Goal: Contribute content: Contribute content

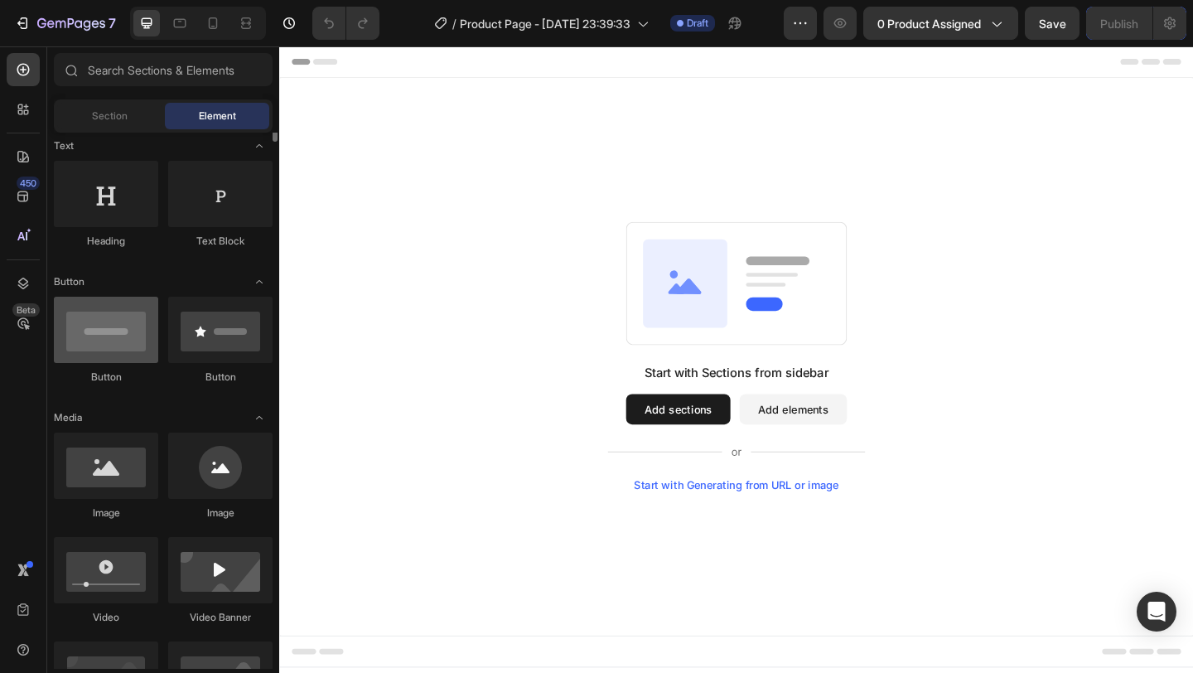
scroll to position [263, 0]
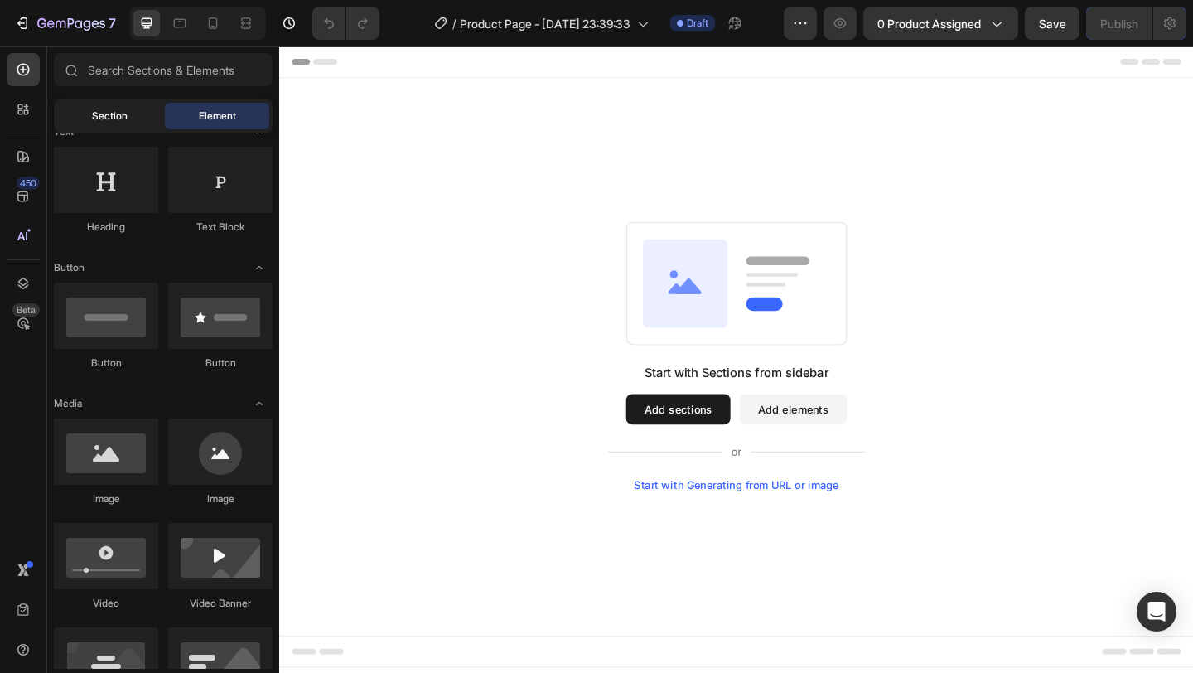
click at [98, 125] on div "Section" at bounding box center [109, 116] width 104 height 27
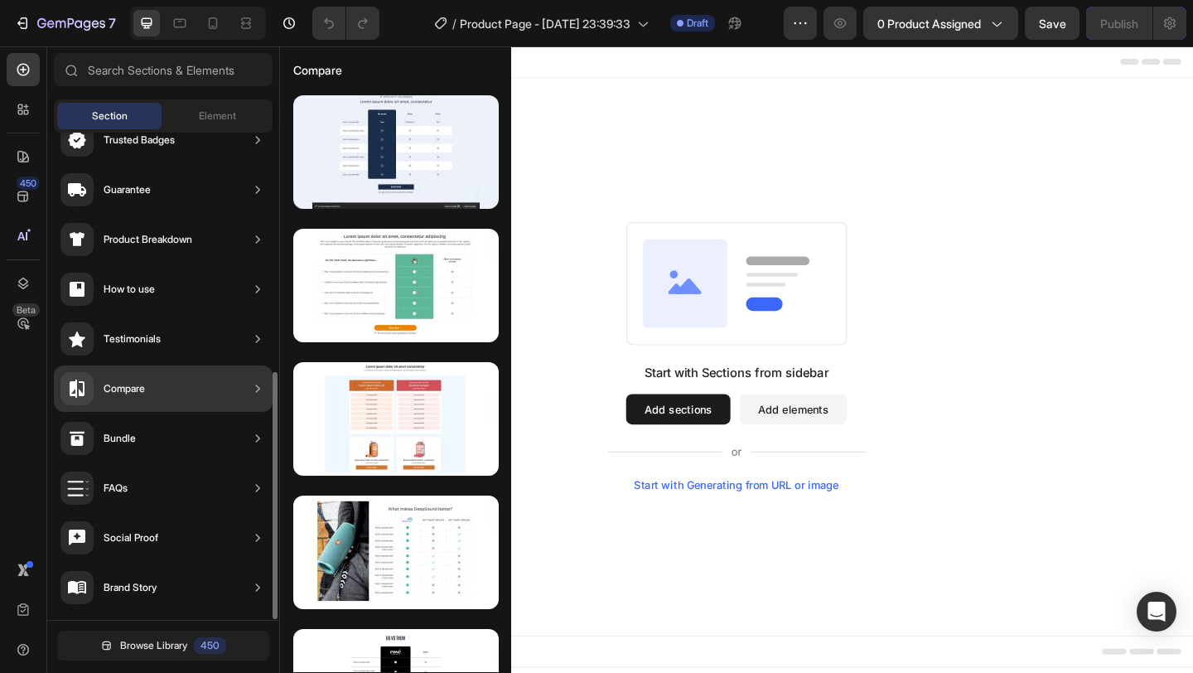
scroll to position [474, 0]
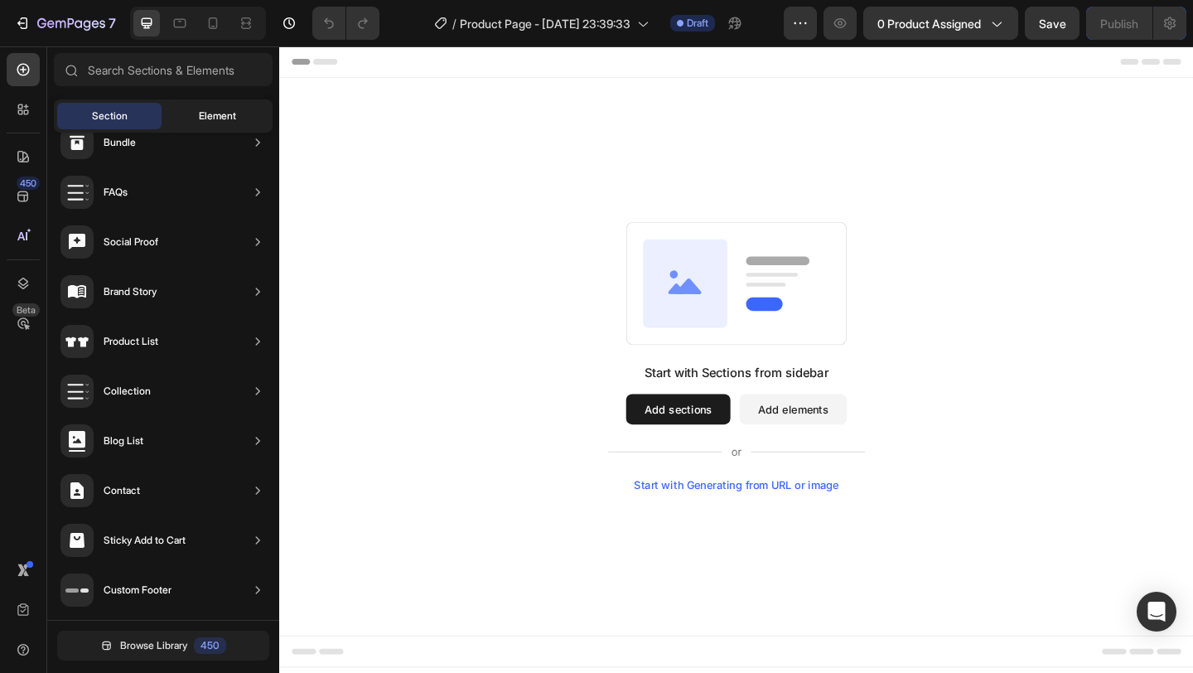
click at [217, 113] on span "Element" at bounding box center [217, 116] width 37 height 15
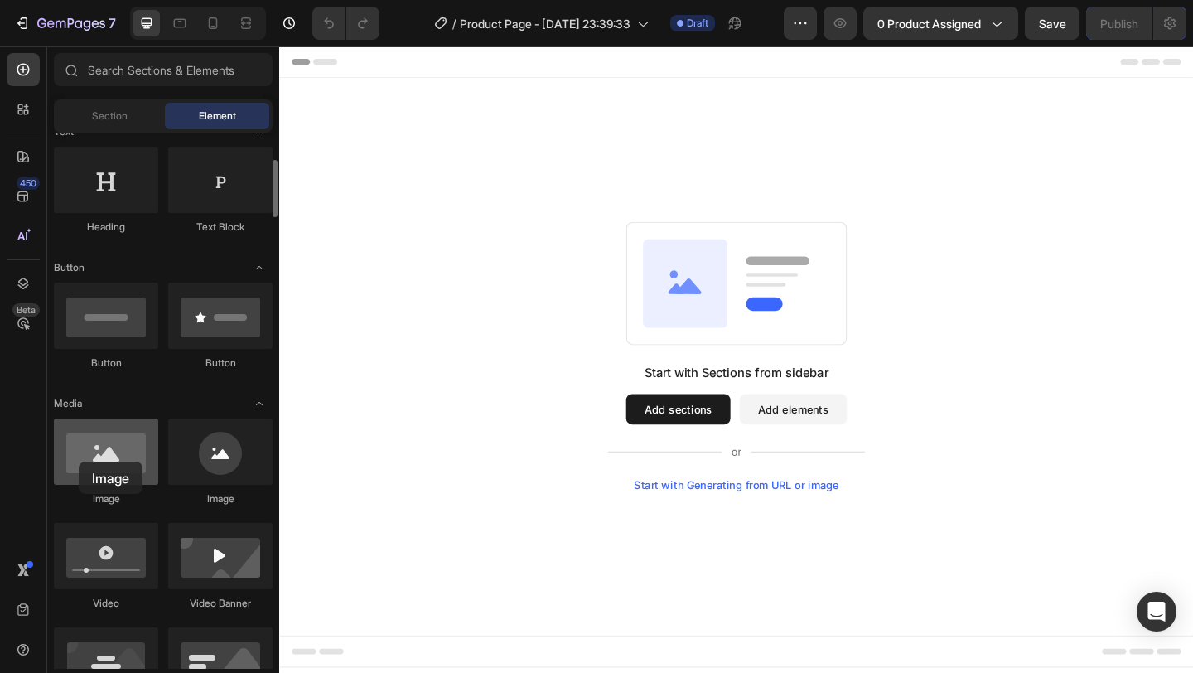
drag, startPoint x: 115, startPoint y: 447, endPoint x: 79, endPoint y: 462, distance: 39.4
click at [79, 462] on div at bounding box center [106, 451] width 104 height 66
click at [221, 25] on div at bounding box center [213, 23] width 27 height 27
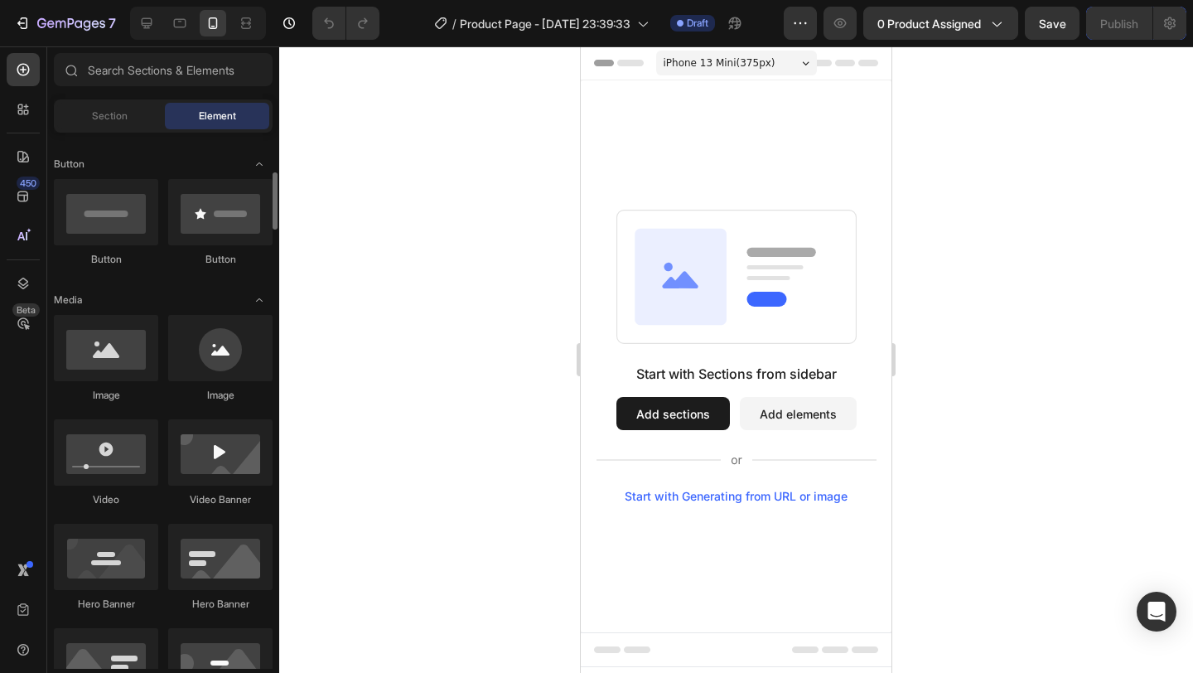
scroll to position [367, 0]
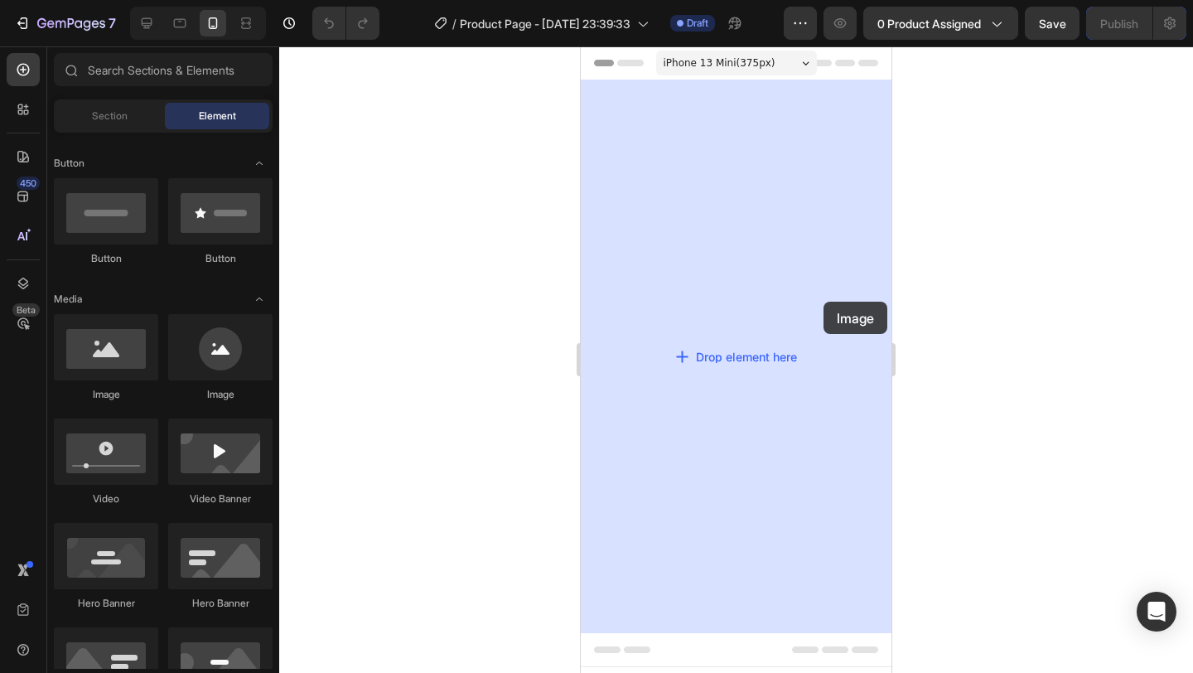
drag, startPoint x: 816, startPoint y: 392, endPoint x: 829, endPoint y: 300, distance: 92.9
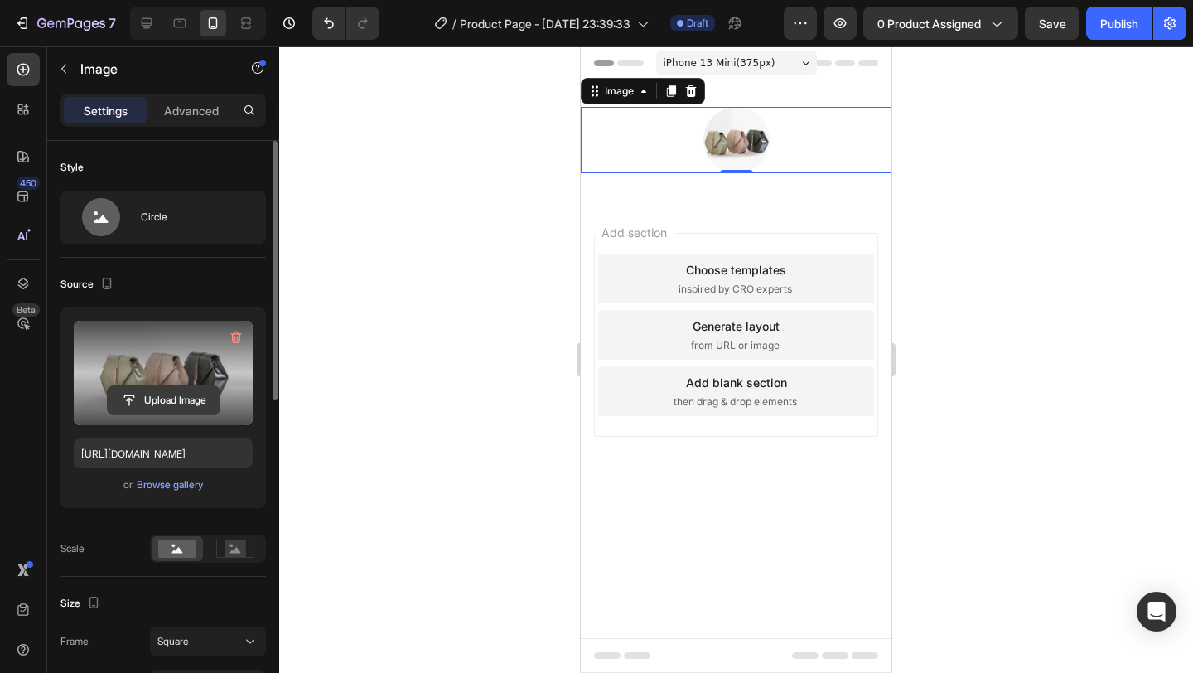
click at [164, 401] on input "file" at bounding box center [164, 400] width 112 height 28
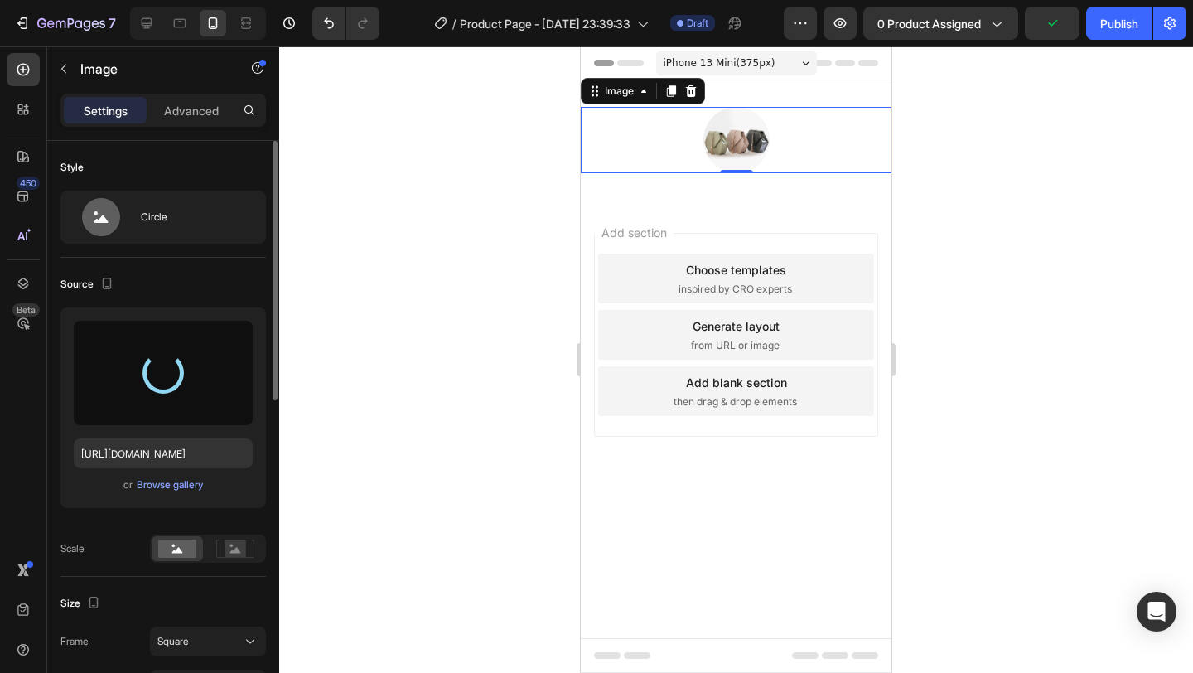
type input "[URL][DOMAIN_NAME]"
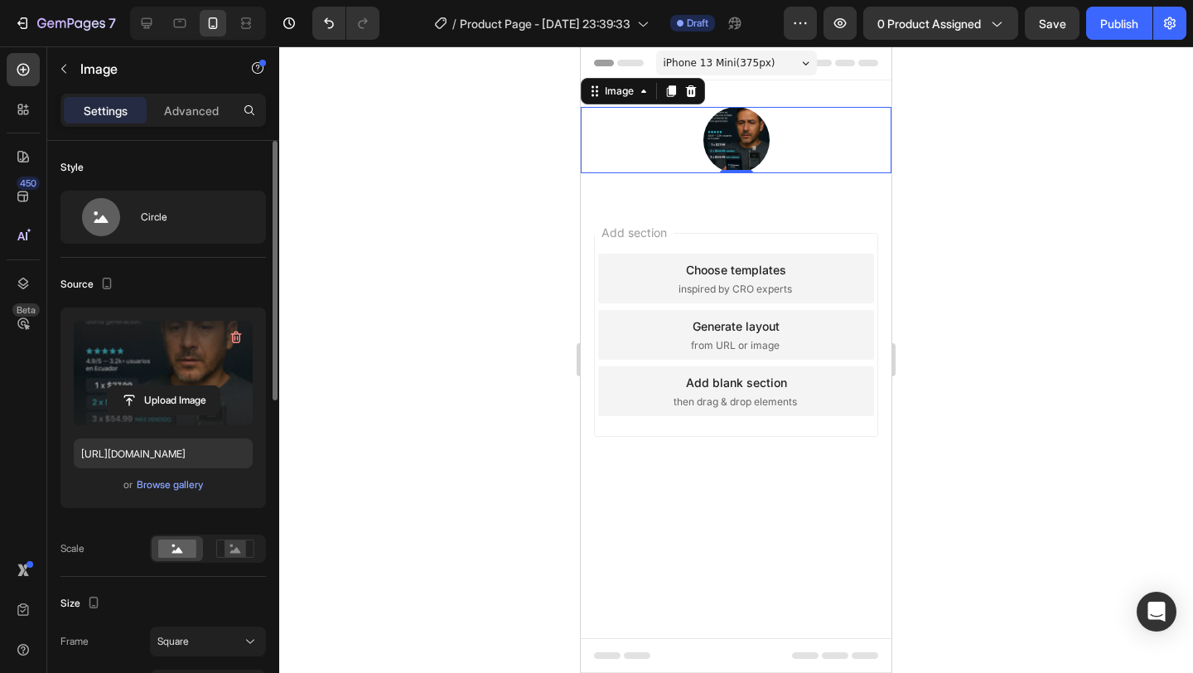
click at [827, 162] on div at bounding box center [736, 140] width 311 height 66
click at [693, 89] on icon at bounding box center [691, 91] width 11 height 12
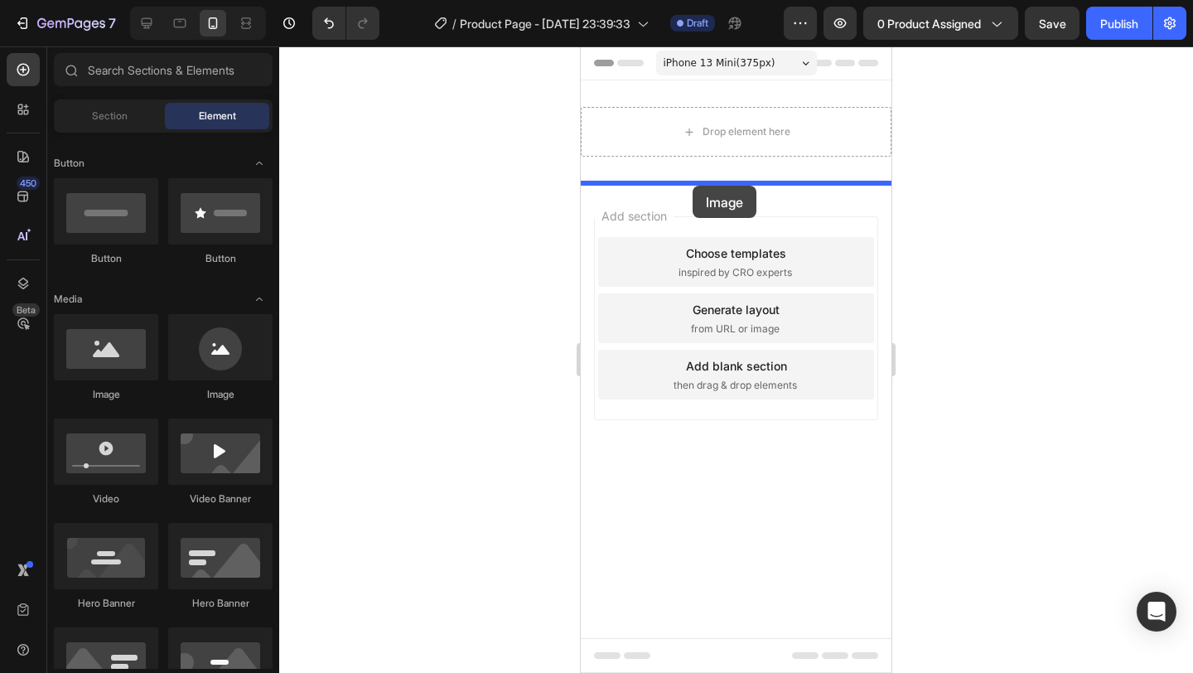
drag, startPoint x: 707, startPoint y: 418, endPoint x: 692, endPoint y: 185, distance: 234.1
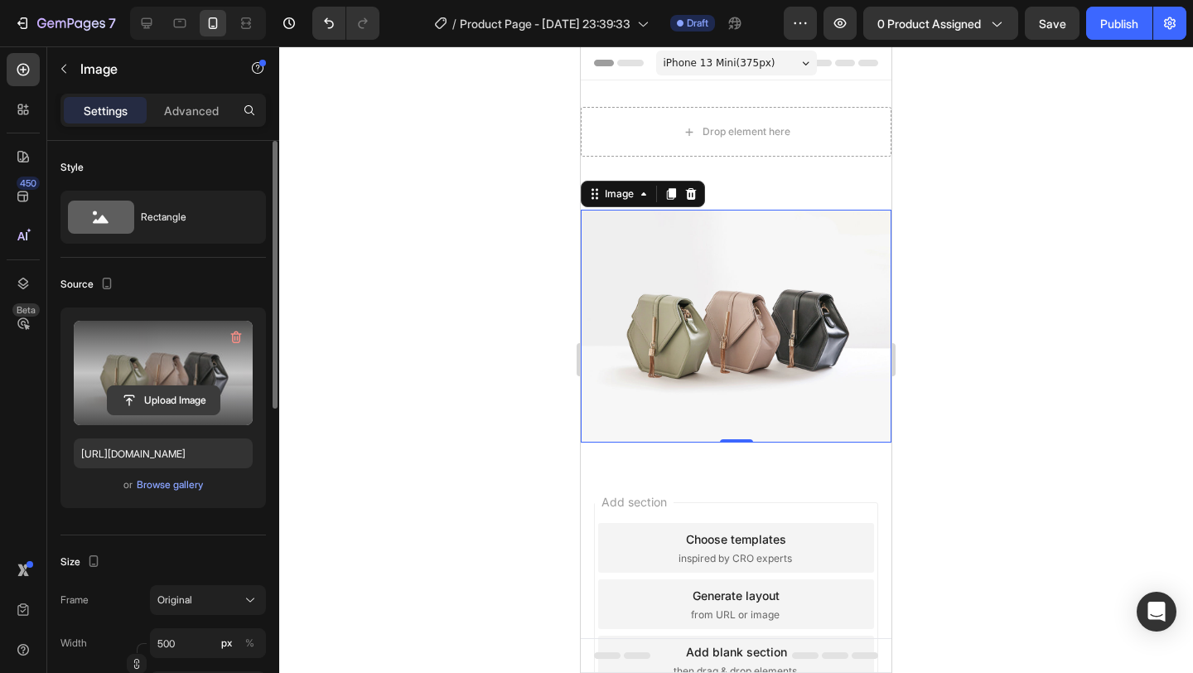
click at [188, 393] on input "file" at bounding box center [164, 400] width 112 height 28
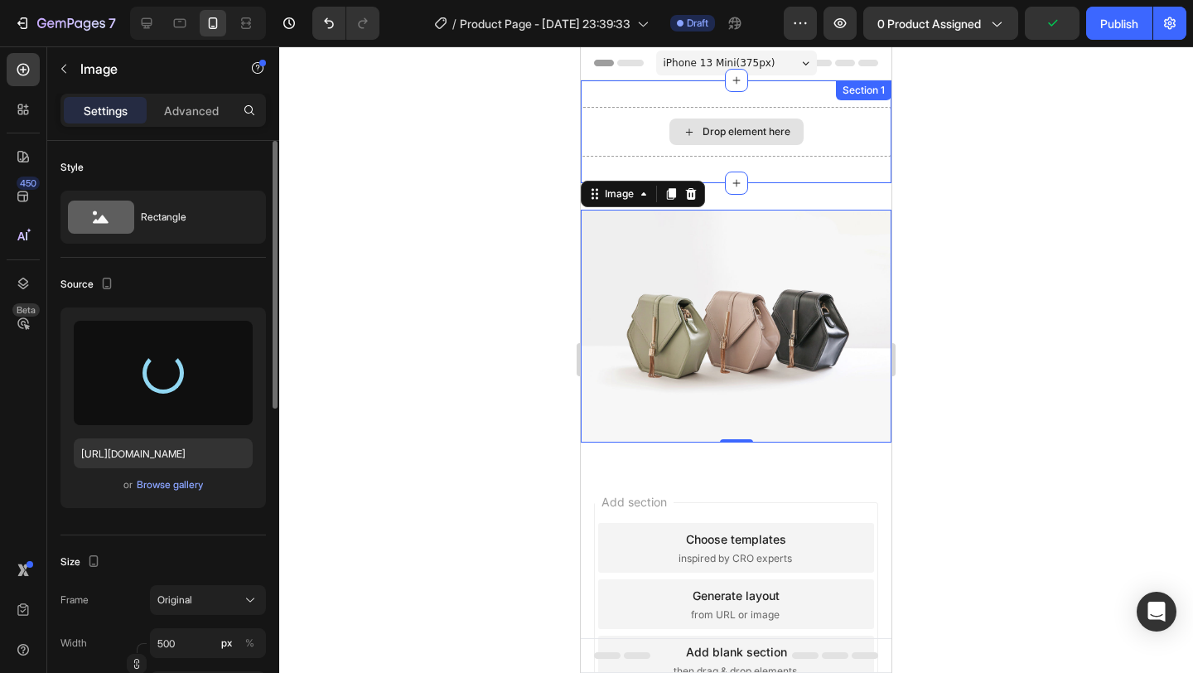
type input "[URL][DOMAIN_NAME]"
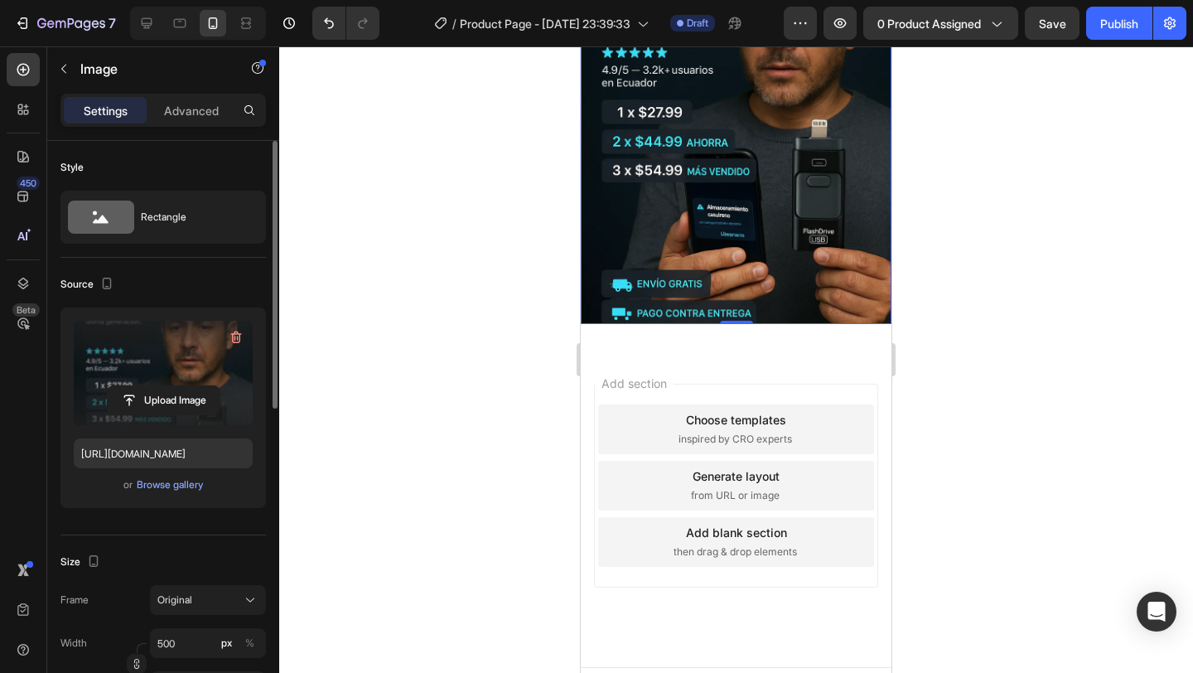
scroll to position [380, 0]
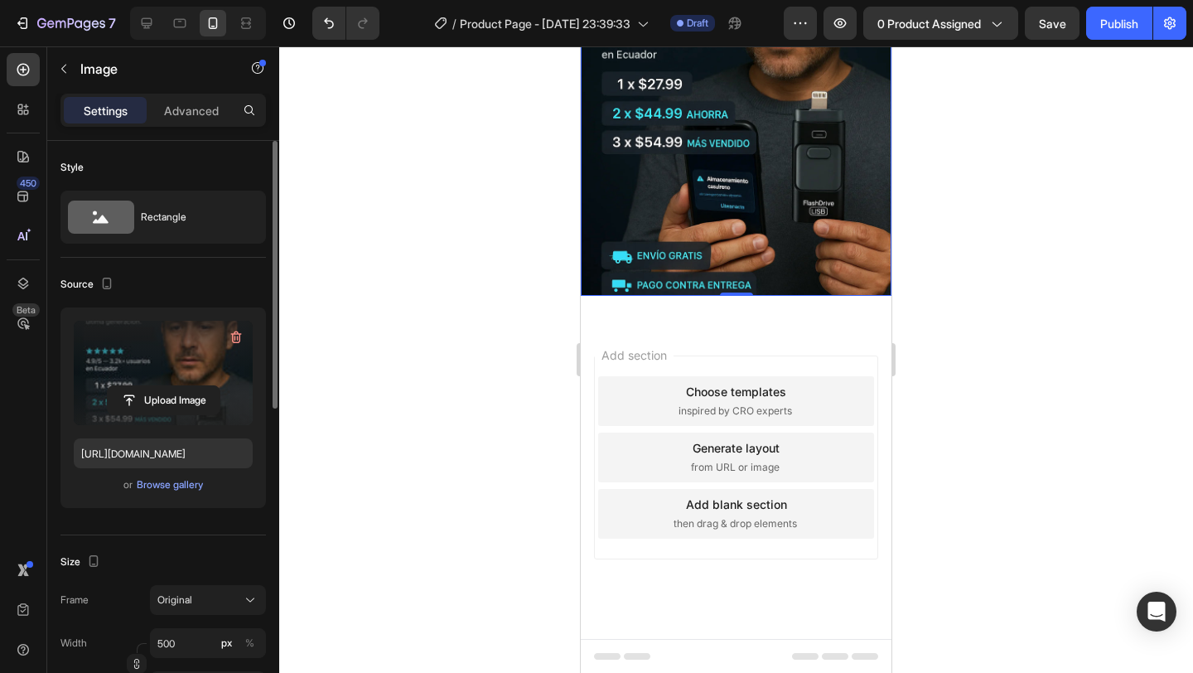
click at [760, 183] on img at bounding box center [736, 62] width 311 height 466
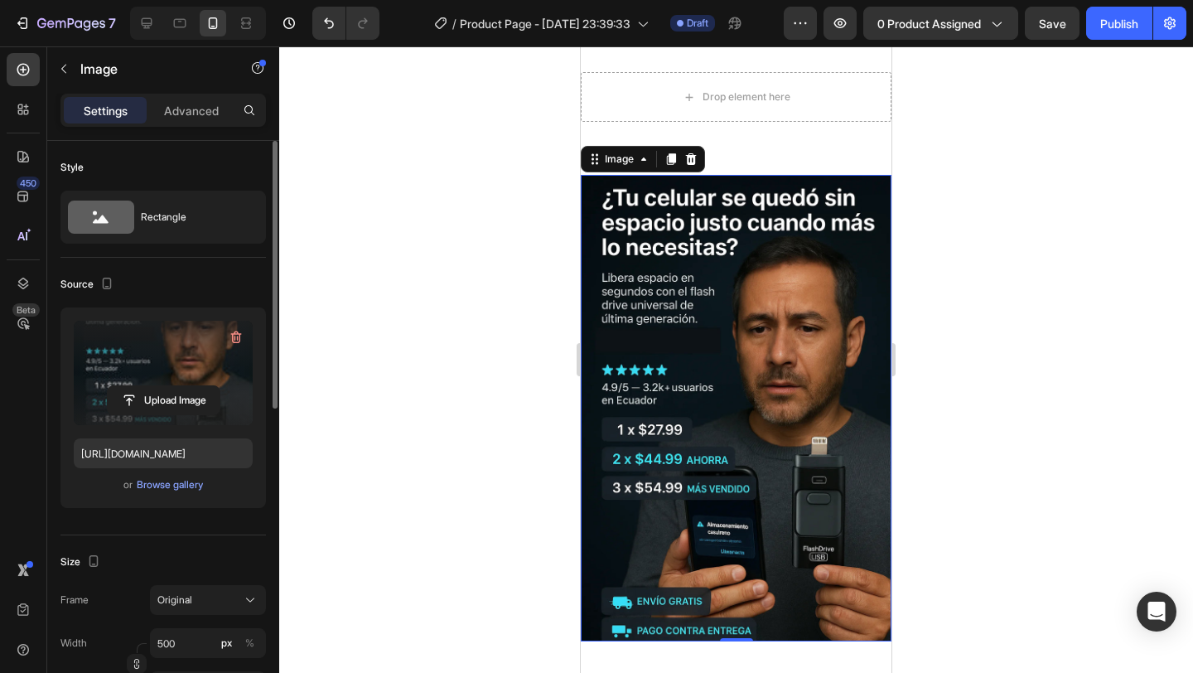
scroll to position [0, 0]
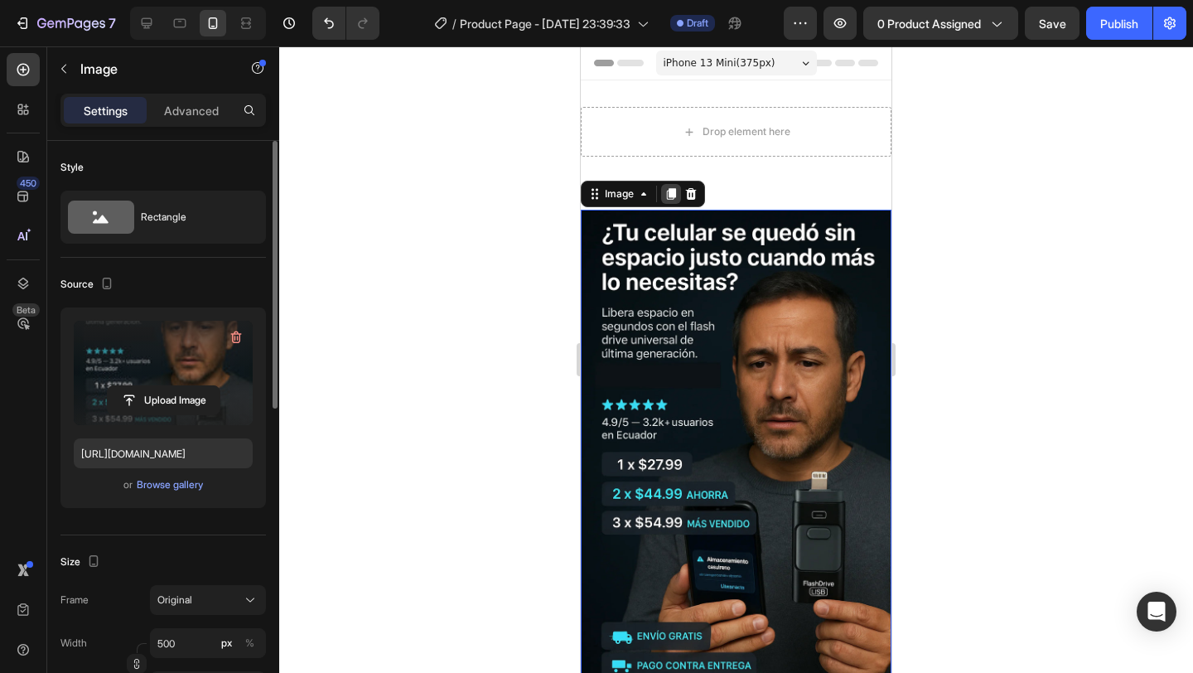
click at [671, 200] on icon at bounding box center [670, 193] width 13 height 13
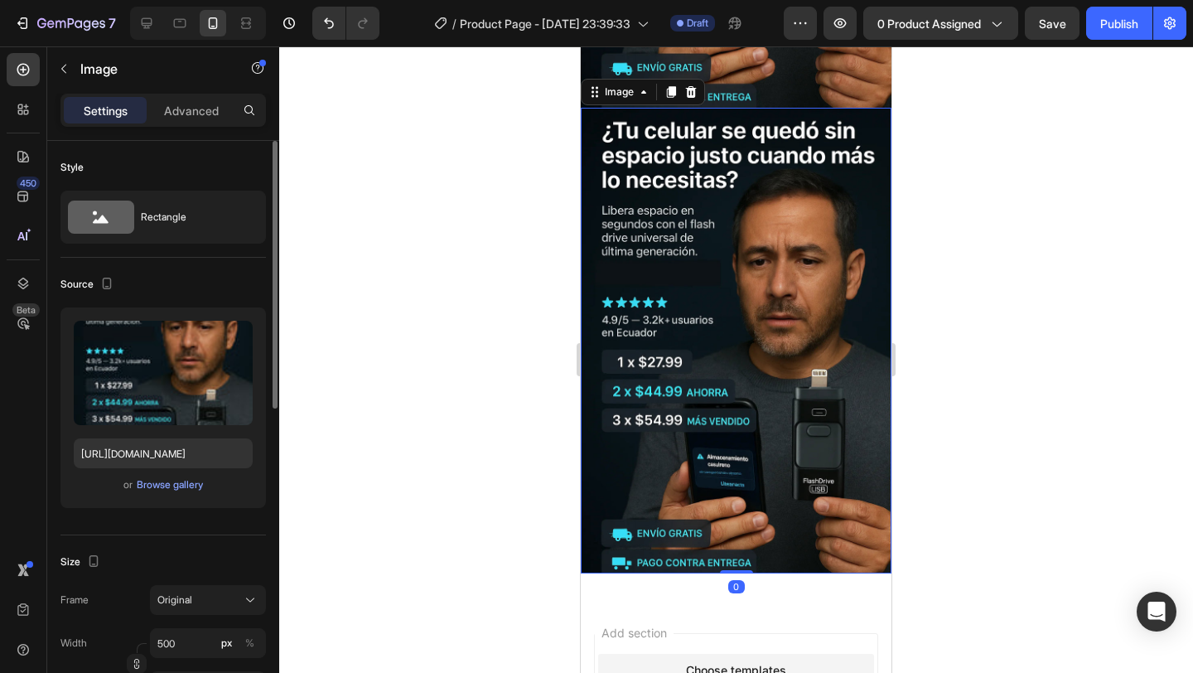
scroll to position [571, 0]
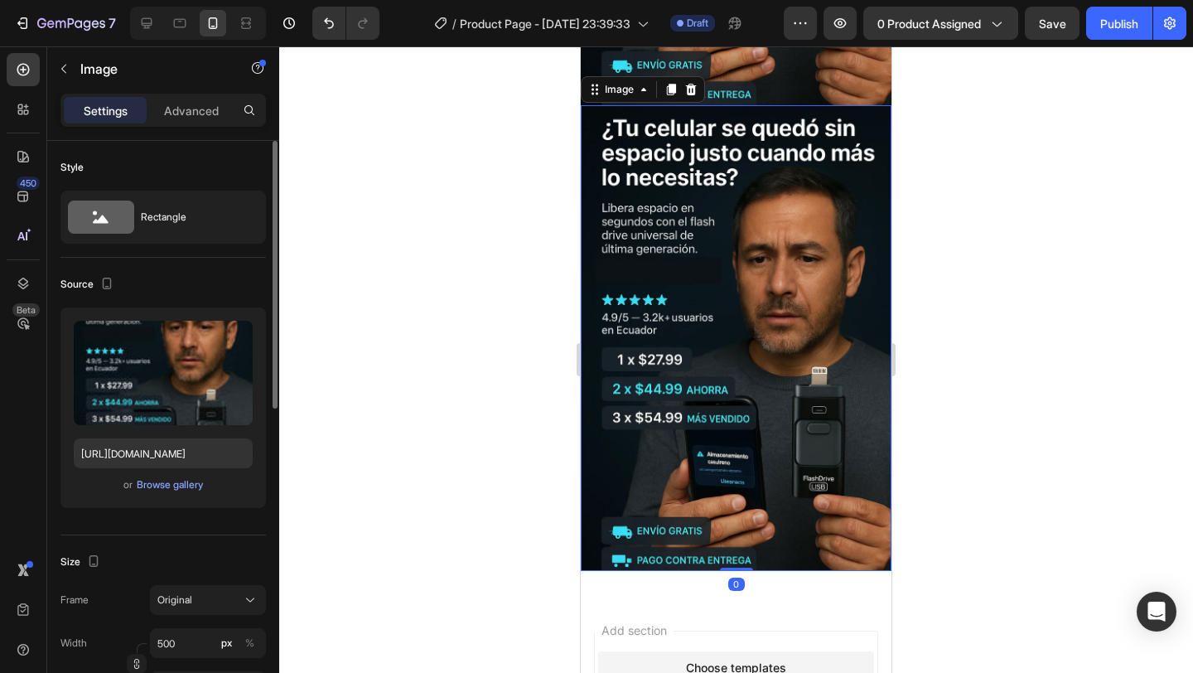
click at [736, 215] on img at bounding box center [736, 338] width 311 height 466
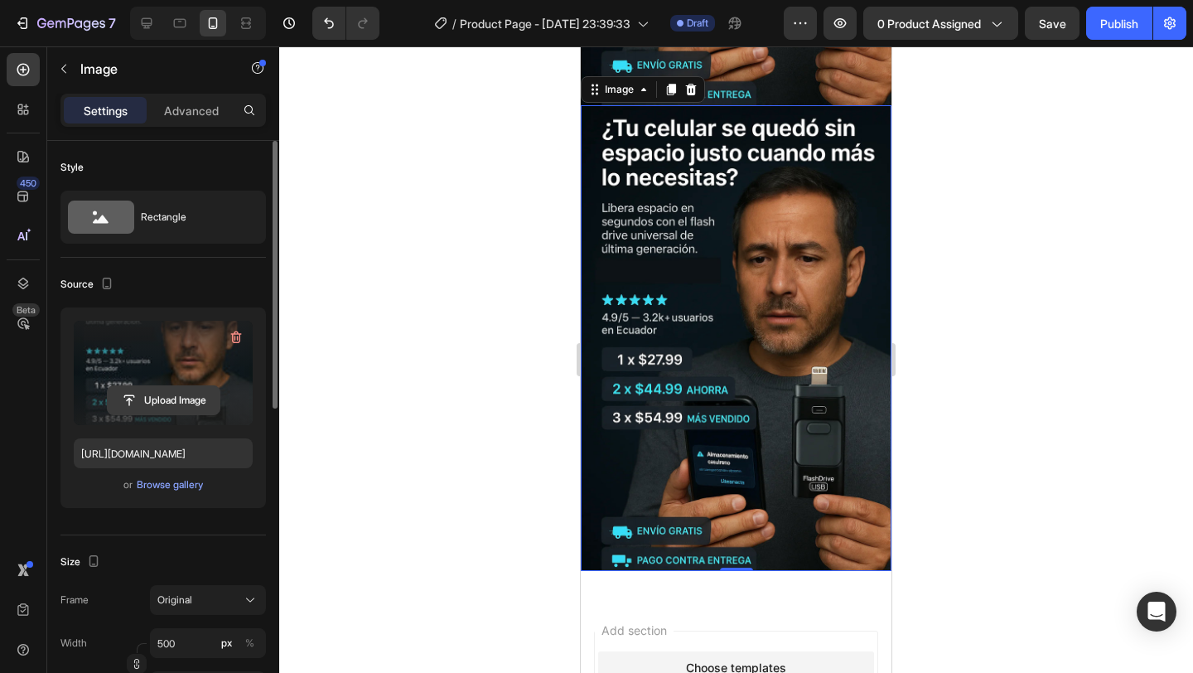
click at [166, 396] on input "file" at bounding box center [164, 400] width 112 height 28
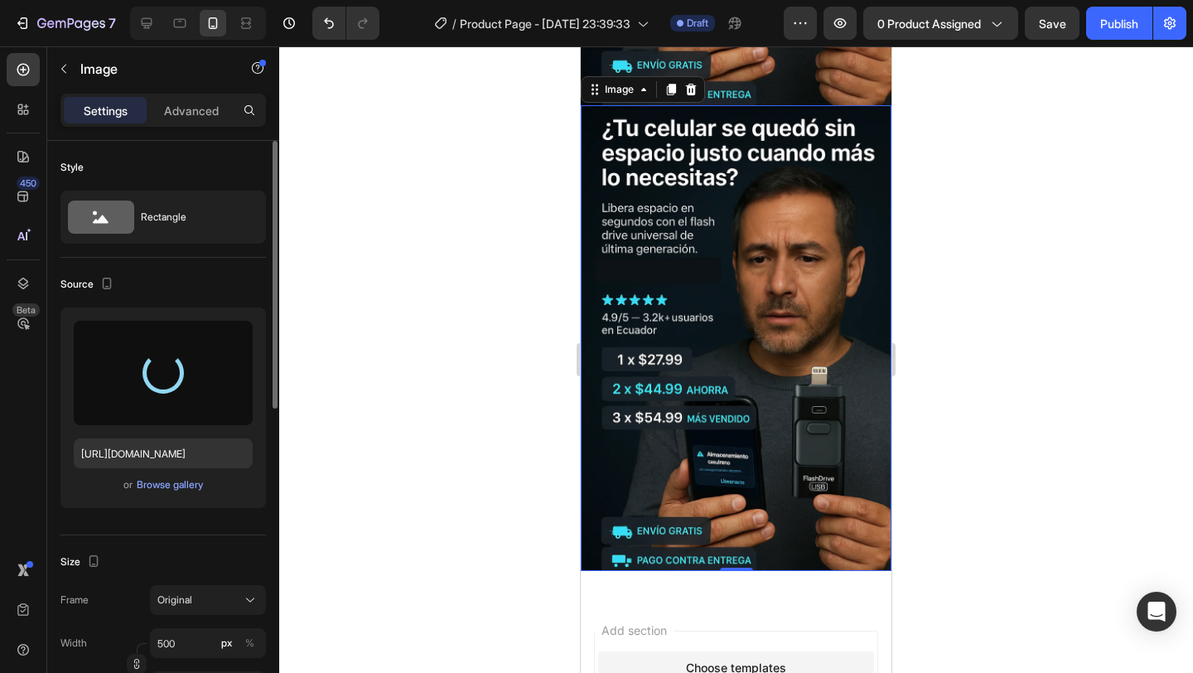
type input "[URL][DOMAIN_NAME]"
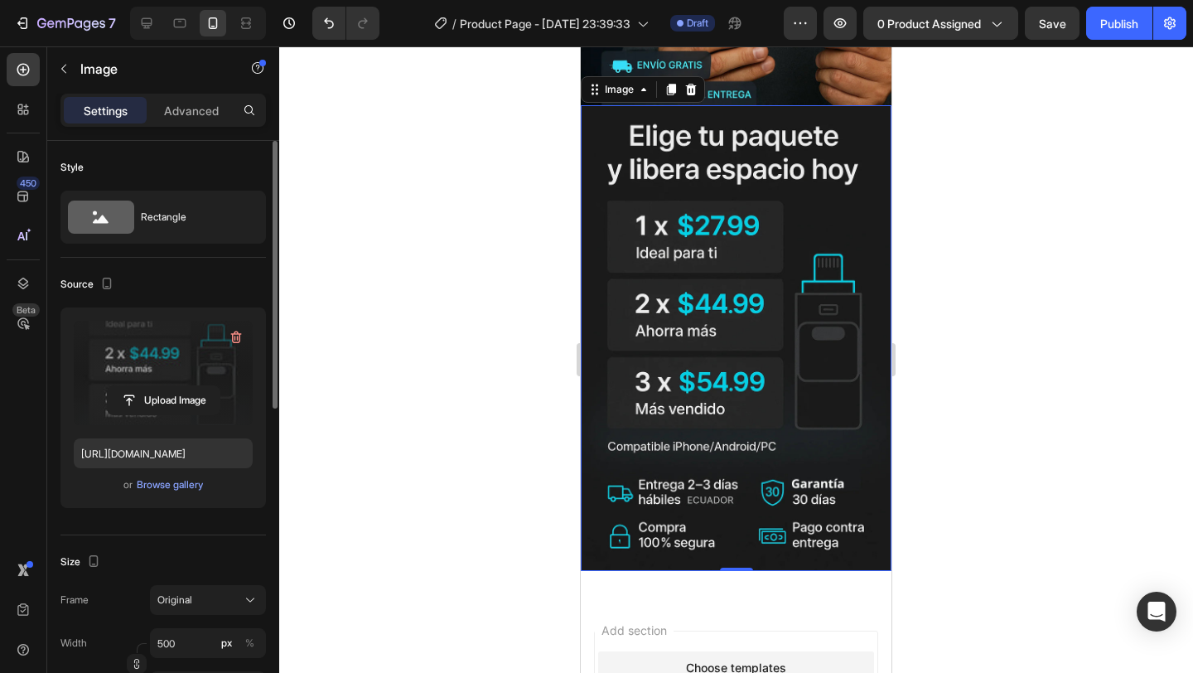
click at [758, 345] on img at bounding box center [736, 338] width 311 height 466
click at [668, 91] on icon at bounding box center [670, 89] width 13 height 13
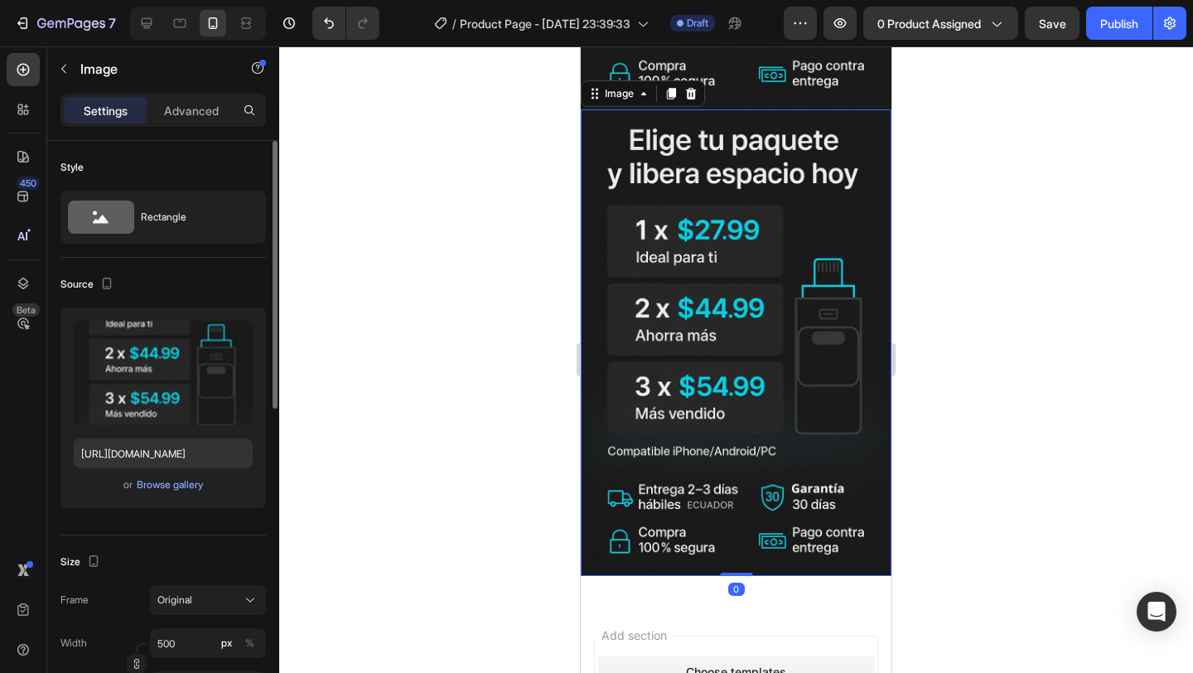
scroll to position [1037, 0]
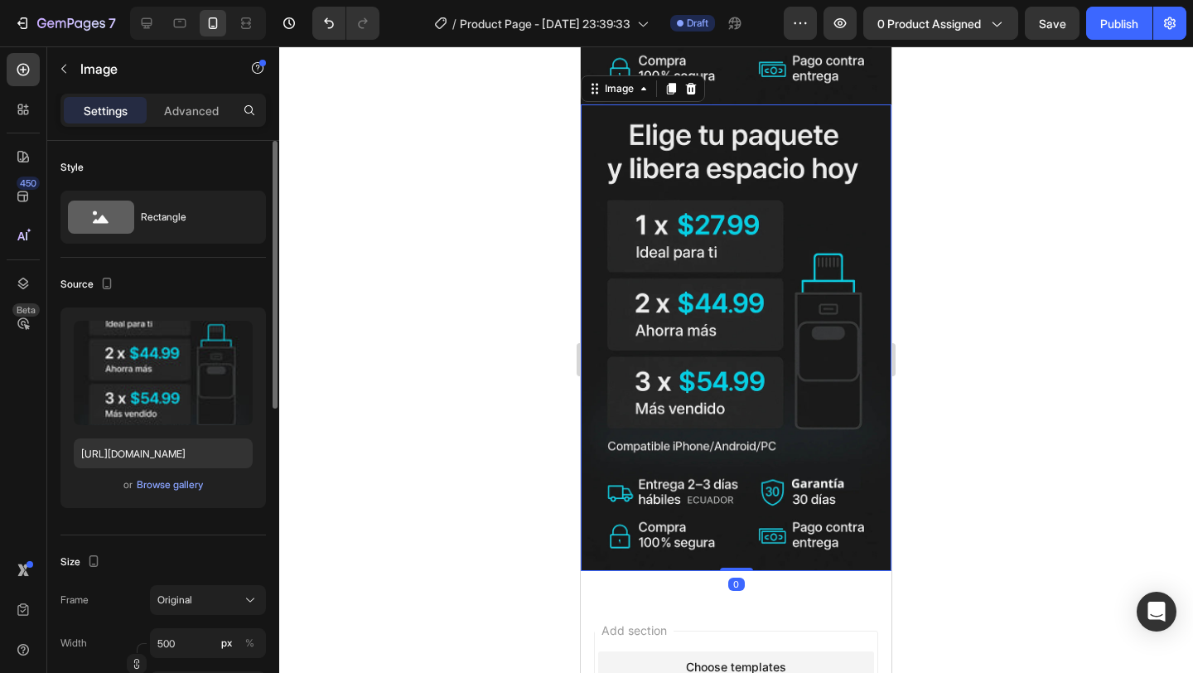
click at [654, 272] on img at bounding box center [736, 337] width 311 height 466
click at [151, 400] on input "file" at bounding box center [164, 400] width 112 height 28
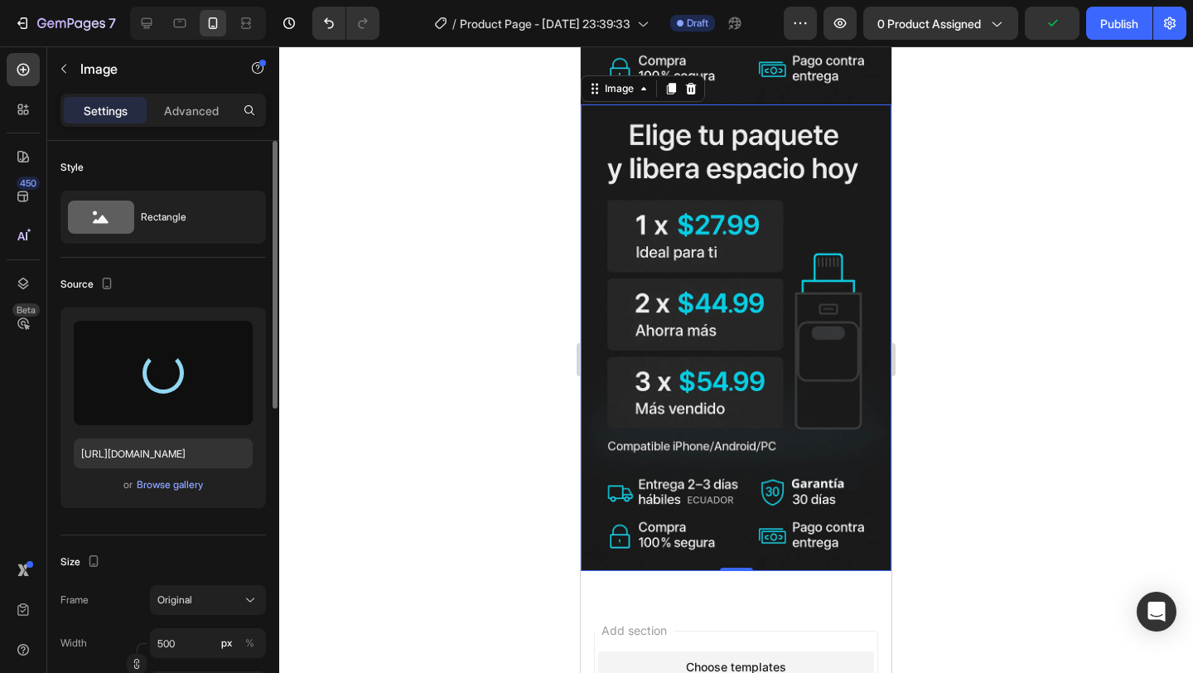
type input "[URL][DOMAIN_NAME]"
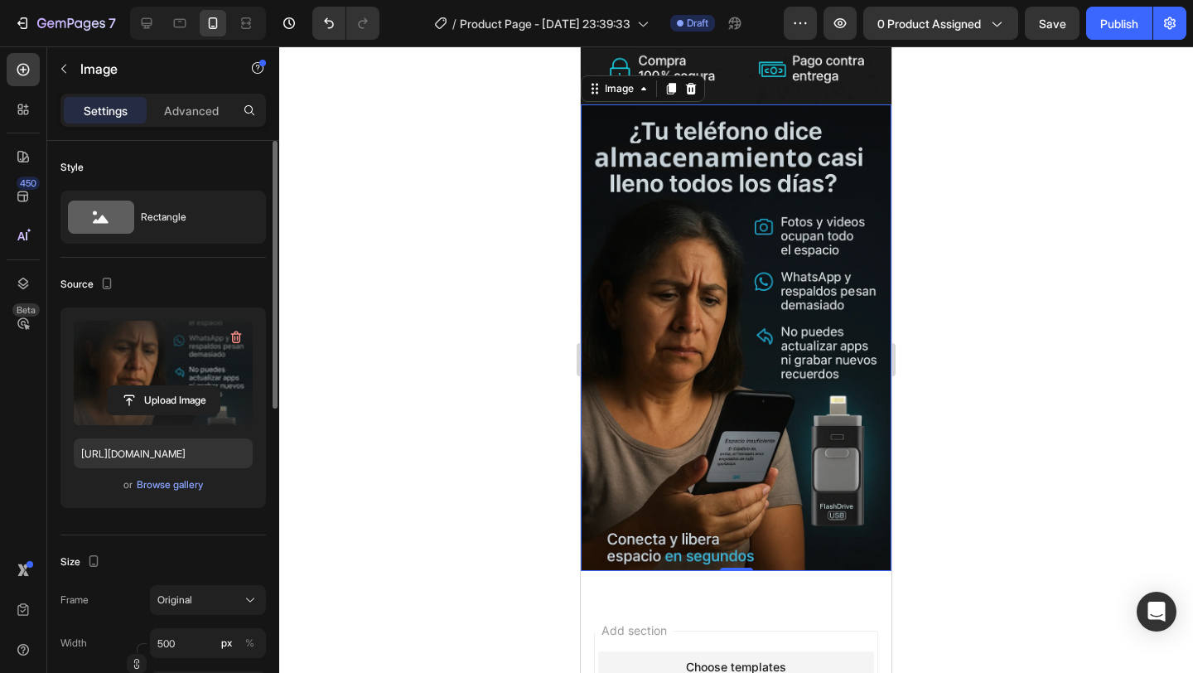
click at [760, 344] on img at bounding box center [736, 337] width 311 height 466
click at [669, 93] on icon at bounding box center [670, 88] width 13 height 13
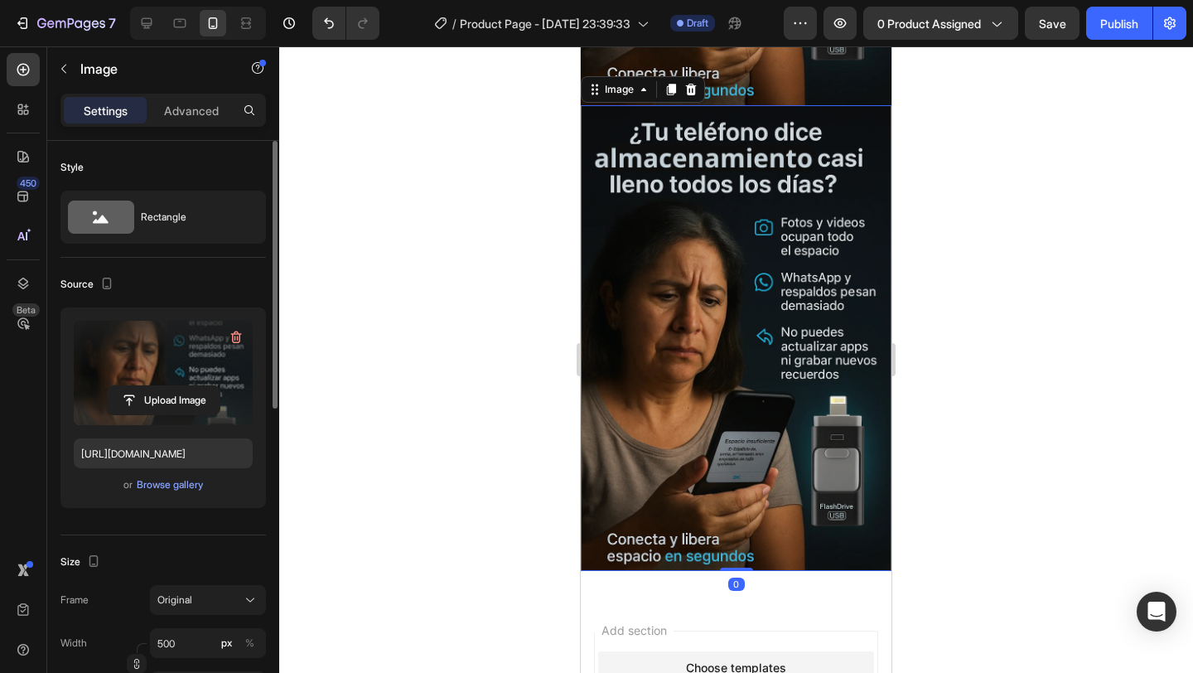
scroll to position [1503, 0]
click at [184, 397] on input "file" at bounding box center [164, 400] width 112 height 28
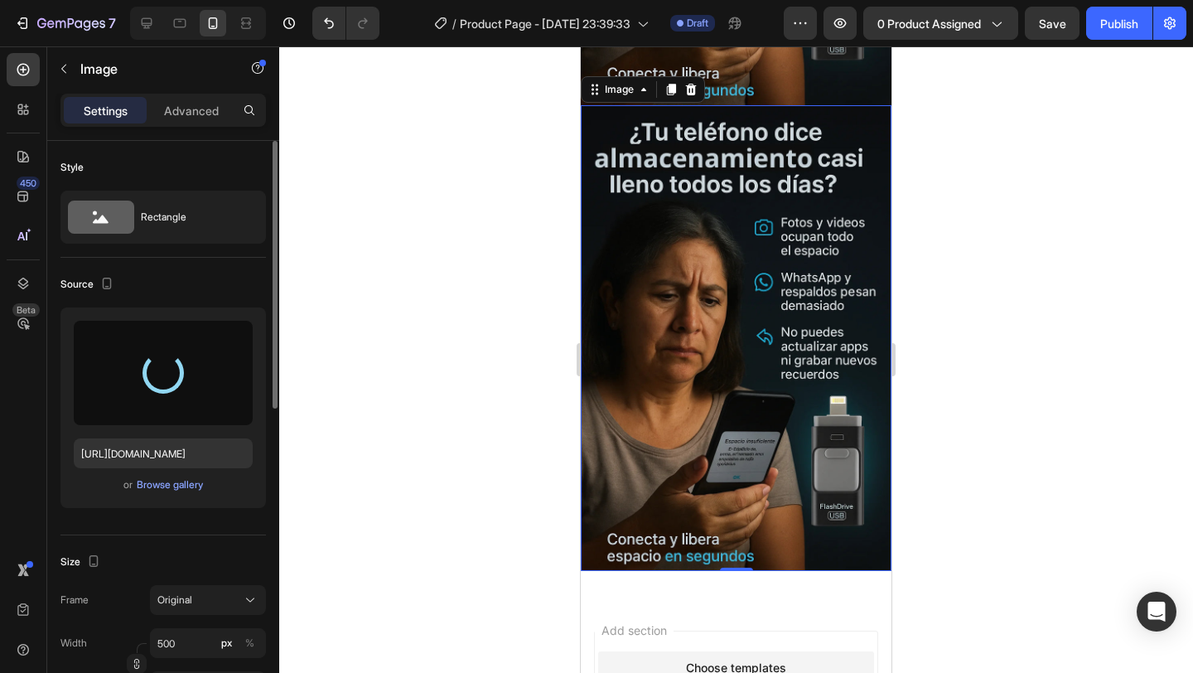
type input "[URL][DOMAIN_NAME]"
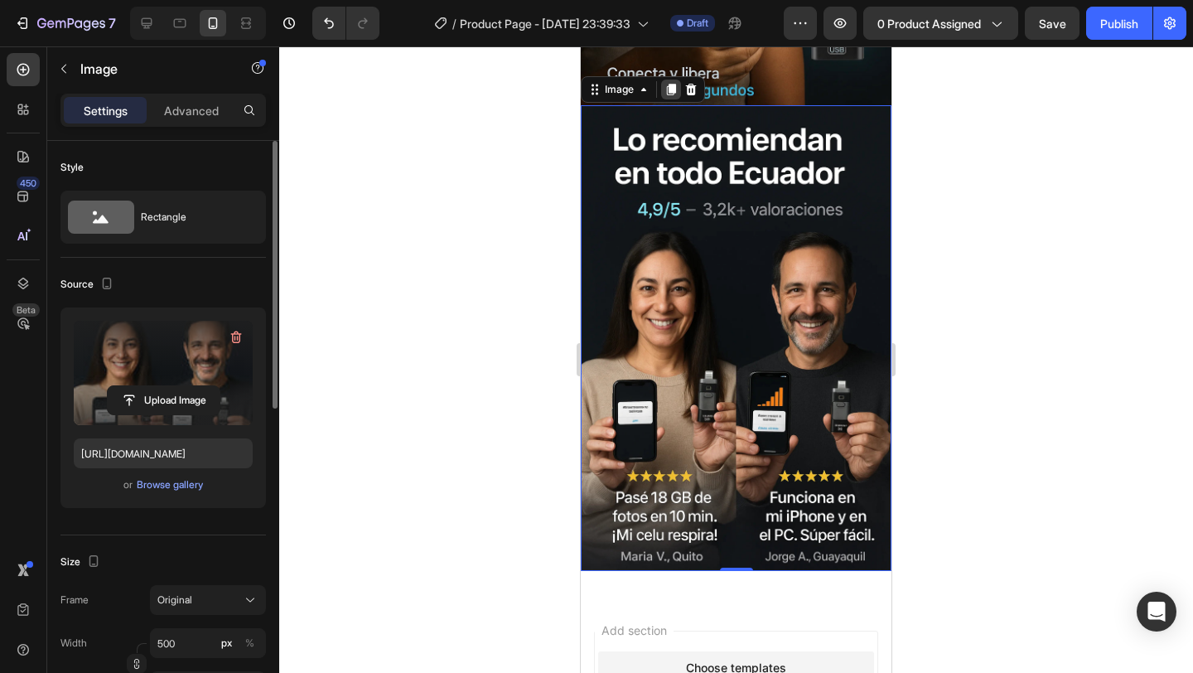
click at [665, 86] on icon at bounding box center [670, 89] width 13 height 13
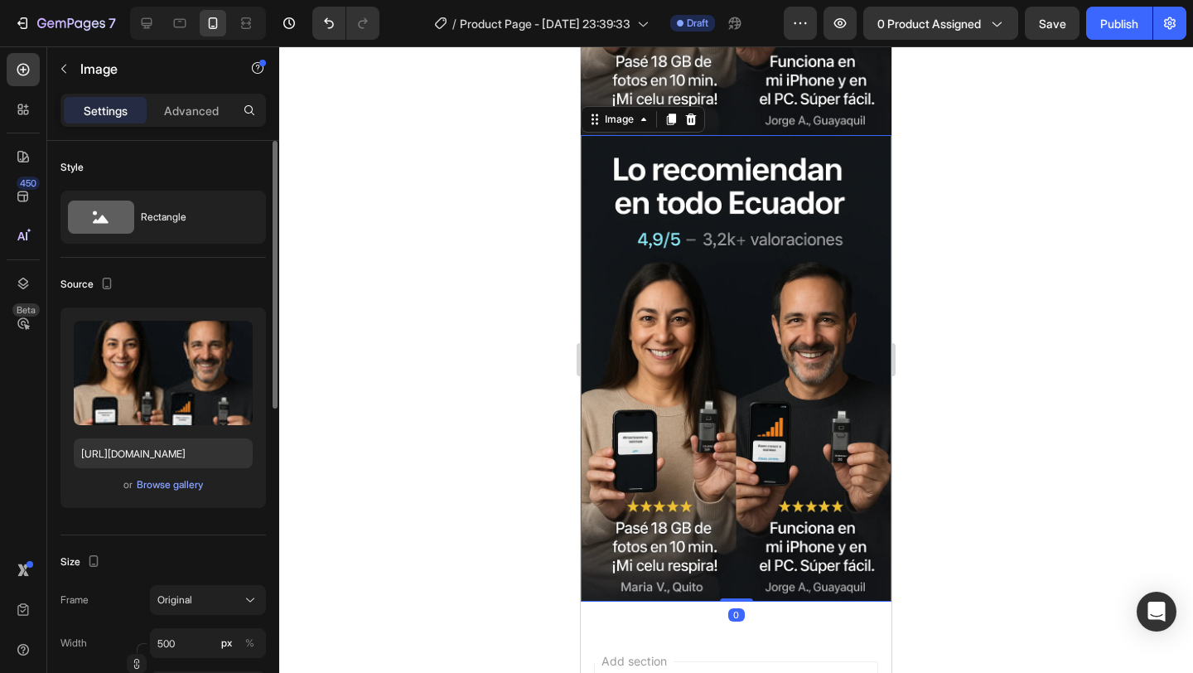
scroll to position [1969, 0]
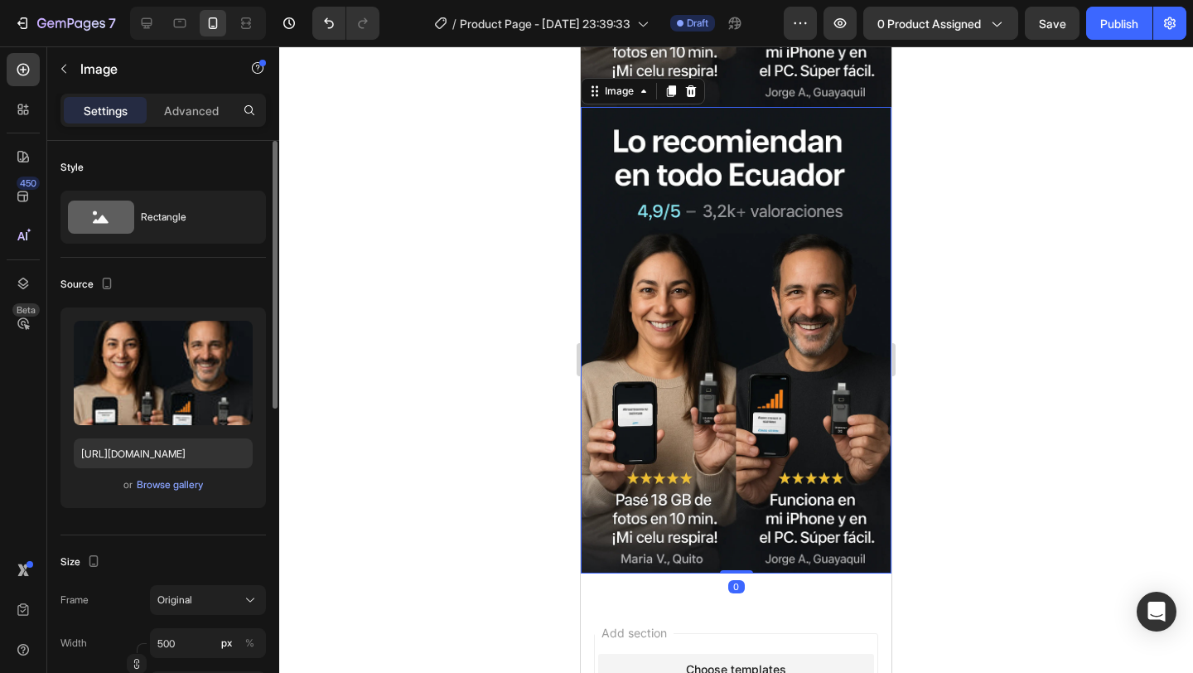
click at [671, 368] on img at bounding box center [736, 340] width 311 height 466
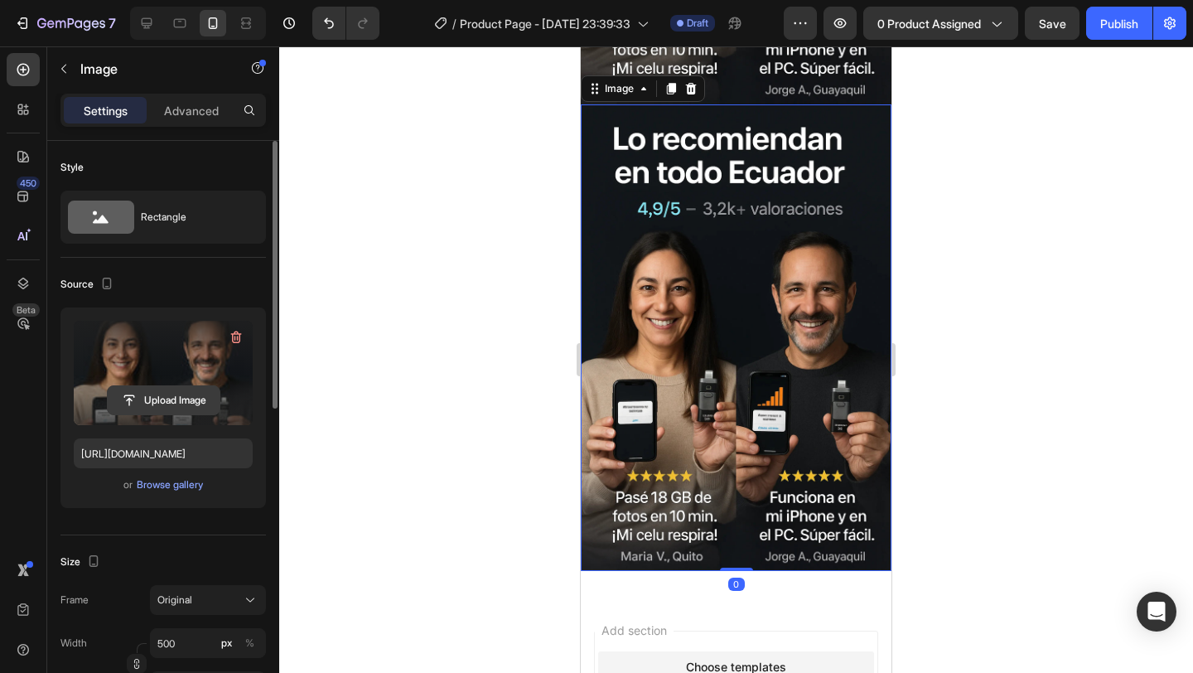
click at [156, 403] on input "file" at bounding box center [164, 400] width 112 height 28
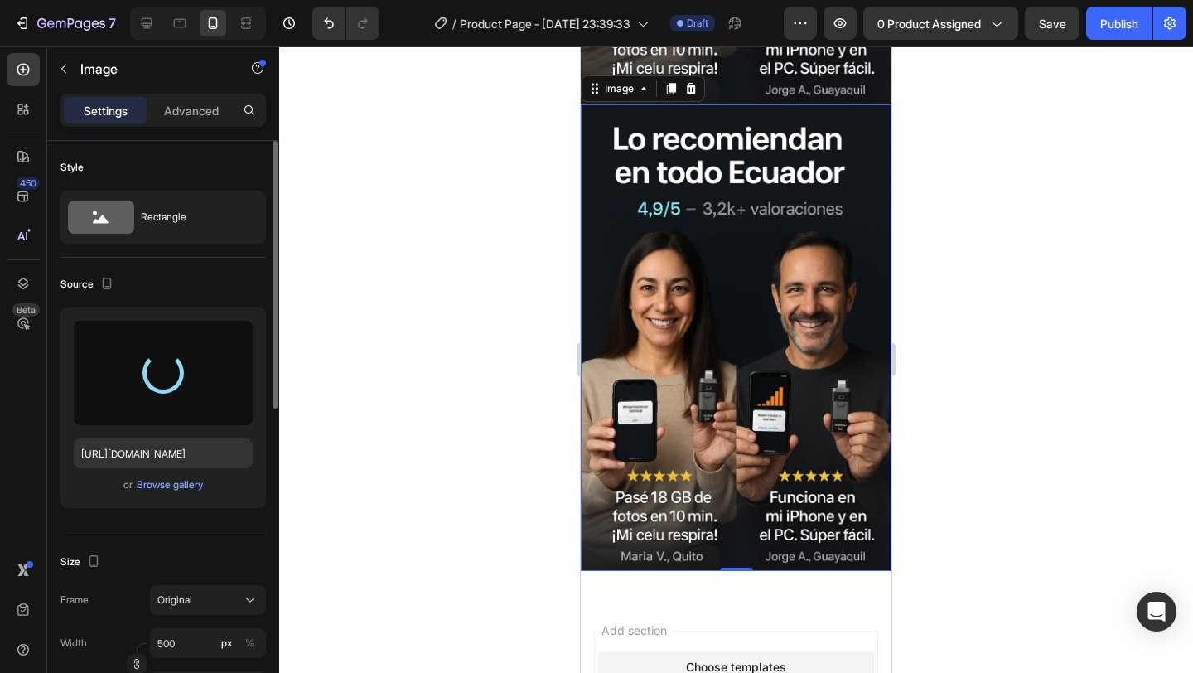
type input "[URL][DOMAIN_NAME]"
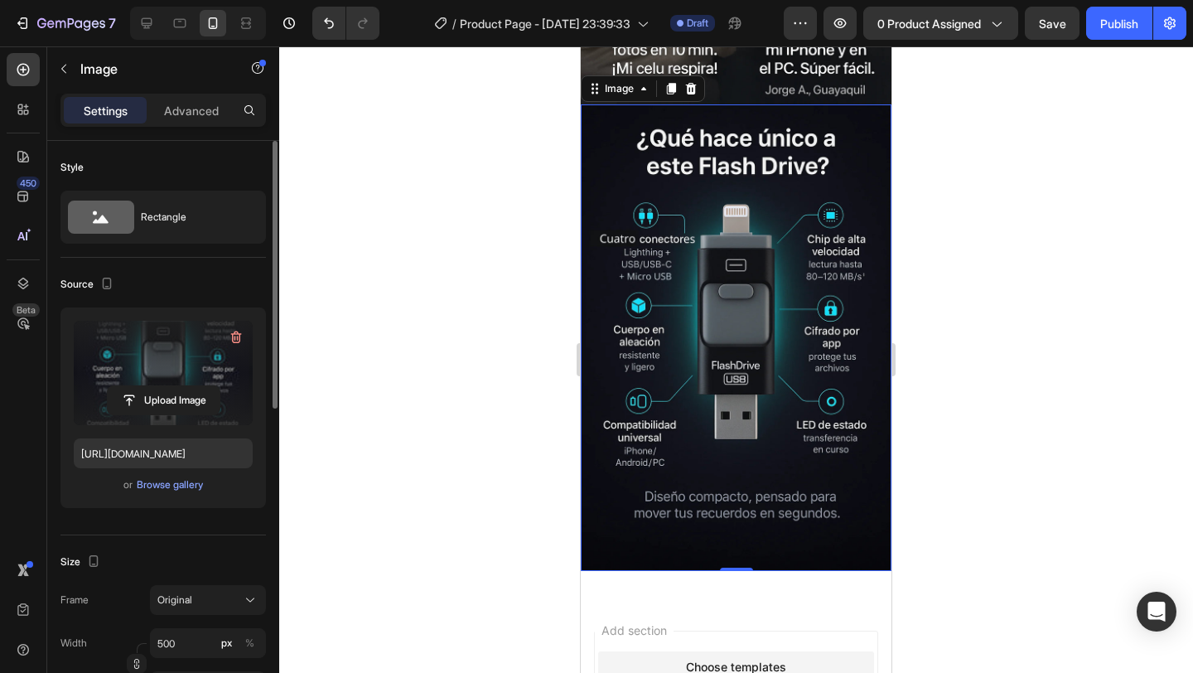
click at [784, 194] on img at bounding box center [736, 337] width 311 height 466
click at [668, 89] on icon at bounding box center [671, 89] width 9 height 12
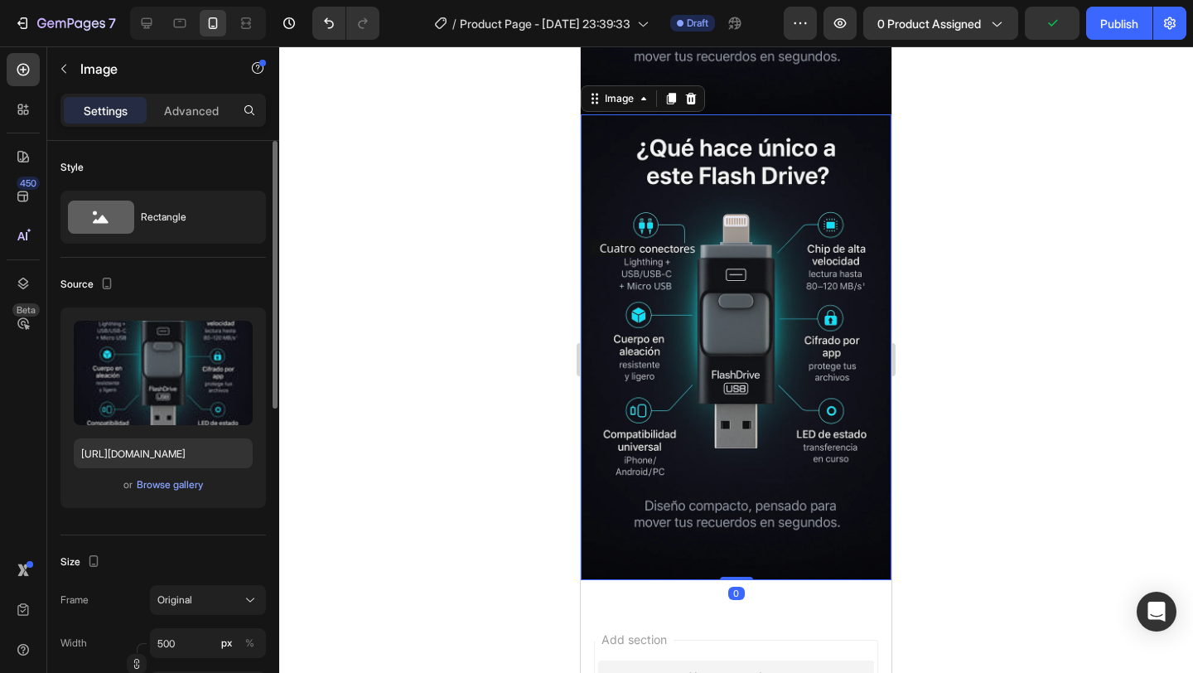
scroll to position [2434, 0]
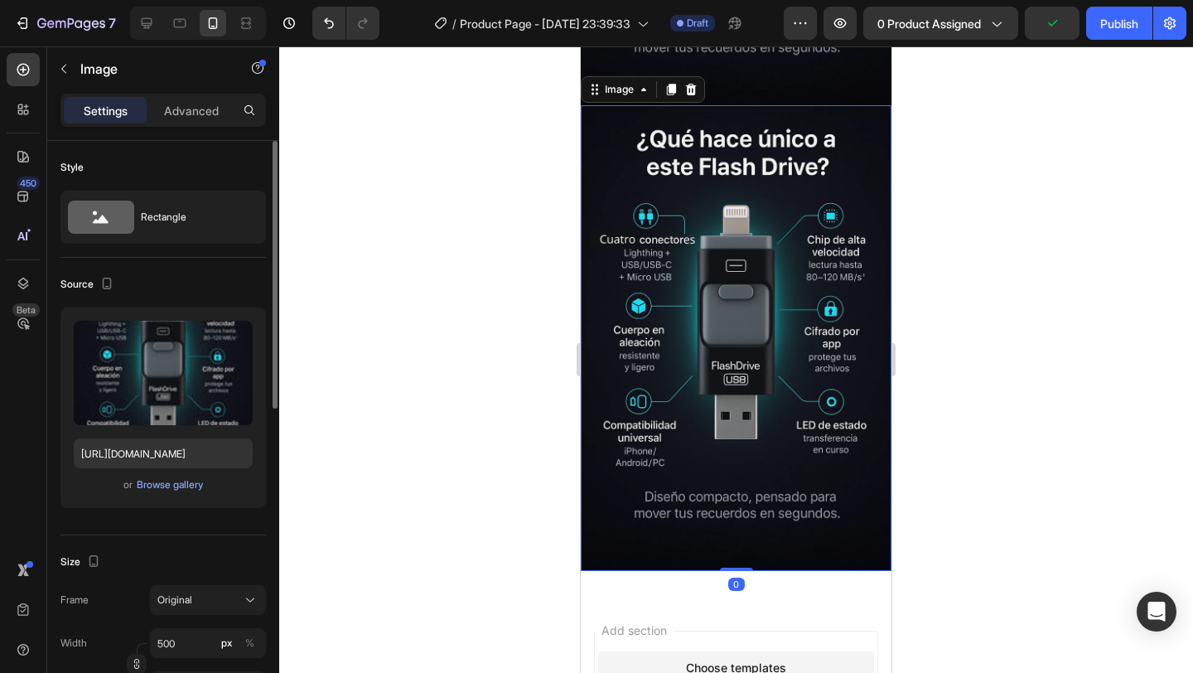
click at [656, 324] on img at bounding box center [736, 338] width 311 height 466
click at [169, 398] on input "file" at bounding box center [164, 400] width 112 height 28
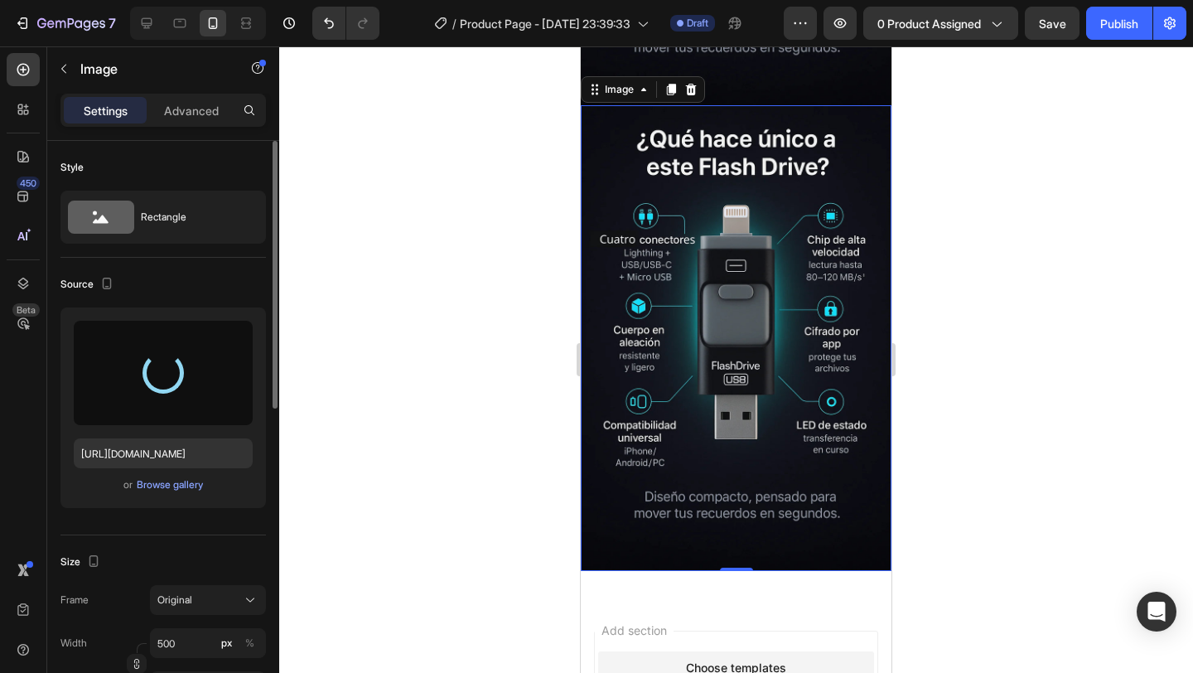
type input "[URL][DOMAIN_NAME]"
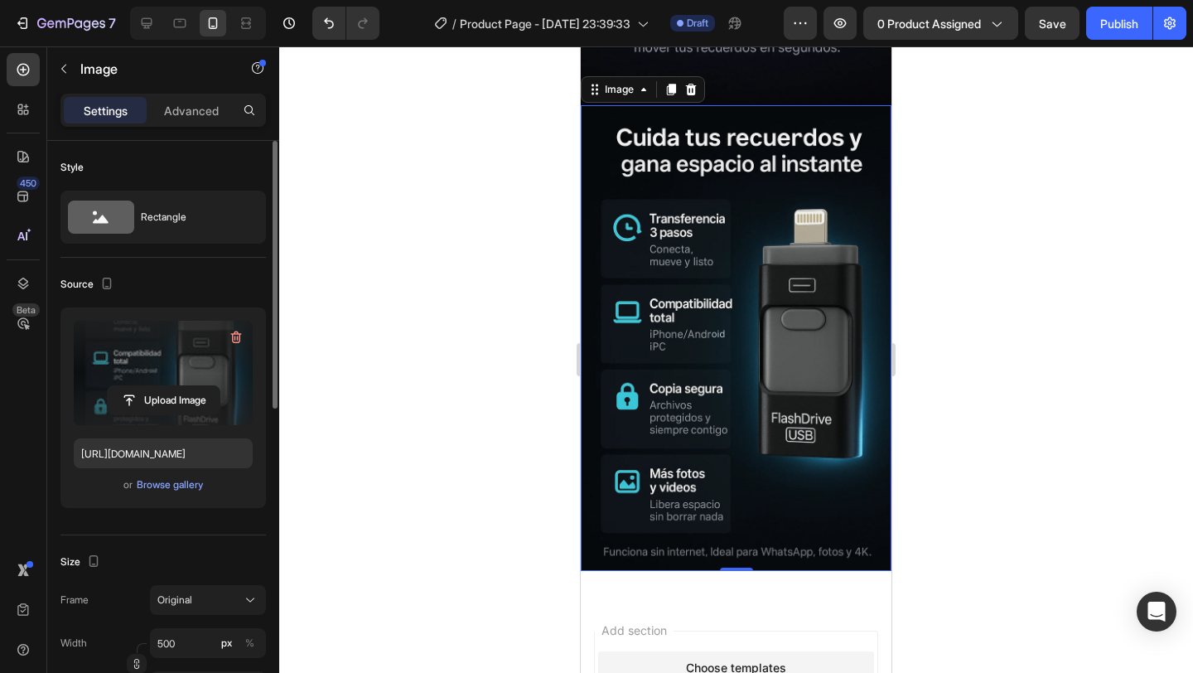
click at [756, 302] on img at bounding box center [736, 338] width 311 height 466
click at [668, 89] on icon at bounding box center [671, 90] width 9 height 12
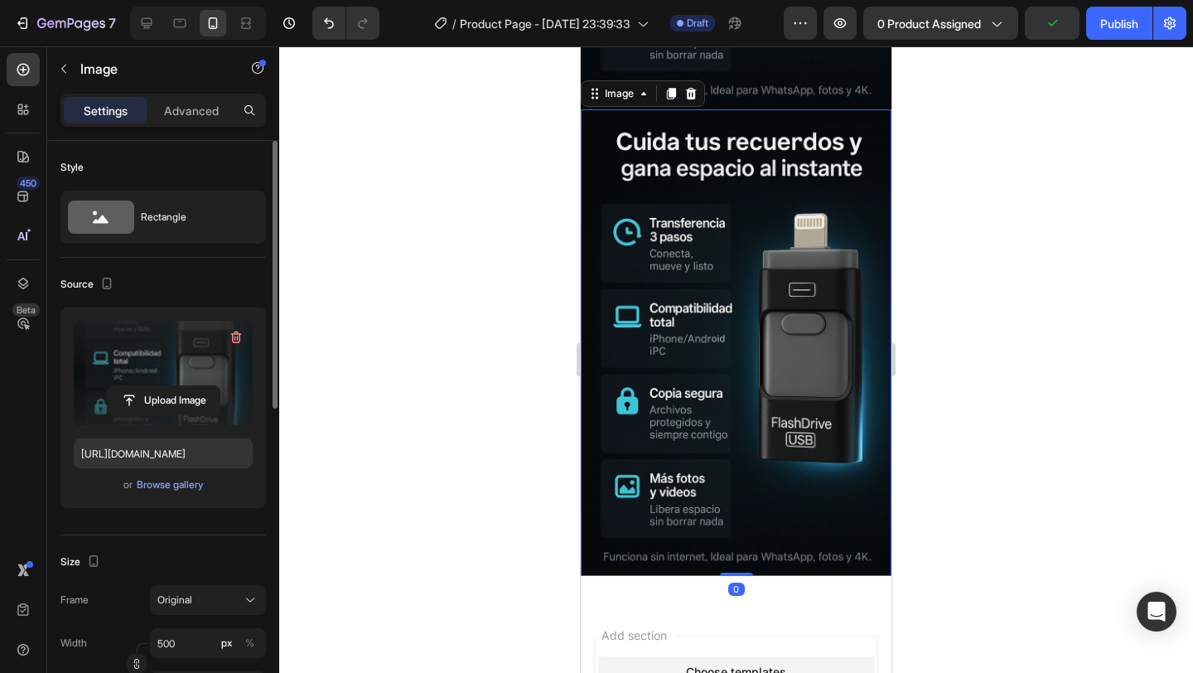
scroll to position [2901, 0]
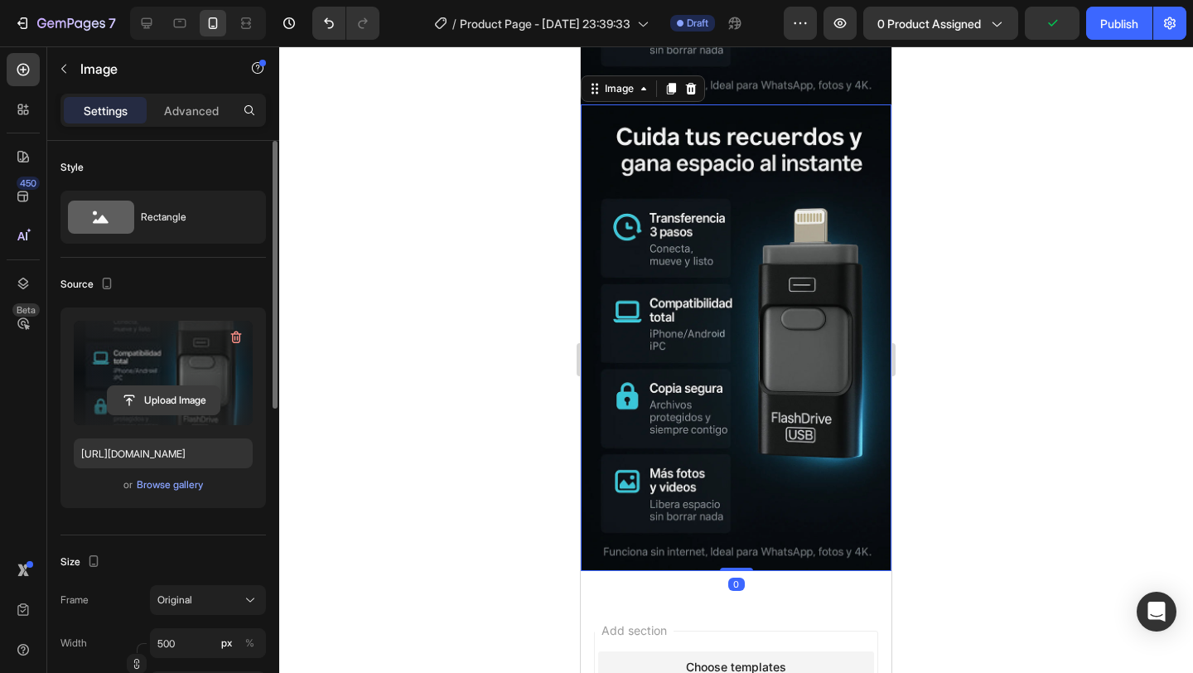
click at [162, 395] on input "file" at bounding box center [164, 400] width 112 height 28
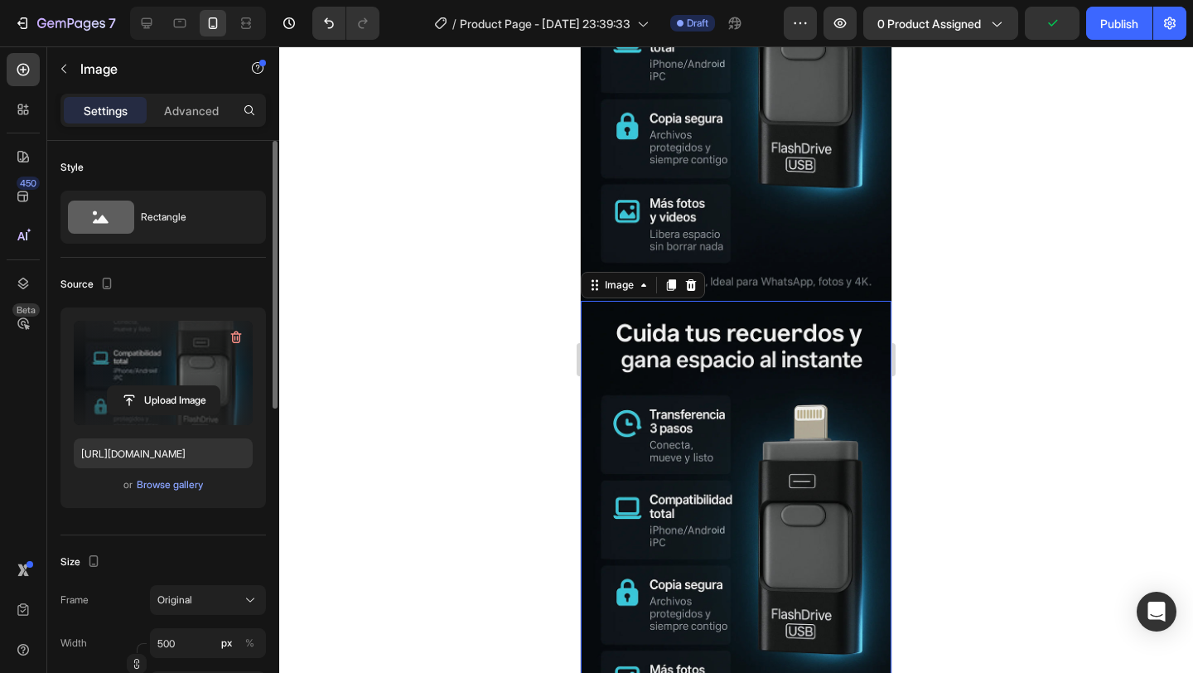
scroll to position [2709, 0]
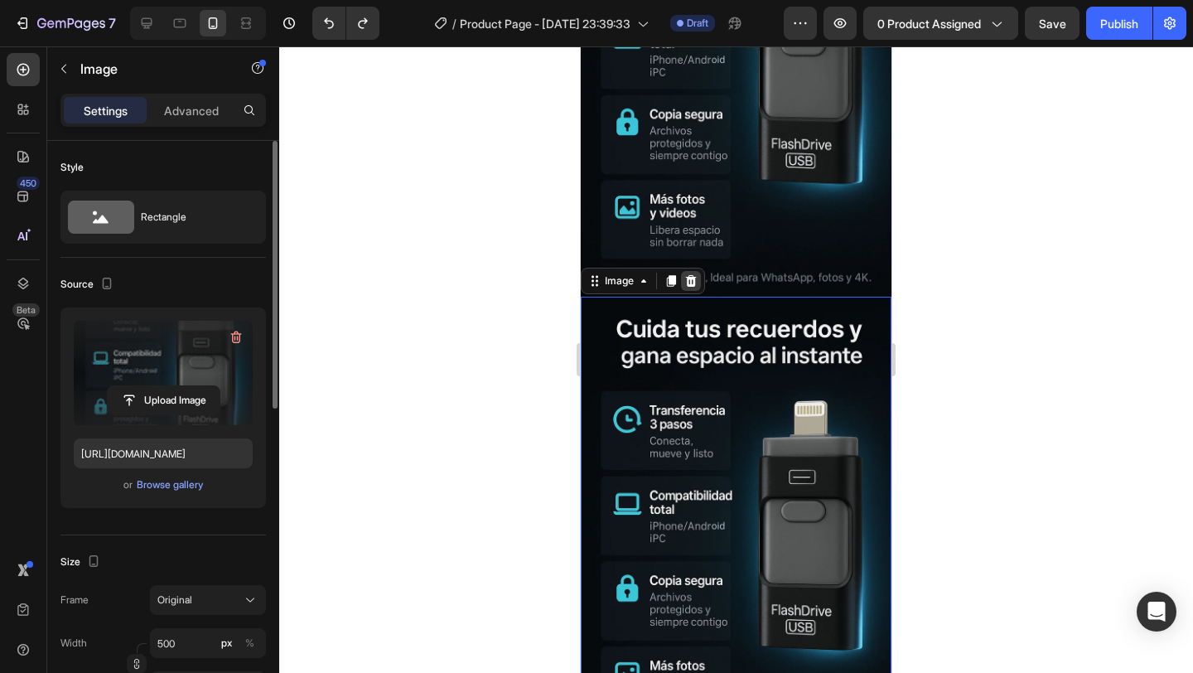
click at [696, 279] on icon at bounding box center [690, 280] width 13 height 13
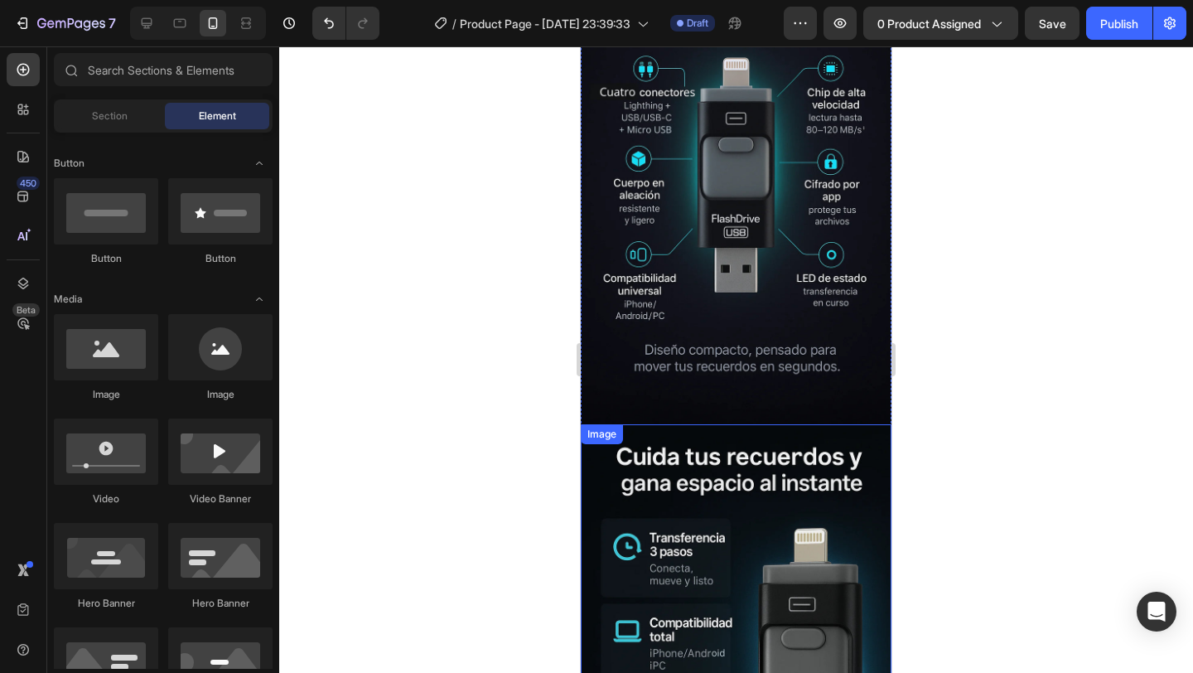
scroll to position [2306, 0]
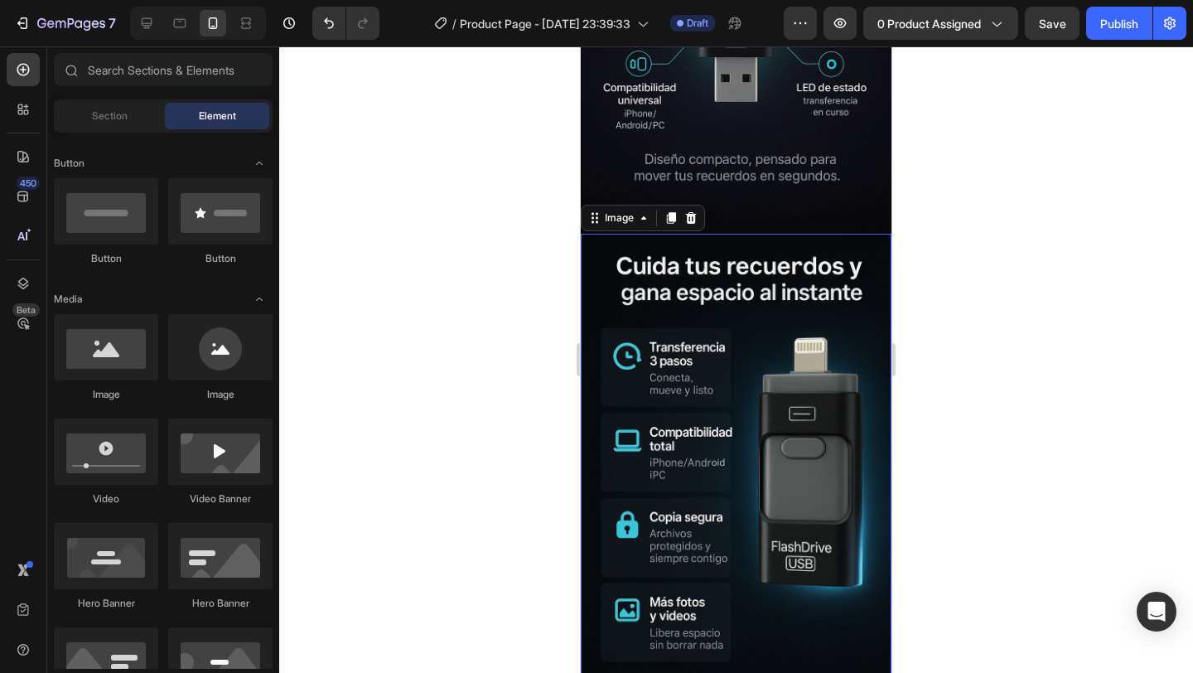
click at [730, 235] on img at bounding box center [736, 467] width 311 height 466
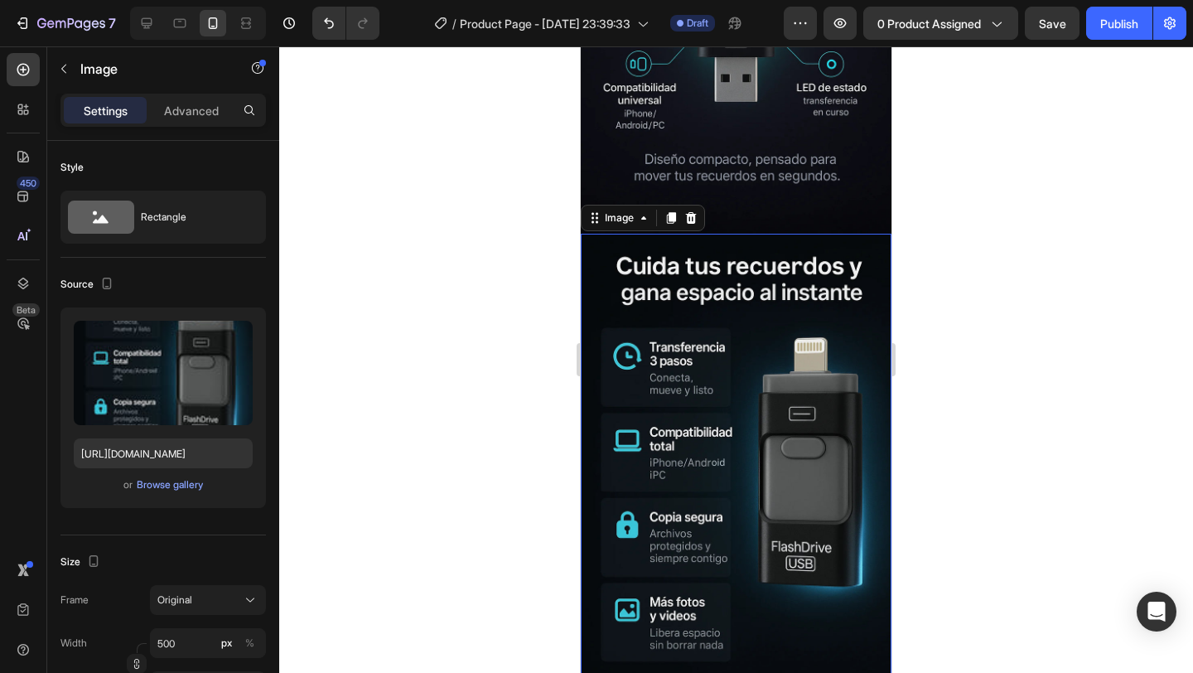
click at [728, 263] on img at bounding box center [736, 467] width 311 height 466
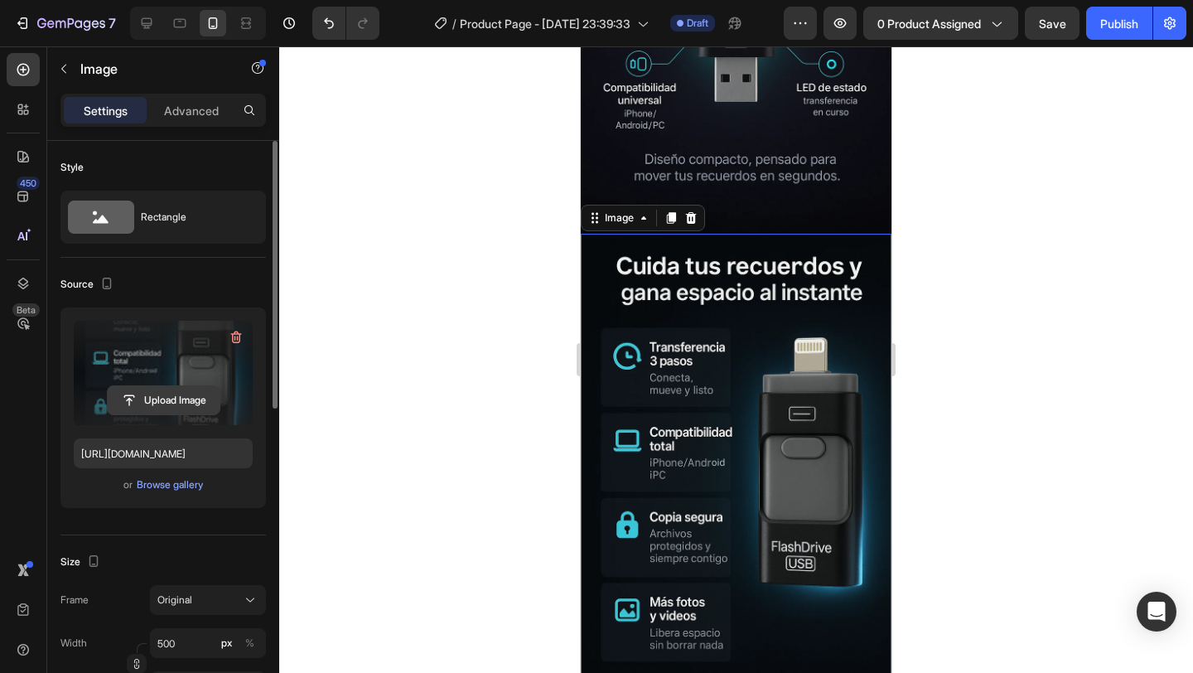
click at [171, 404] on input "file" at bounding box center [164, 400] width 112 height 28
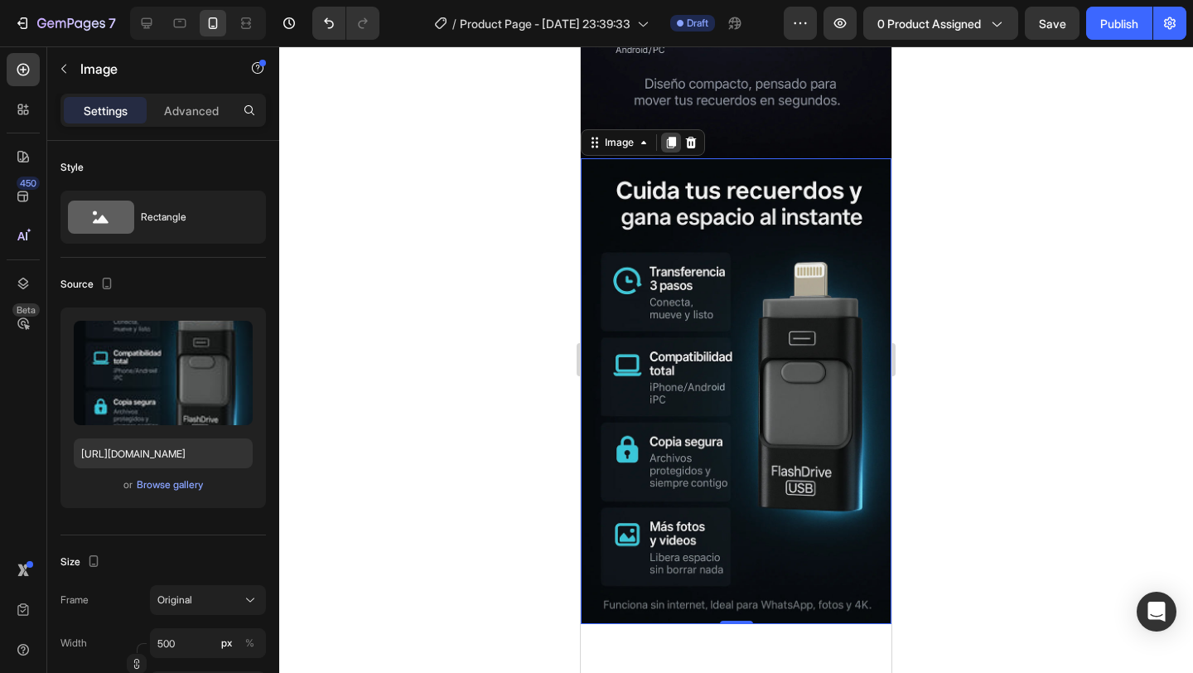
click at [670, 144] on icon at bounding box center [671, 143] width 9 height 12
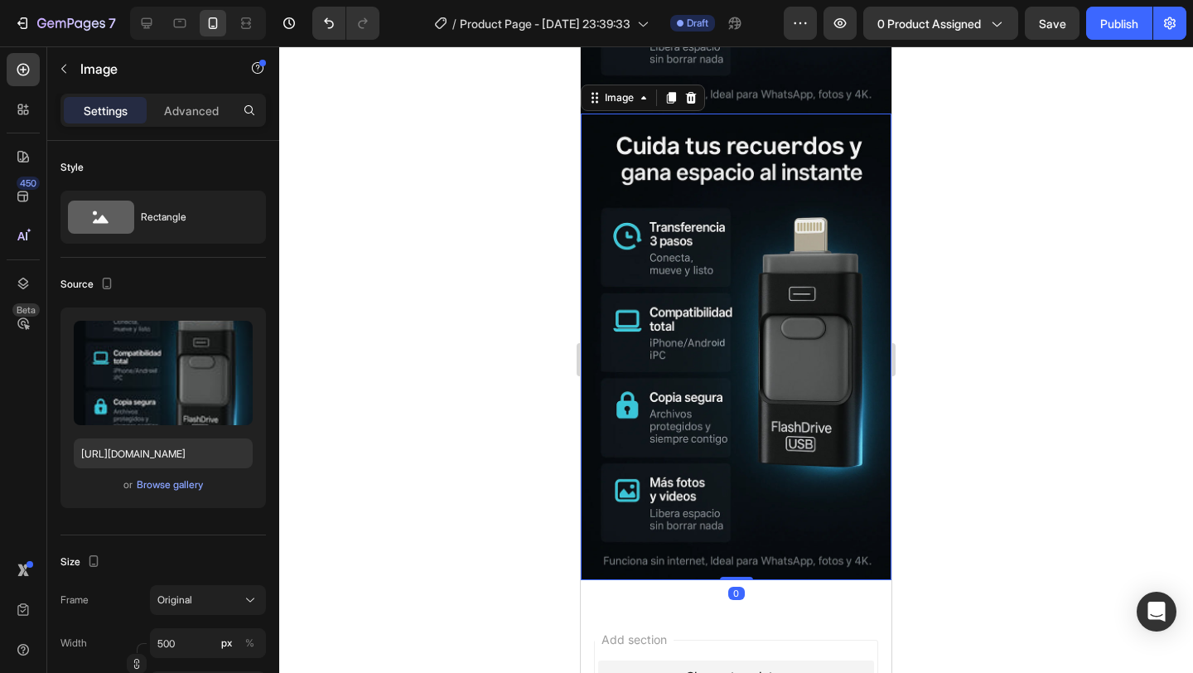
scroll to position [2901, 0]
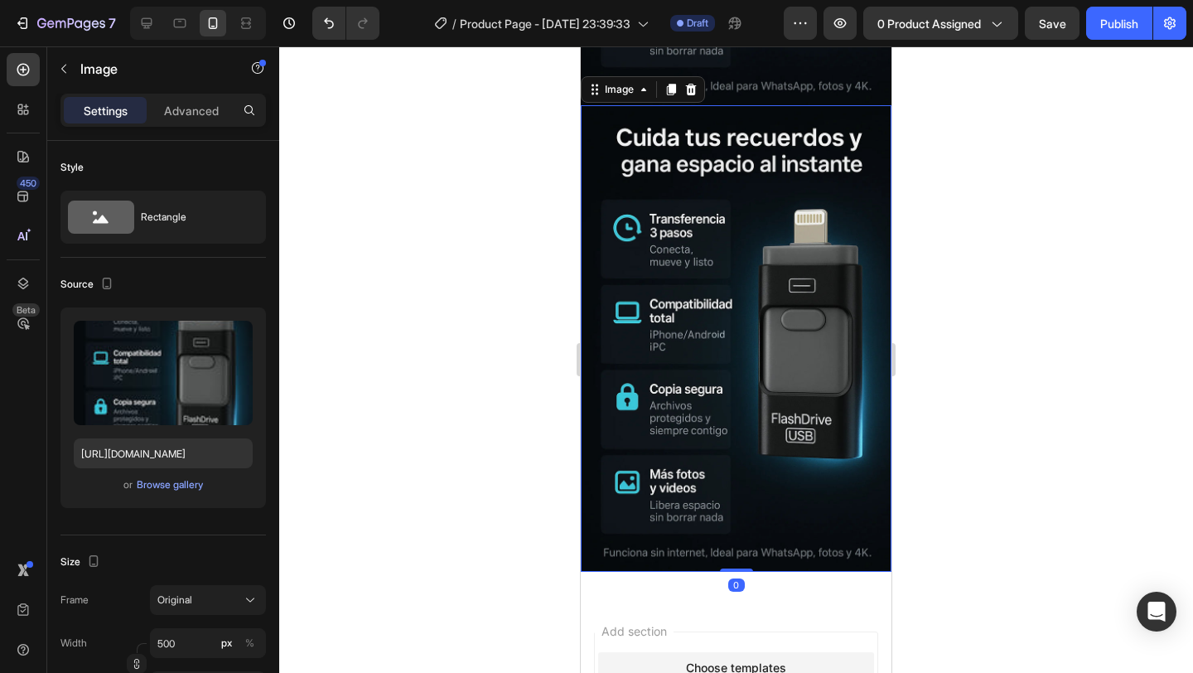
click at [683, 380] on img at bounding box center [736, 338] width 311 height 466
click at [683, 380] on img at bounding box center [736, 337] width 311 height 466
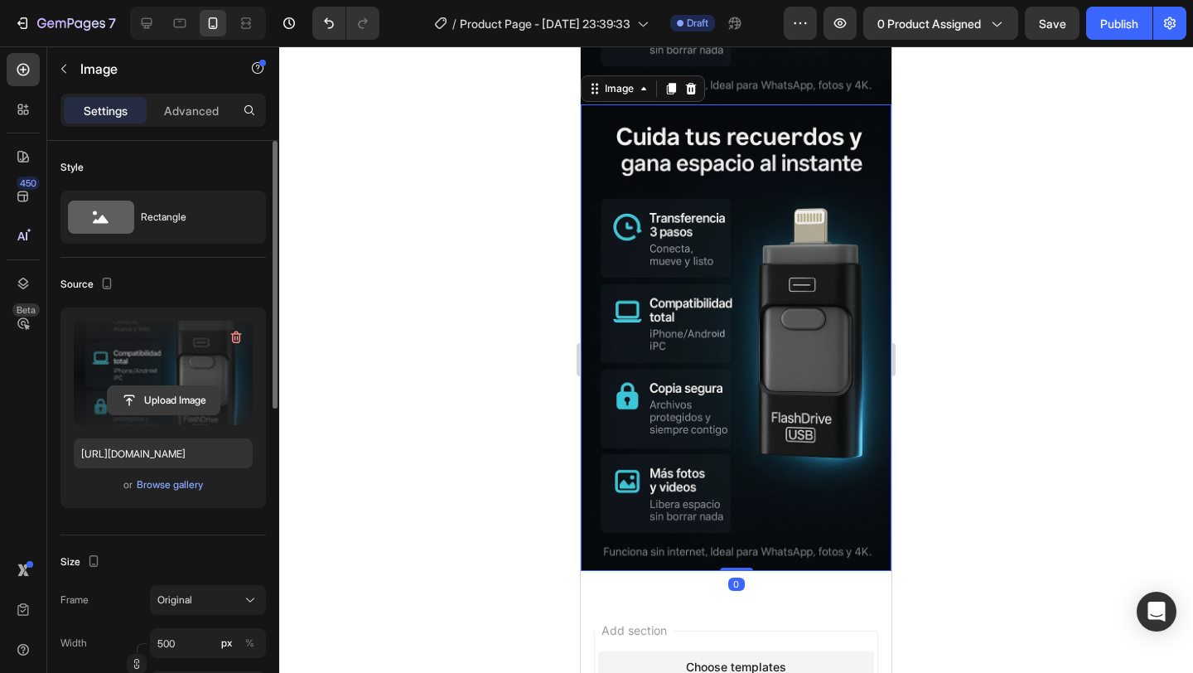
click at [152, 398] on input "file" at bounding box center [164, 400] width 112 height 28
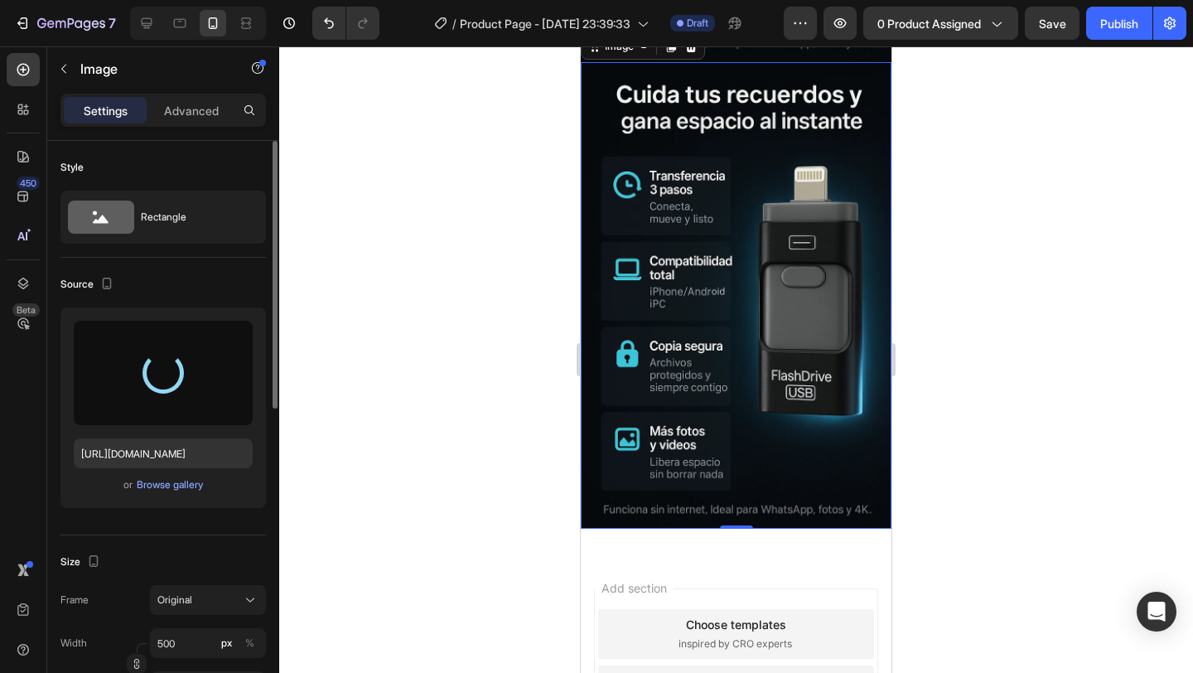
scroll to position [2946, 0]
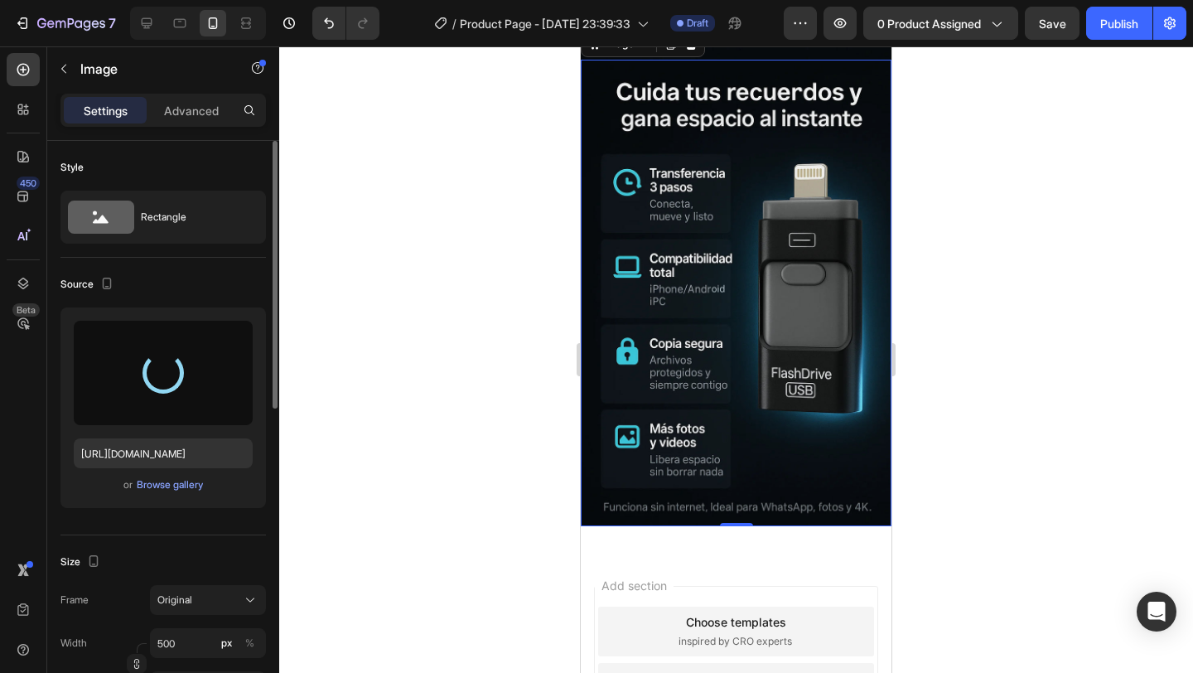
type input "[URL][DOMAIN_NAME]"
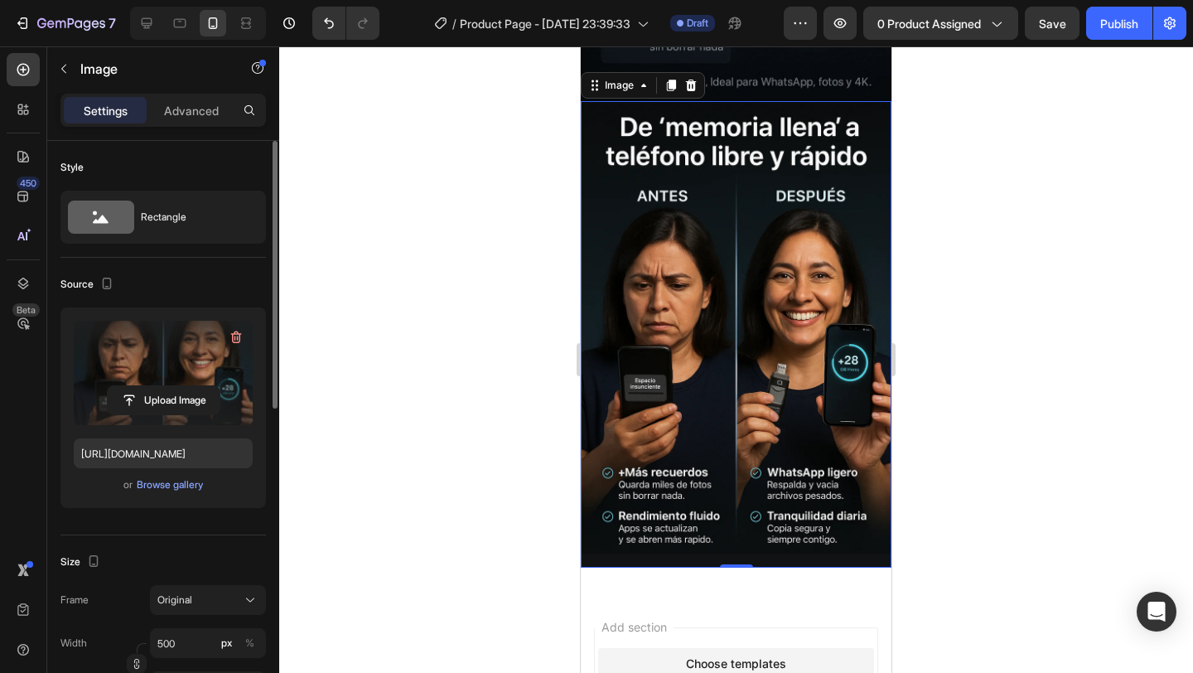
scroll to position [2898, 0]
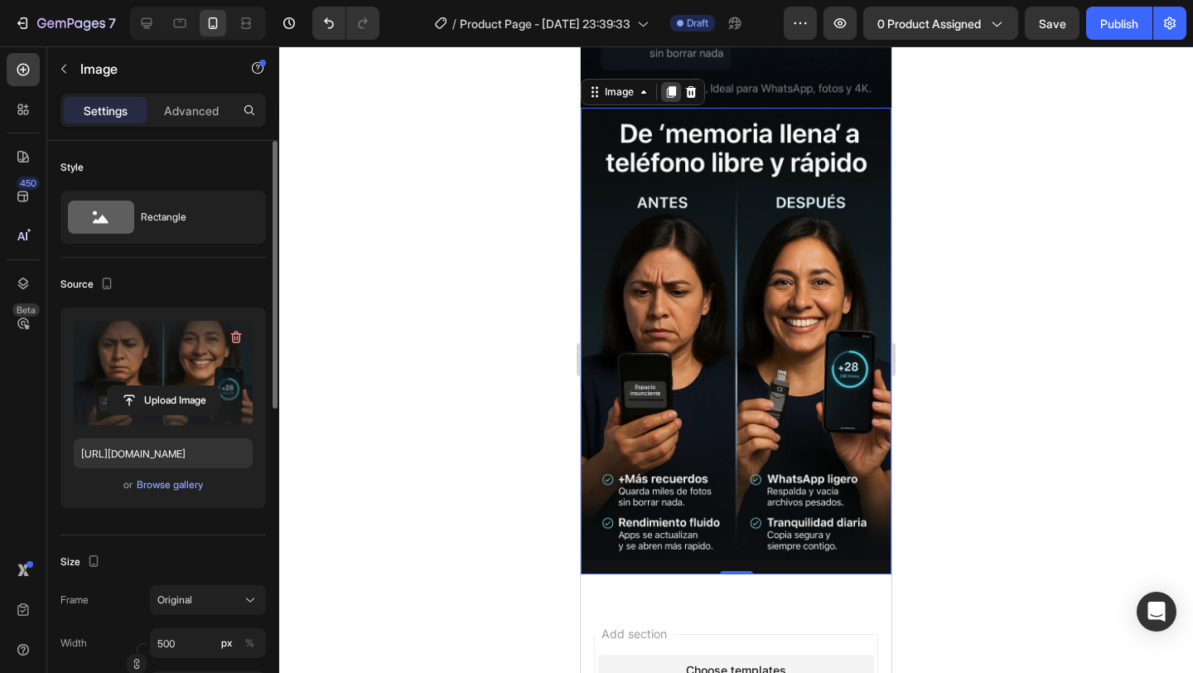
click at [670, 93] on icon at bounding box center [671, 92] width 9 height 12
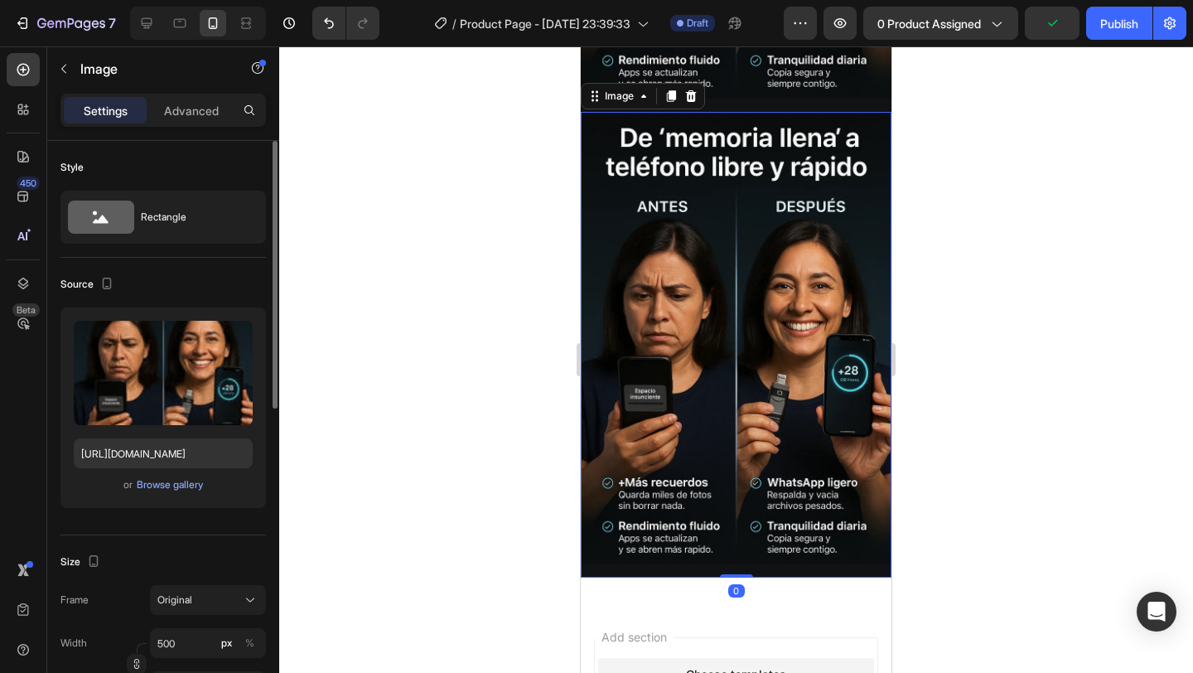
scroll to position [3366, 0]
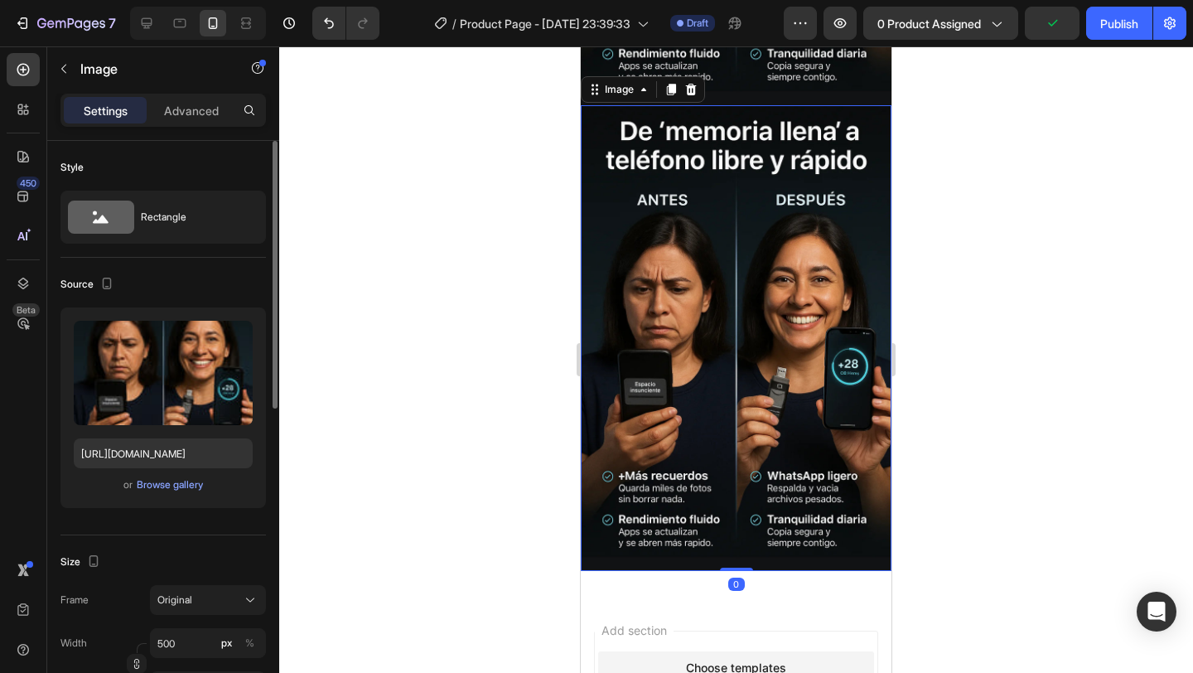
click at [693, 345] on img at bounding box center [736, 338] width 311 height 466
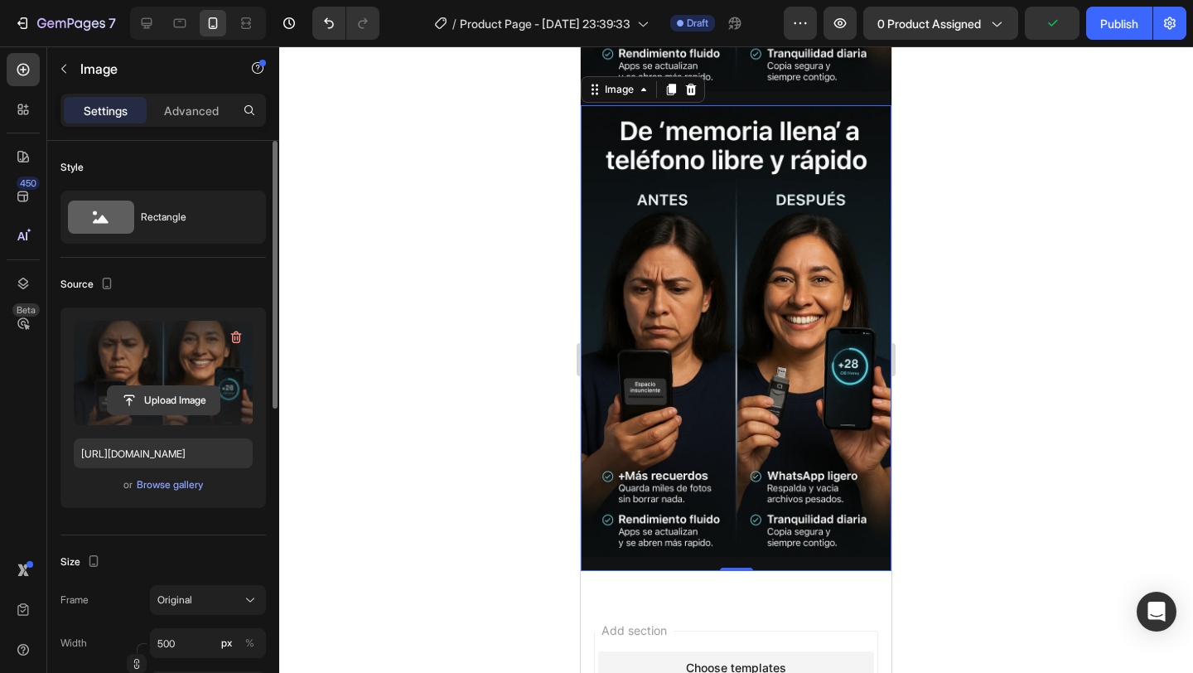
click at [166, 402] on input "file" at bounding box center [164, 400] width 112 height 28
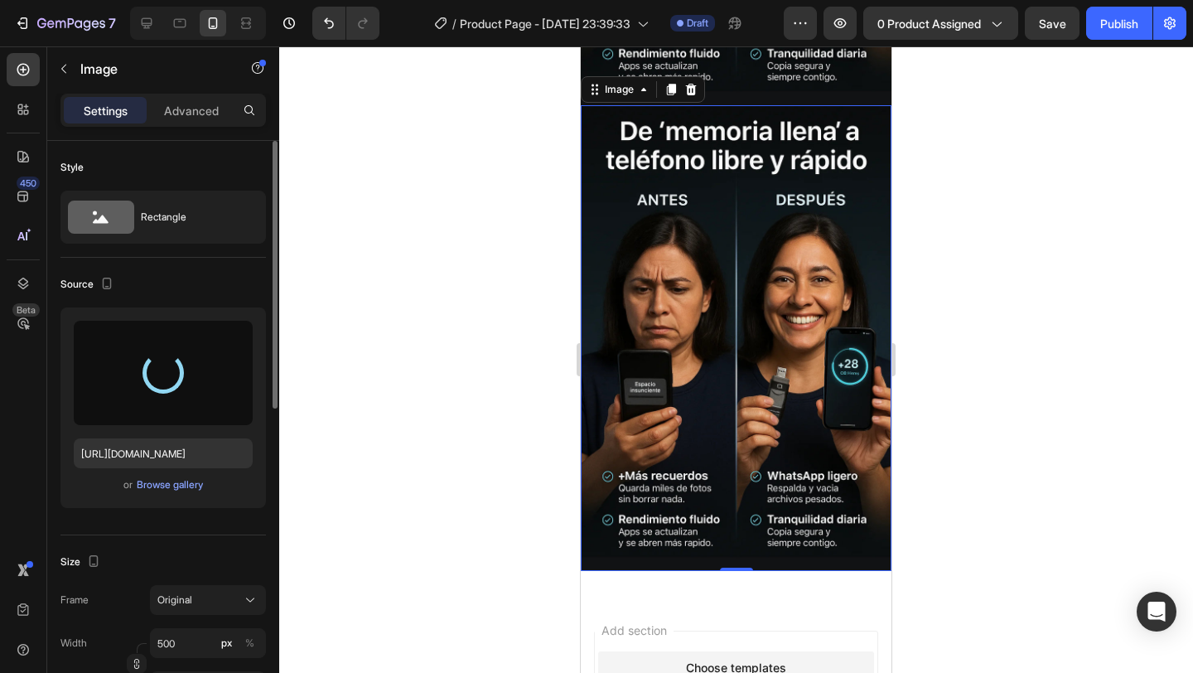
type input "[URL][DOMAIN_NAME]"
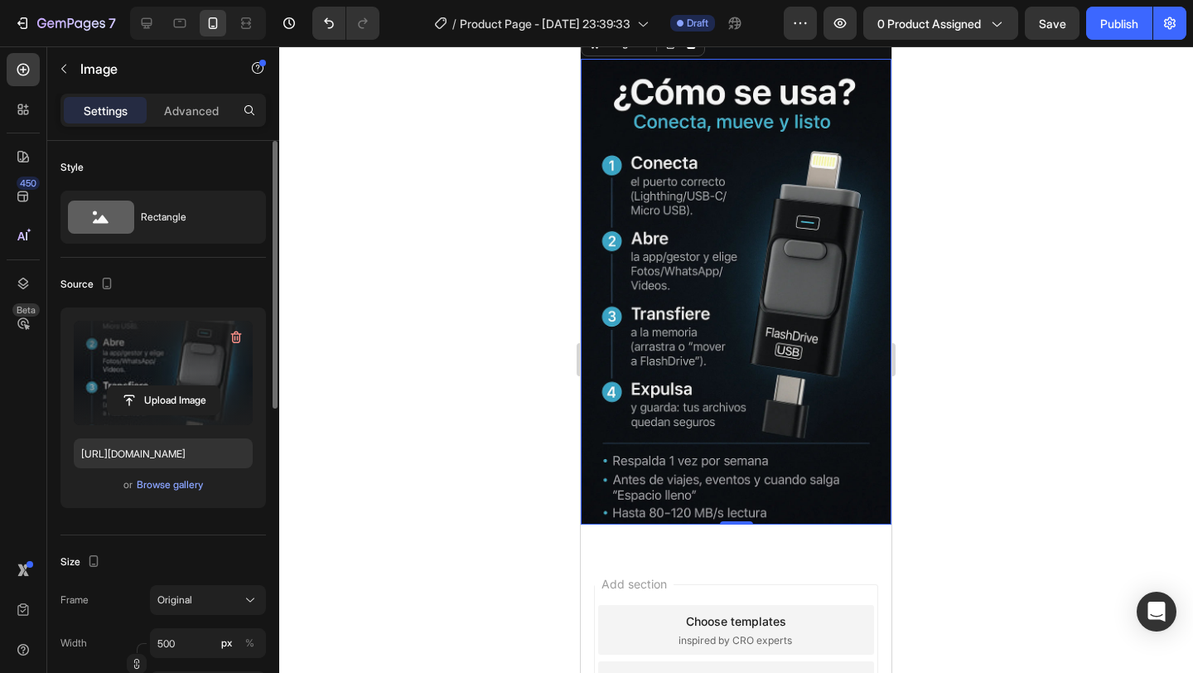
scroll to position [3438, 0]
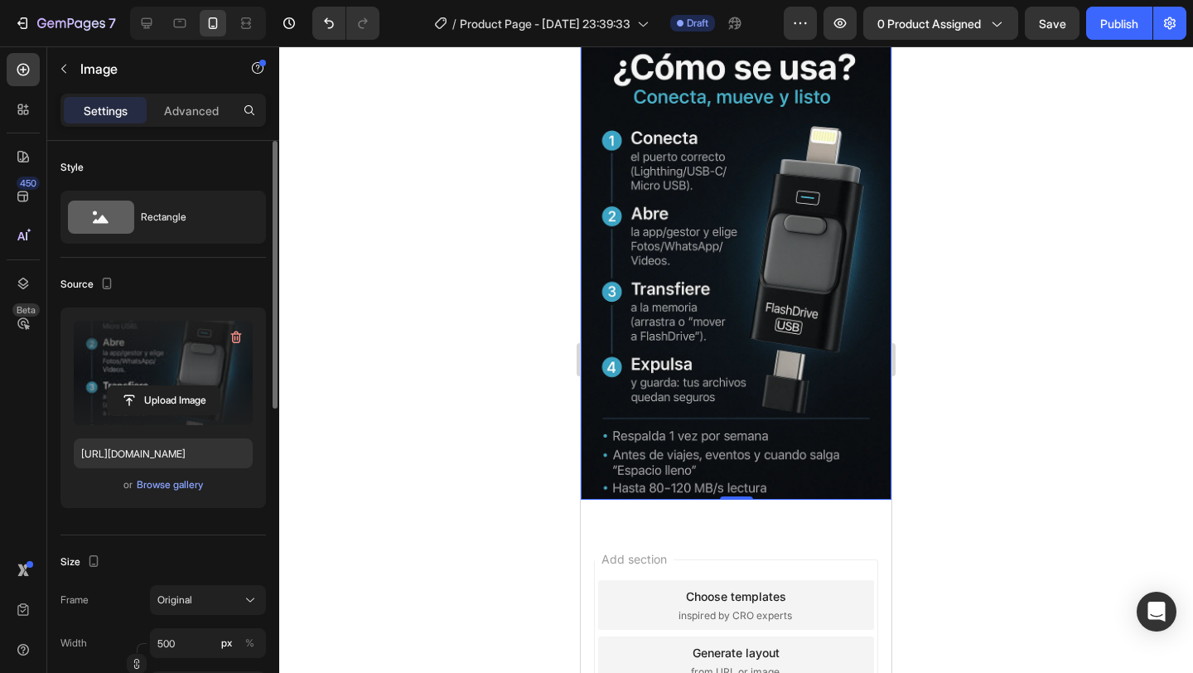
click at [809, 381] on img at bounding box center [736, 267] width 311 height 466
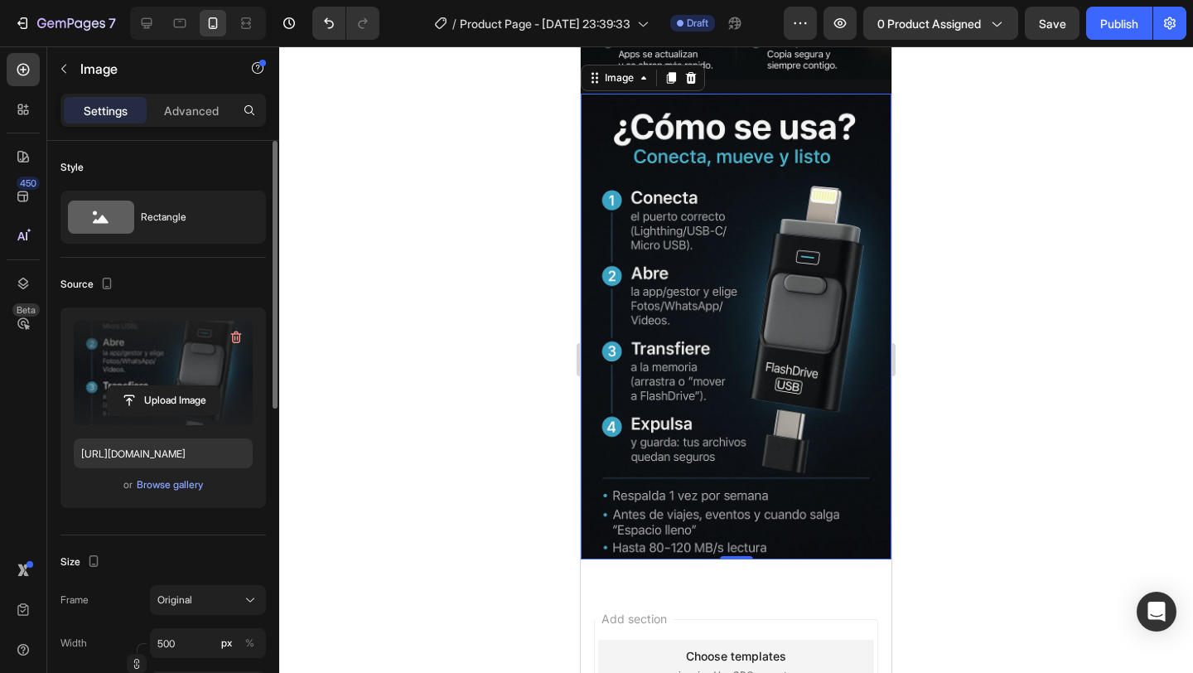
scroll to position [3254, 0]
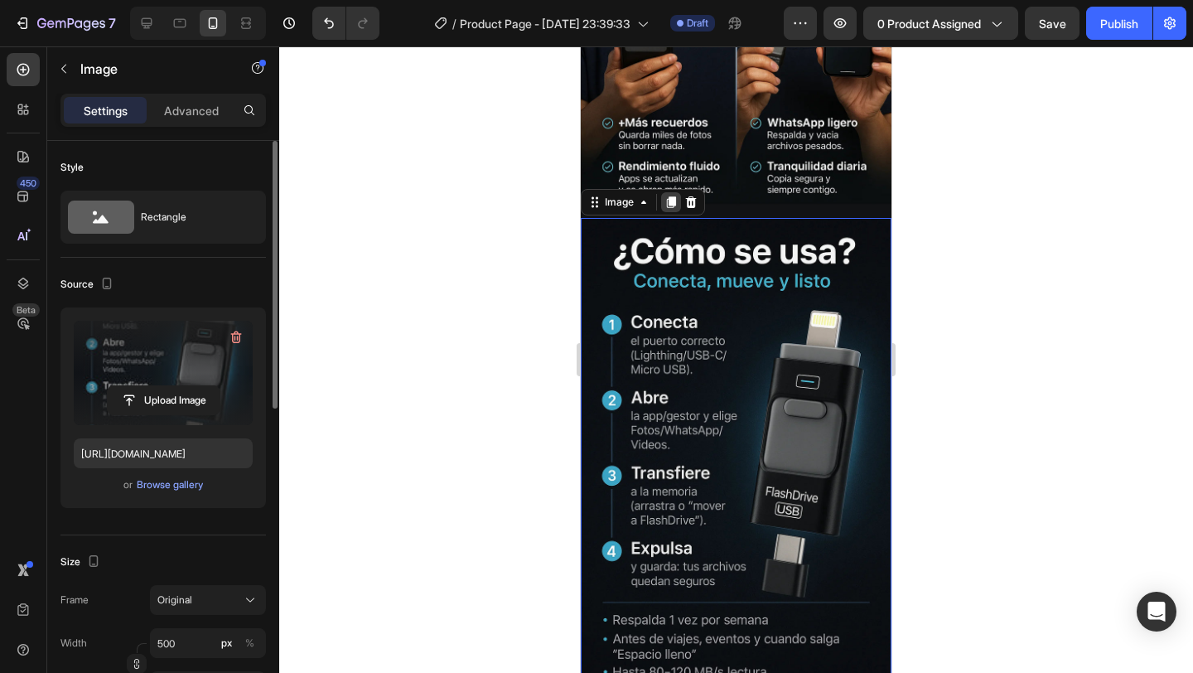
click at [668, 199] on icon at bounding box center [670, 201] width 13 height 13
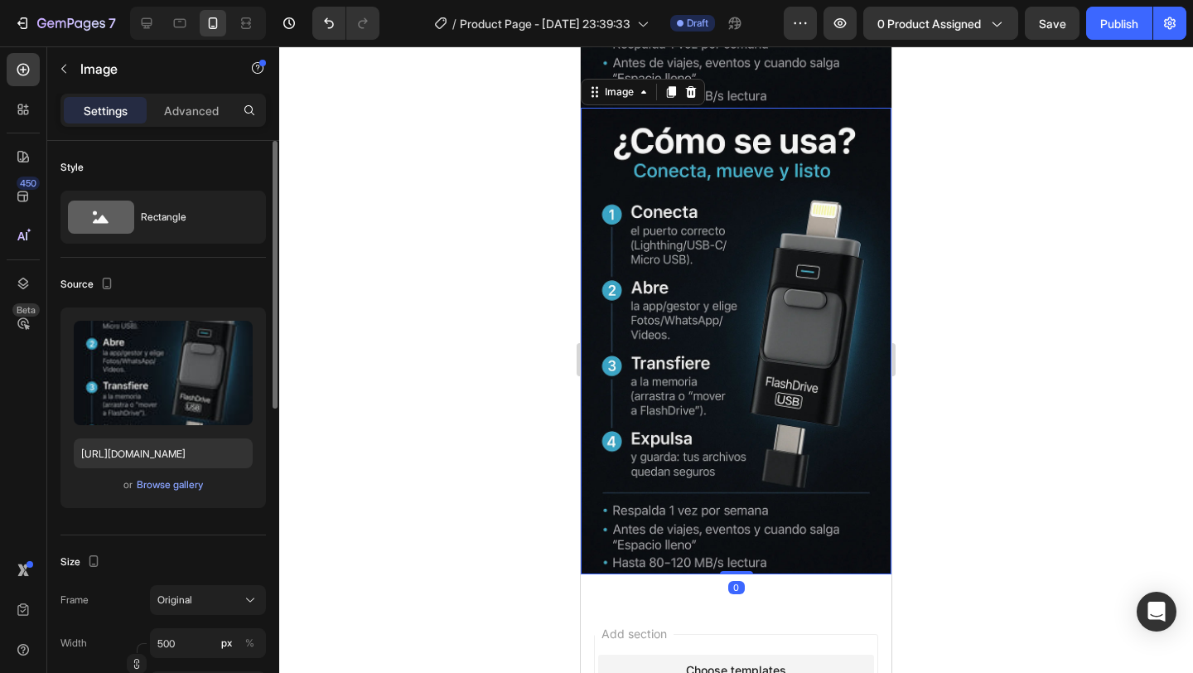
scroll to position [3833, 0]
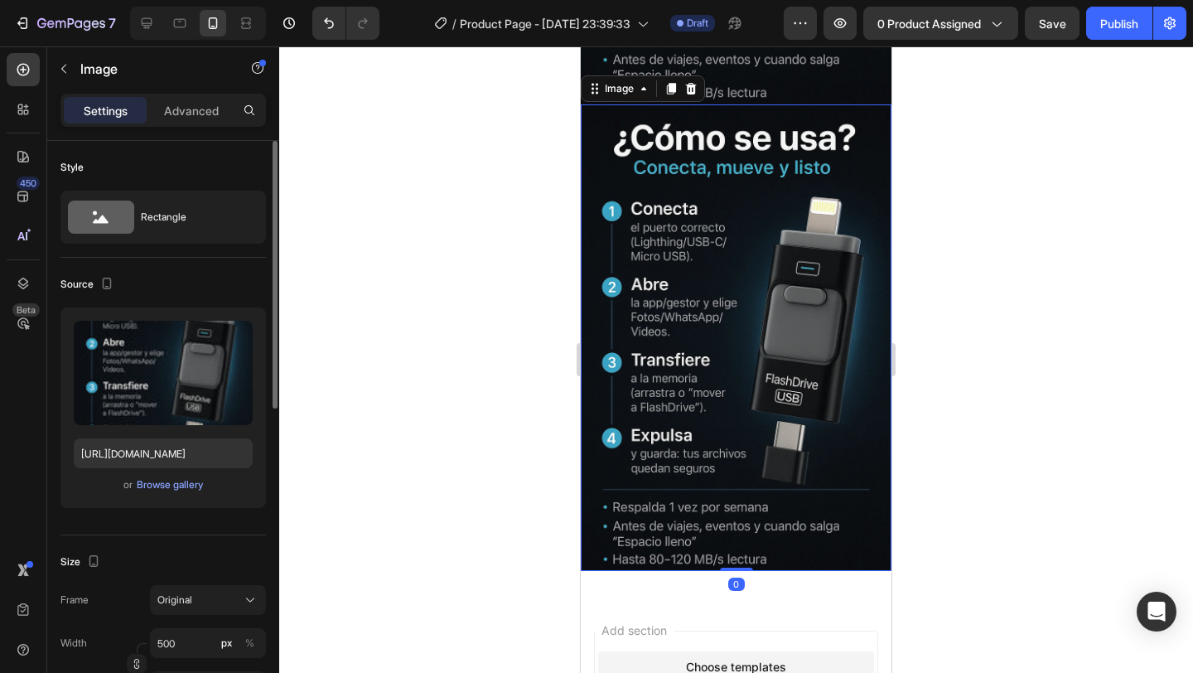
click at [782, 413] on img at bounding box center [736, 337] width 311 height 466
click at [185, 400] on input "file" at bounding box center [164, 400] width 112 height 28
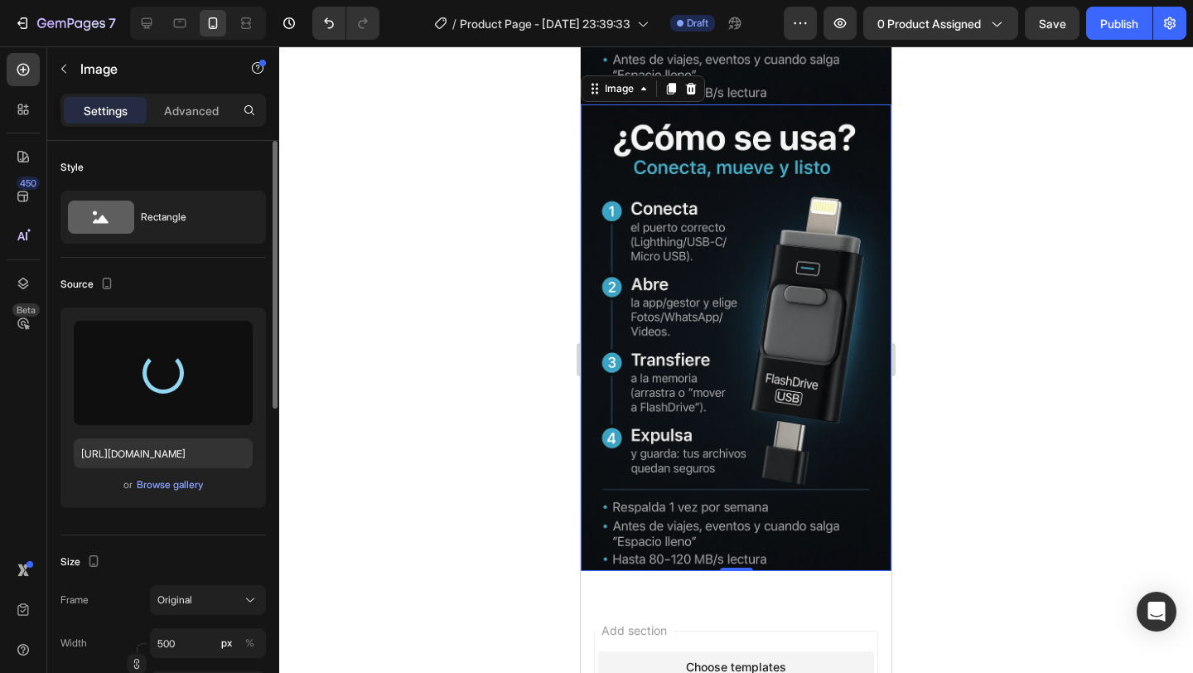
type input "[URL][DOMAIN_NAME]"
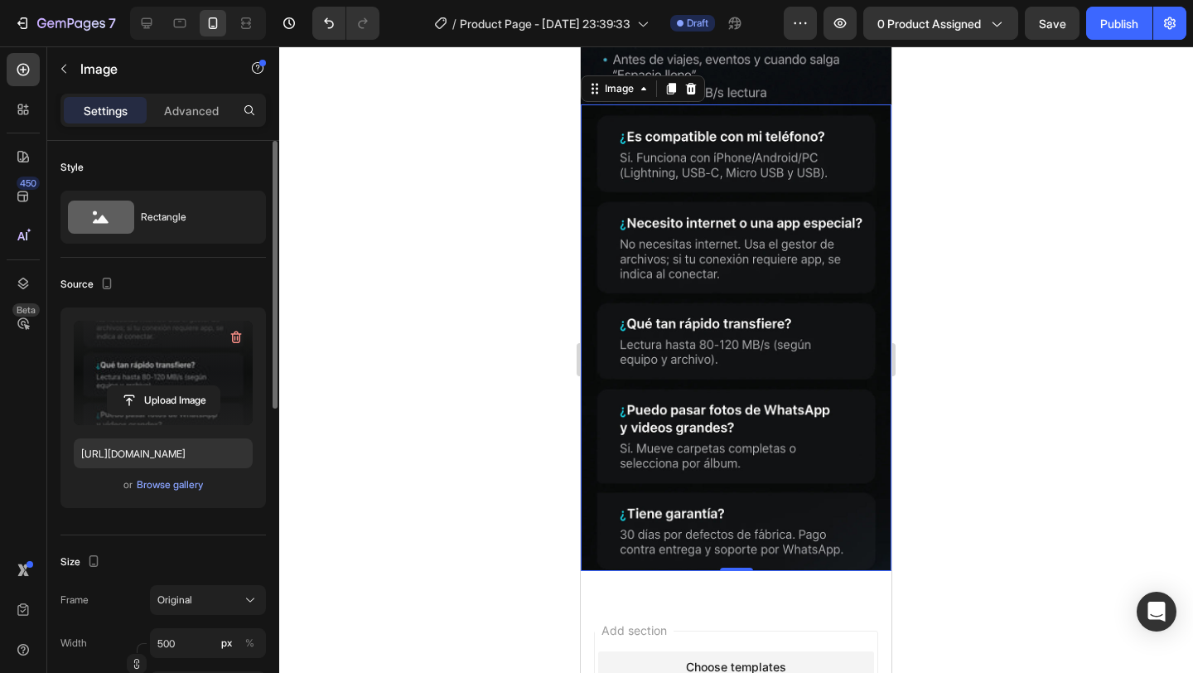
click at [721, 313] on img at bounding box center [736, 337] width 311 height 466
click at [671, 94] on icon at bounding box center [670, 88] width 13 height 13
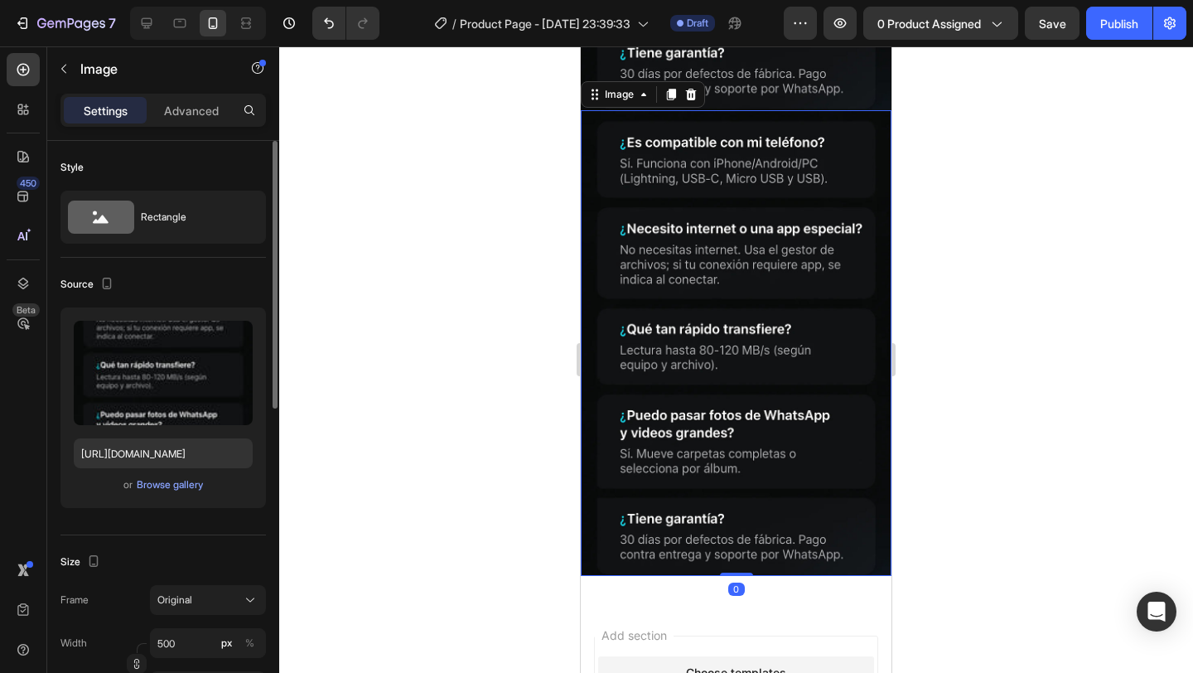
scroll to position [4298, 0]
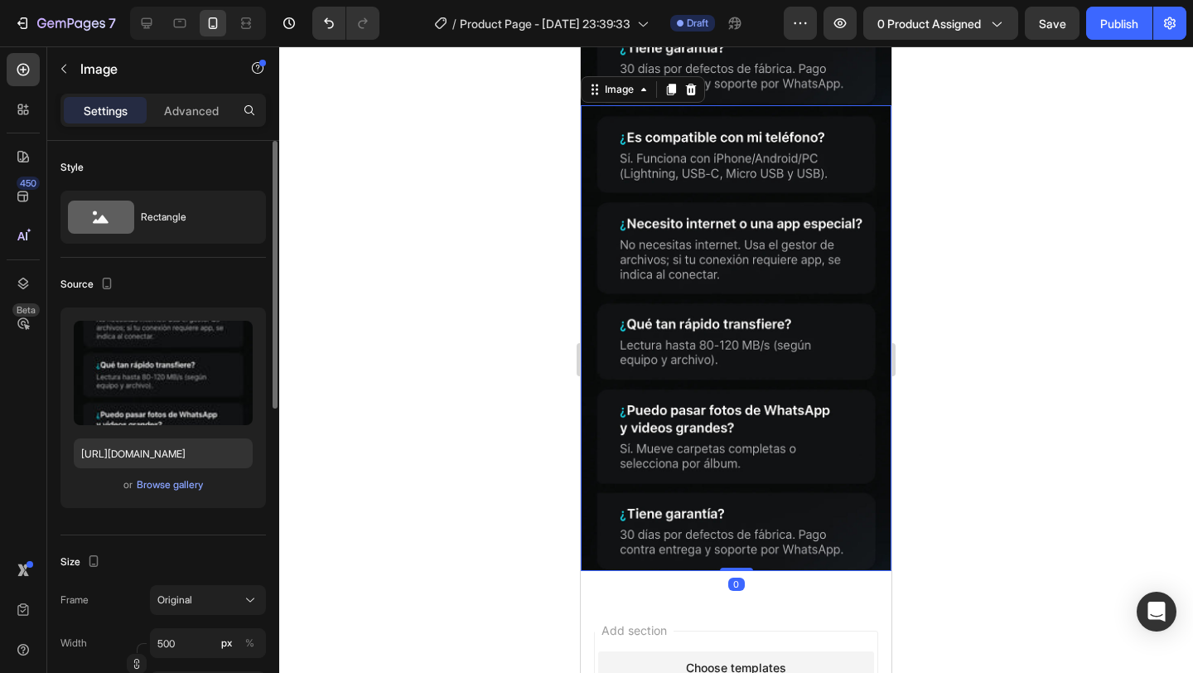
click at [719, 281] on img at bounding box center [736, 338] width 311 height 466
click at [170, 392] on input "file" at bounding box center [164, 400] width 112 height 28
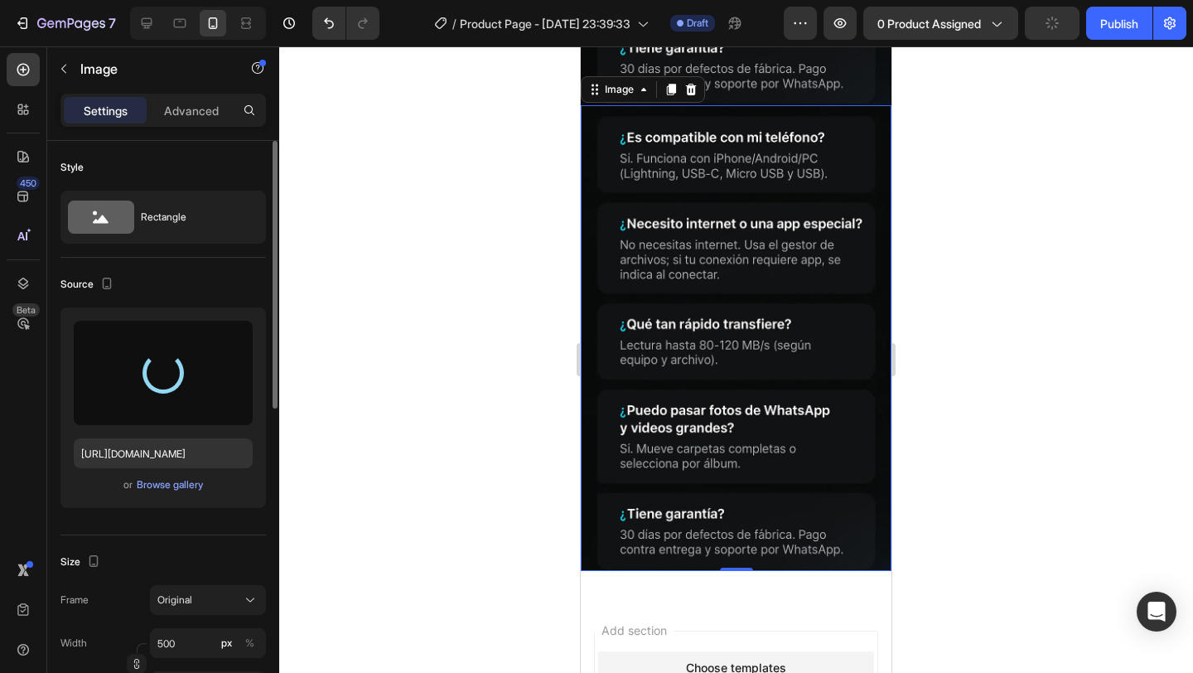
type input "[URL][DOMAIN_NAME]"
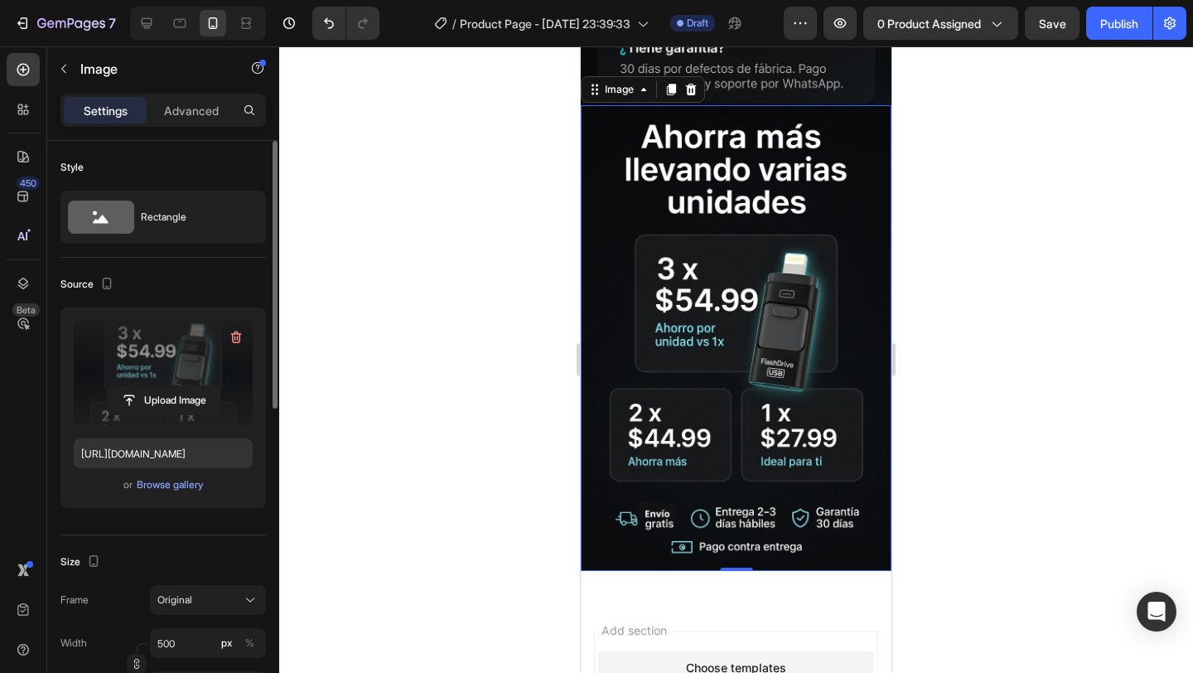
click at [765, 342] on img at bounding box center [736, 338] width 311 height 466
click at [668, 93] on icon at bounding box center [670, 89] width 13 height 13
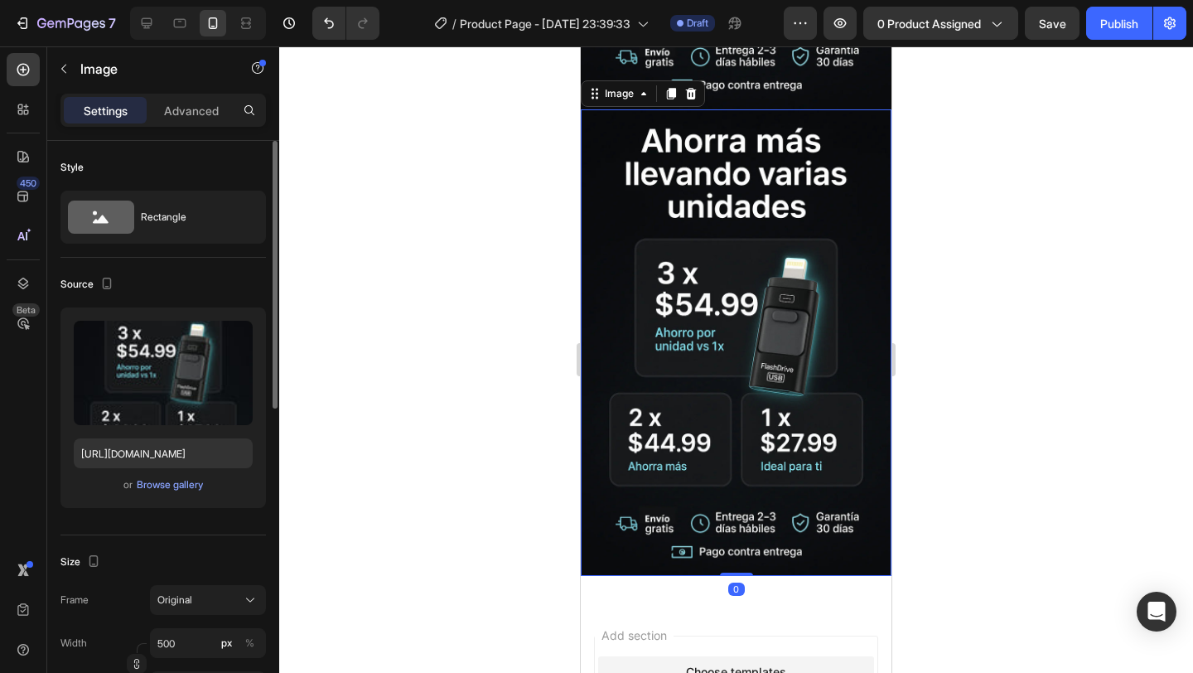
scroll to position [4765, 0]
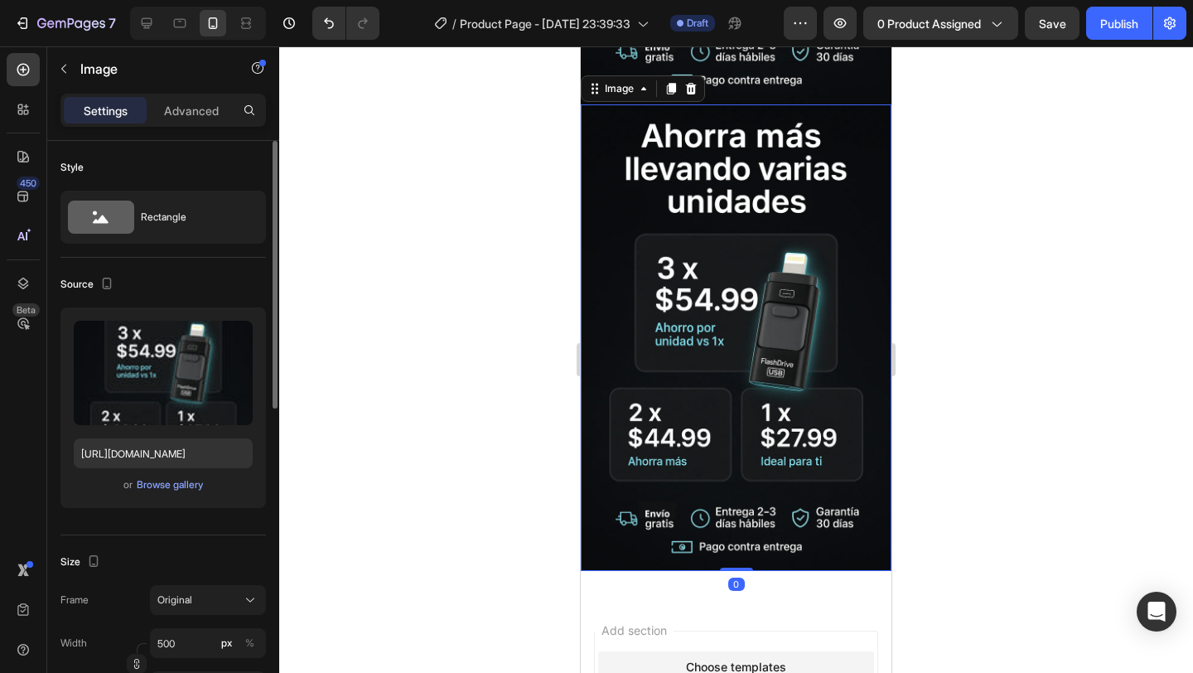
click at [598, 306] on img at bounding box center [736, 337] width 311 height 466
click at [157, 403] on input "file" at bounding box center [164, 400] width 112 height 28
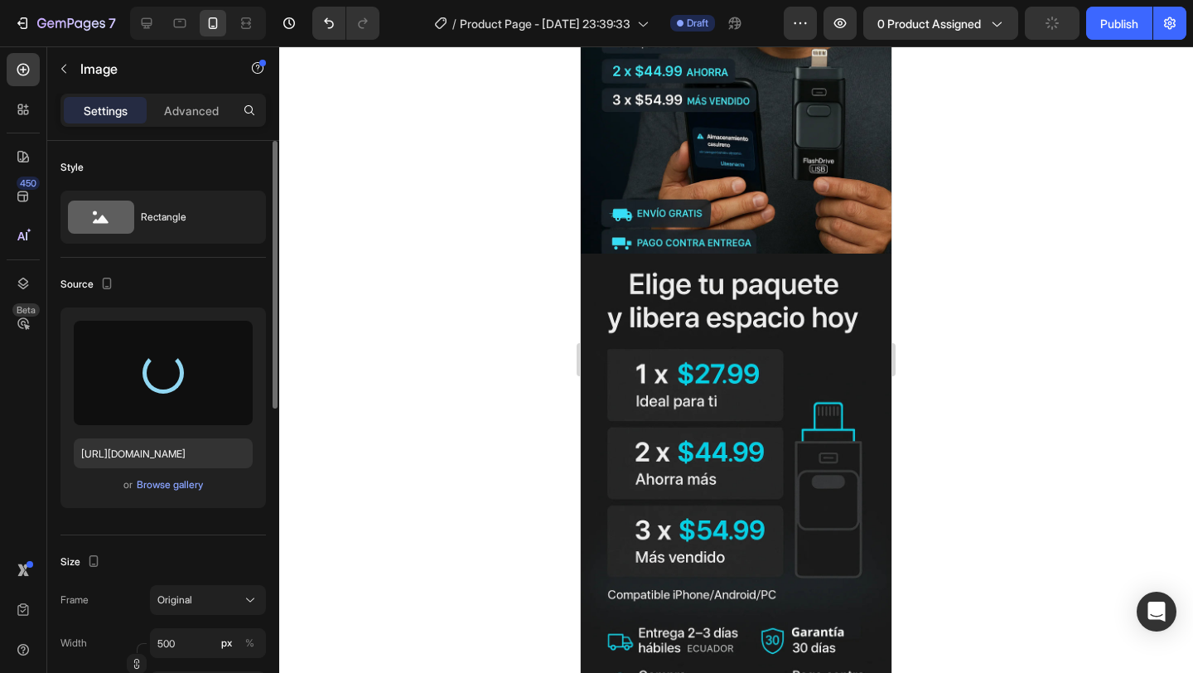
scroll to position [0, 0]
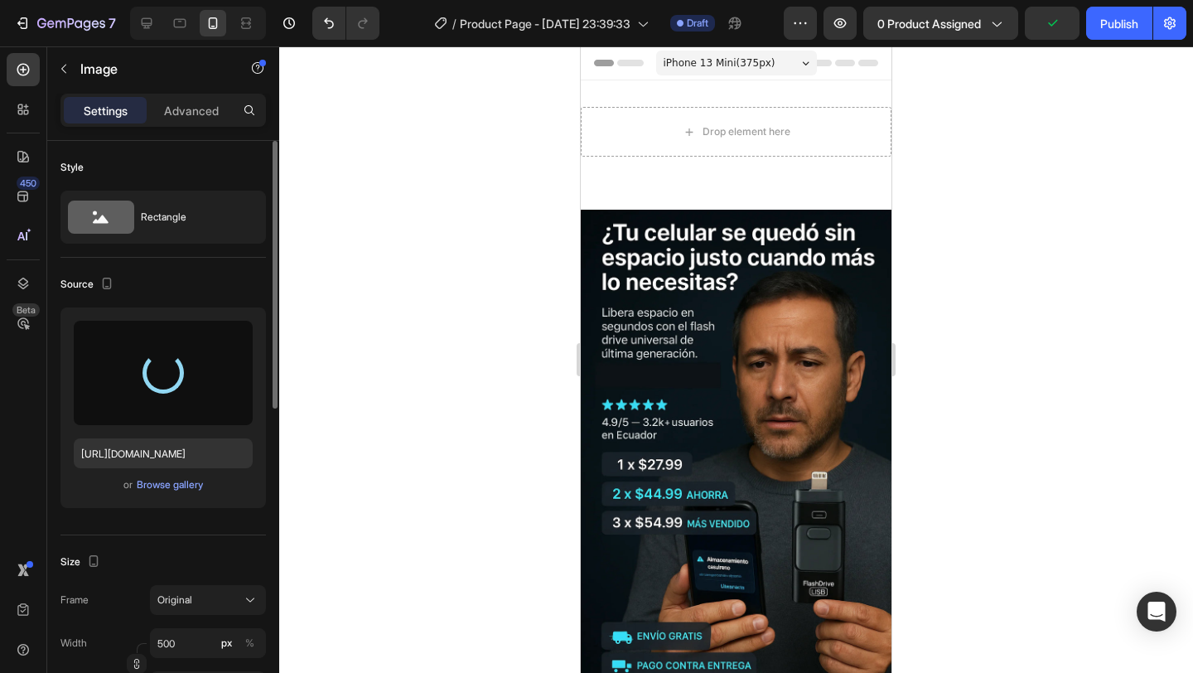
type input "[URL][DOMAIN_NAME]"
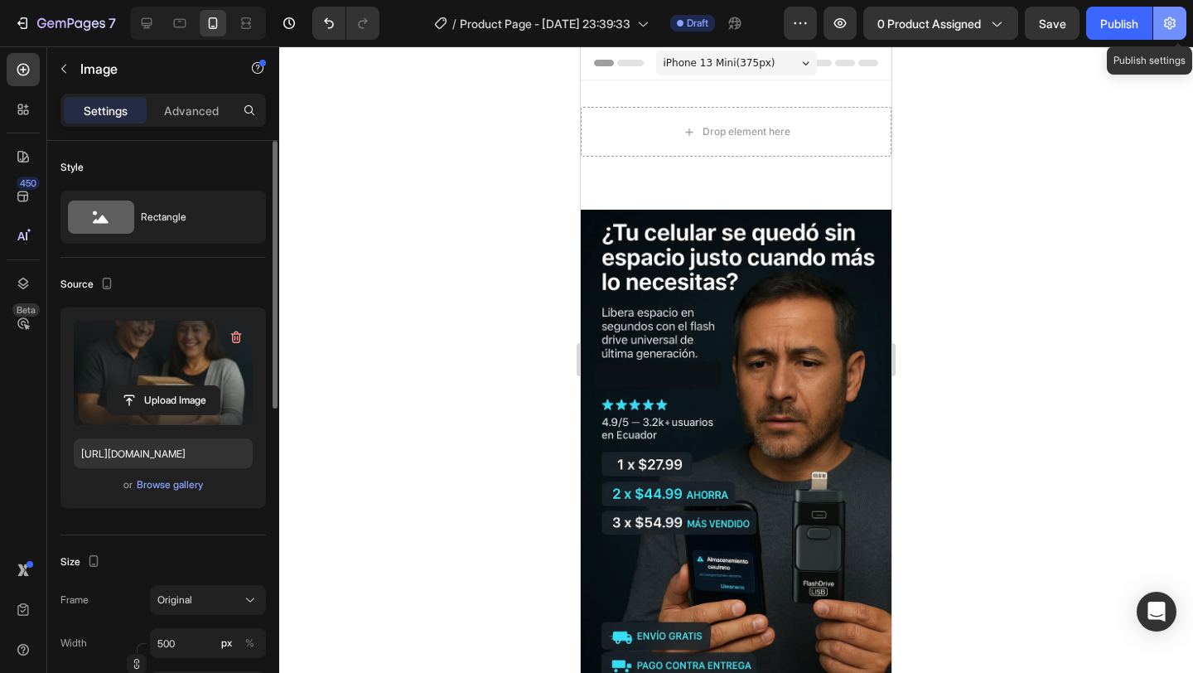
click at [1176, 27] on icon "button" at bounding box center [1169, 23] width 17 height 17
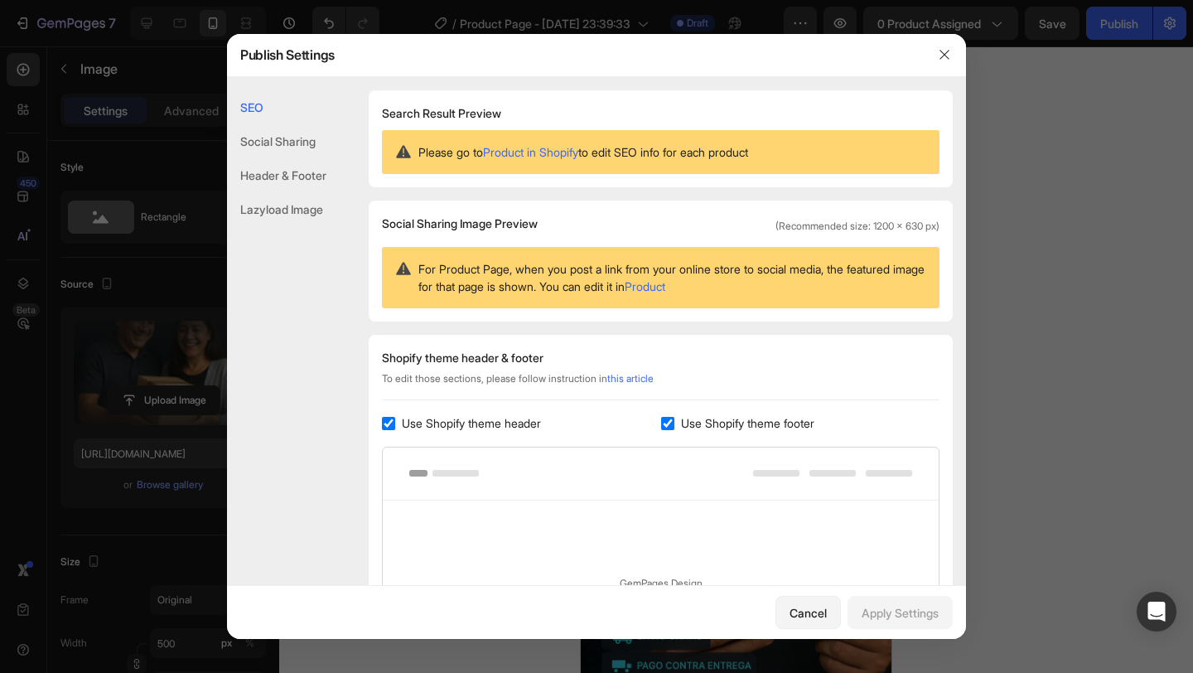
click at [396, 427] on label "Use Shopify theme header" at bounding box center [468, 423] width 146 height 20
checkbox input "false"
click at [681, 420] on span "Use Shopify theme footer" at bounding box center [747, 423] width 133 height 20
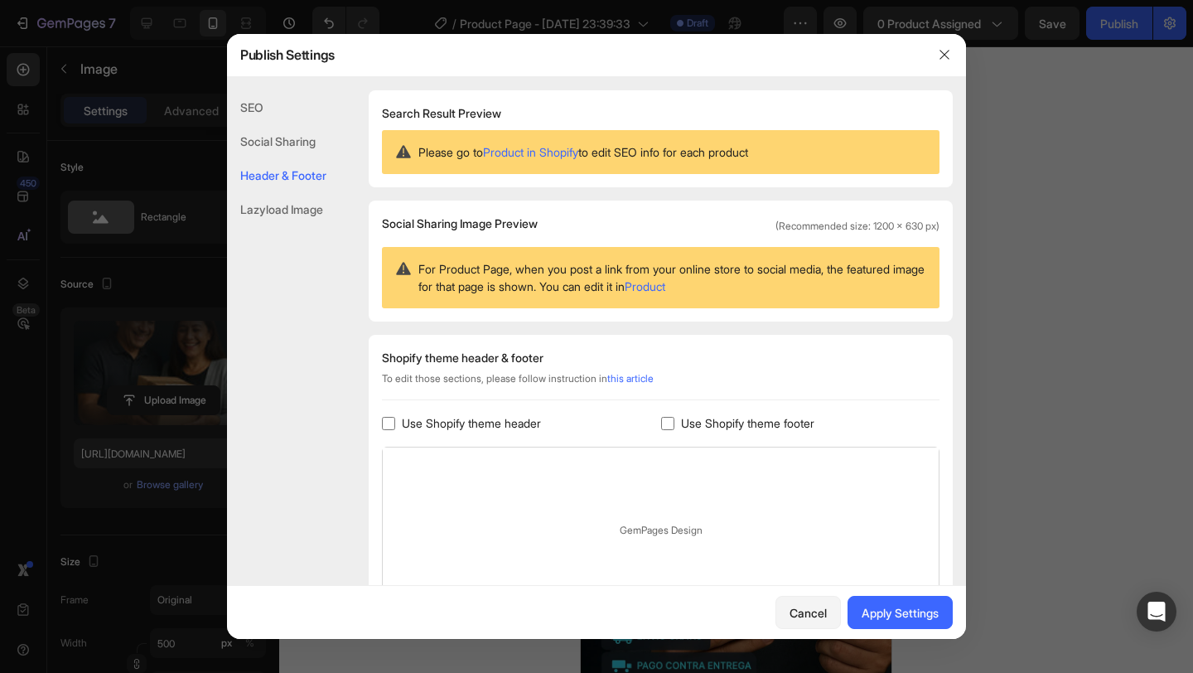
checkbox input "false"
click at [910, 612] on div "Apply Settings" at bounding box center [899, 612] width 77 height 17
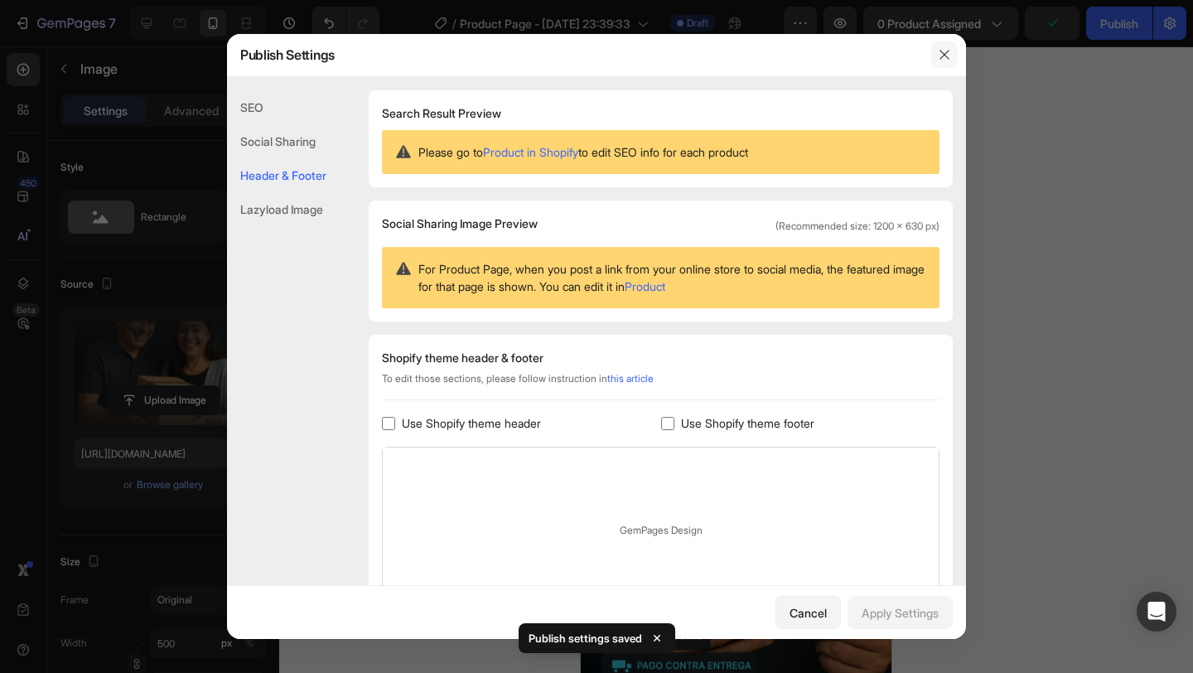
click at [953, 48] on button "button" at bounding box center [944, 54] width 27 height 27
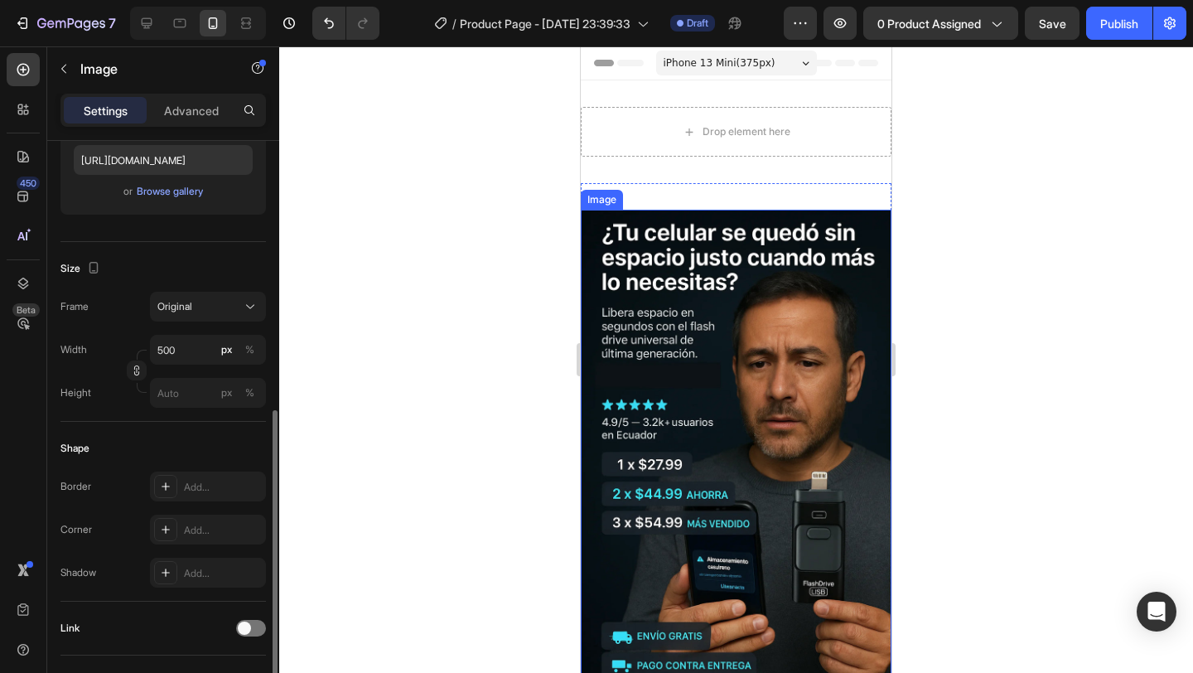
scroll to position [672, 0]
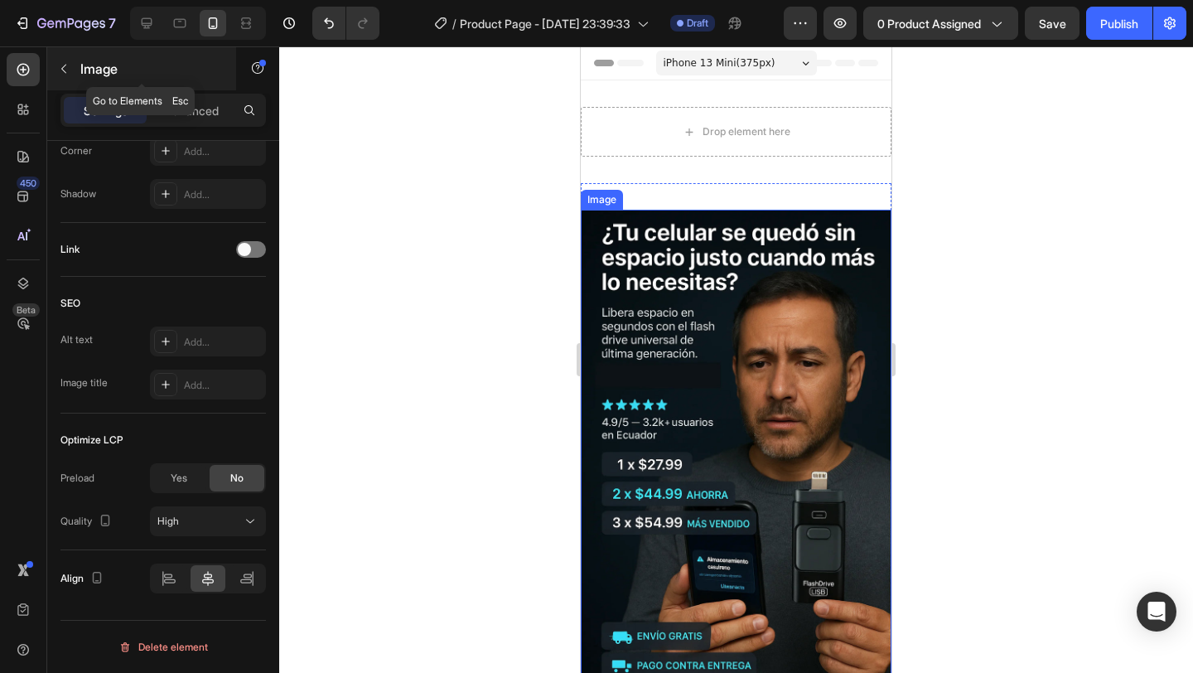
click at [61, 74] on icon "button" at bounding box center [63, 68] width 13 height 13
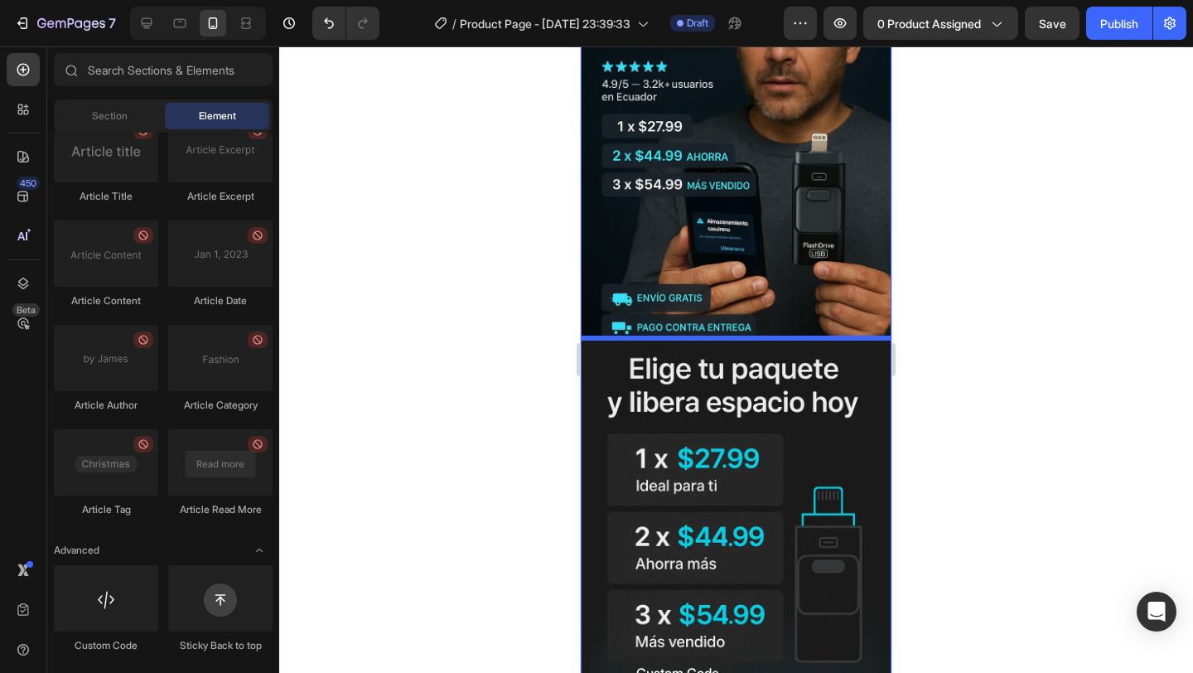
scroll to position [355, 0]
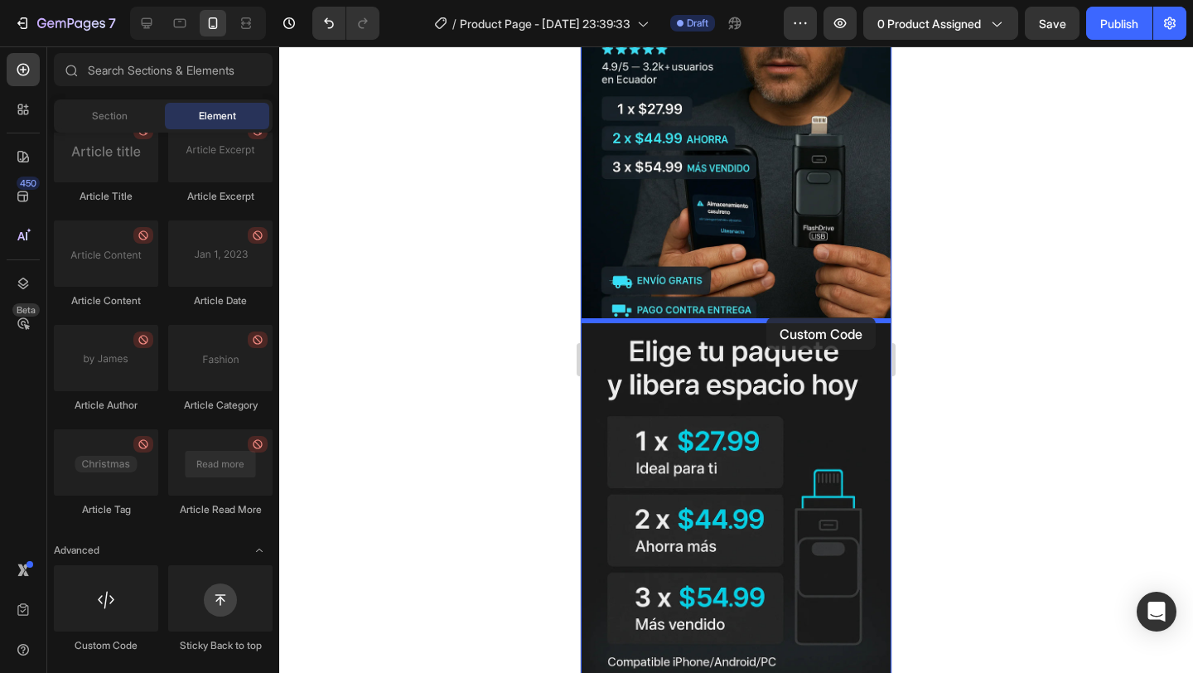
drag, startPoint x: 686, startPoint y: 666, endPoint x: 766, endPoint y: 317, distance: 357.9
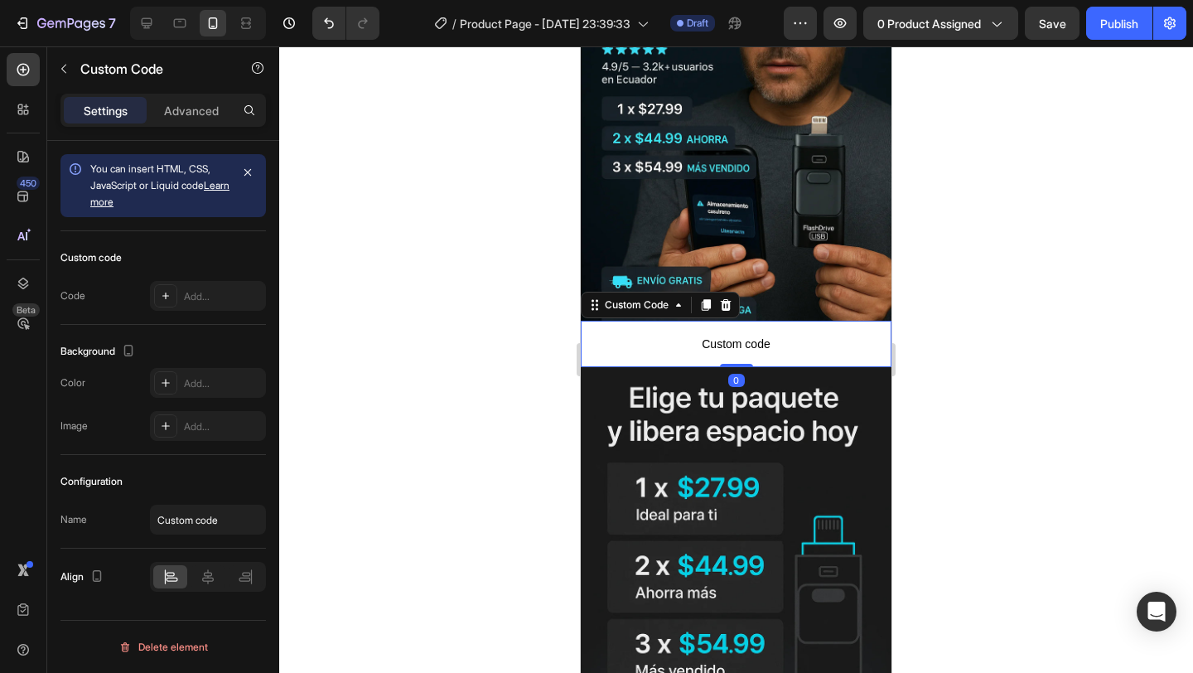
click at [679, 344] on span "Custom code" at bounding box center [736, 344] width 311 height 20
click at [224, 291] on div "Add..." at bounding box center [223, 296] width 78 height 15
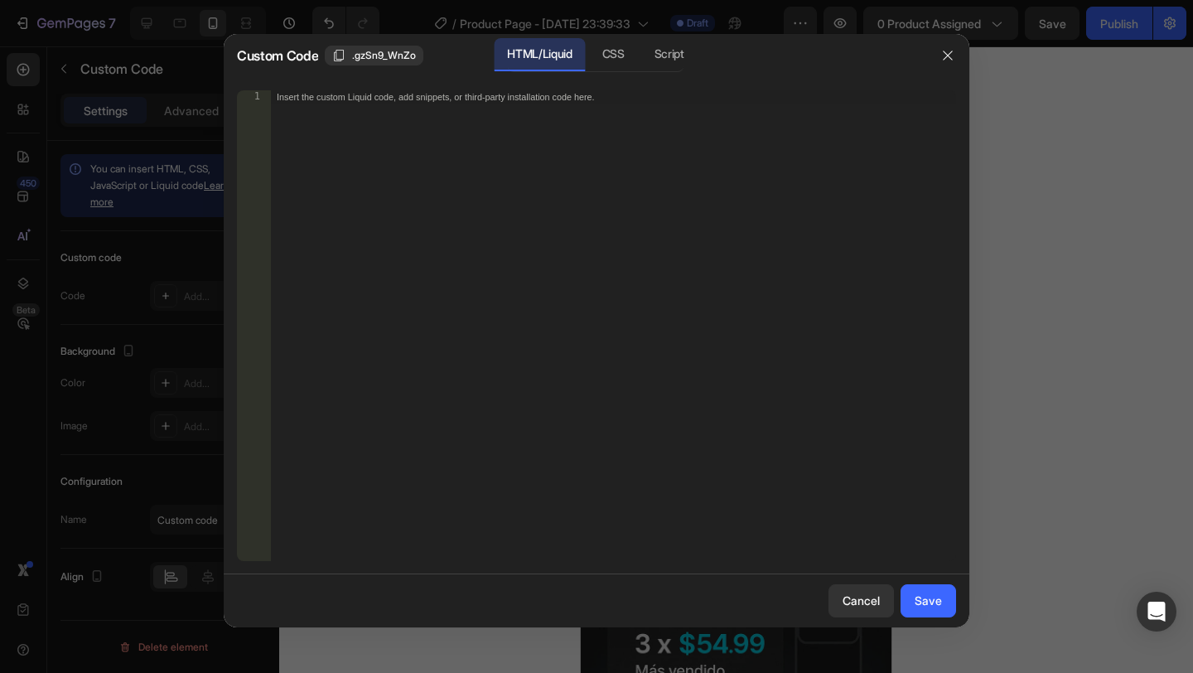
click at [442, 160] on div "Insert the custom Liquid code, add snippets, or third-party installation code h…" at bounding box center [613, 338] width 686 height 497
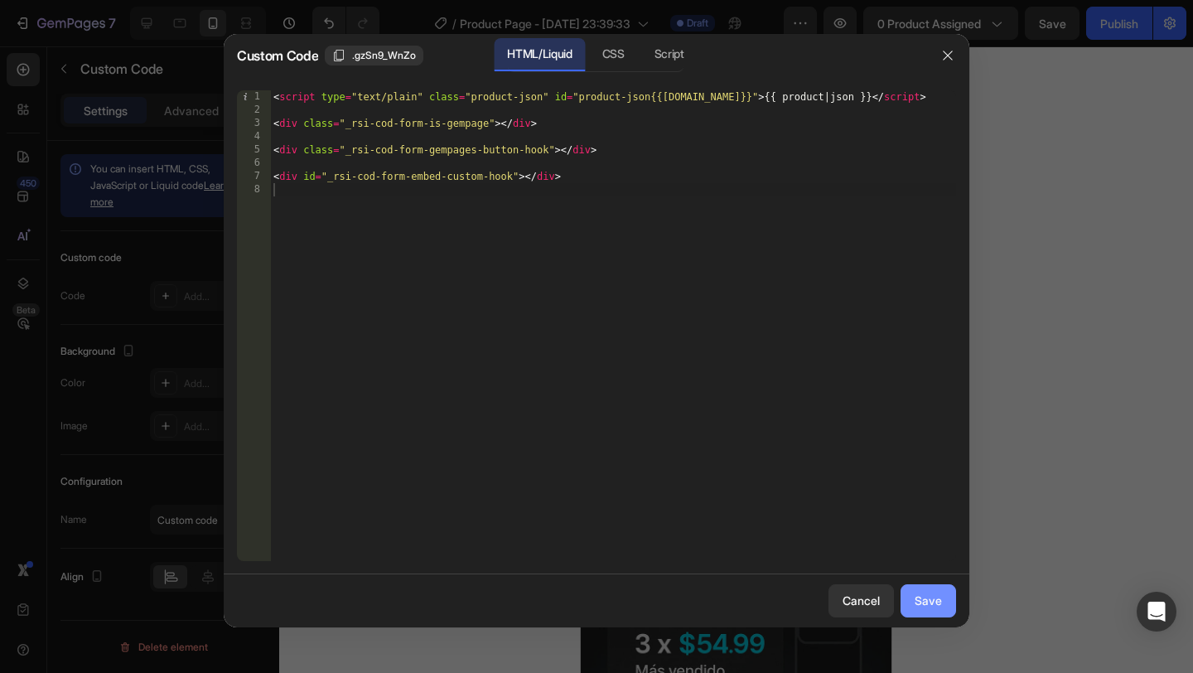
click at [943, 601] on button "Save" at bounding box center [927, 600] width 55 height 33
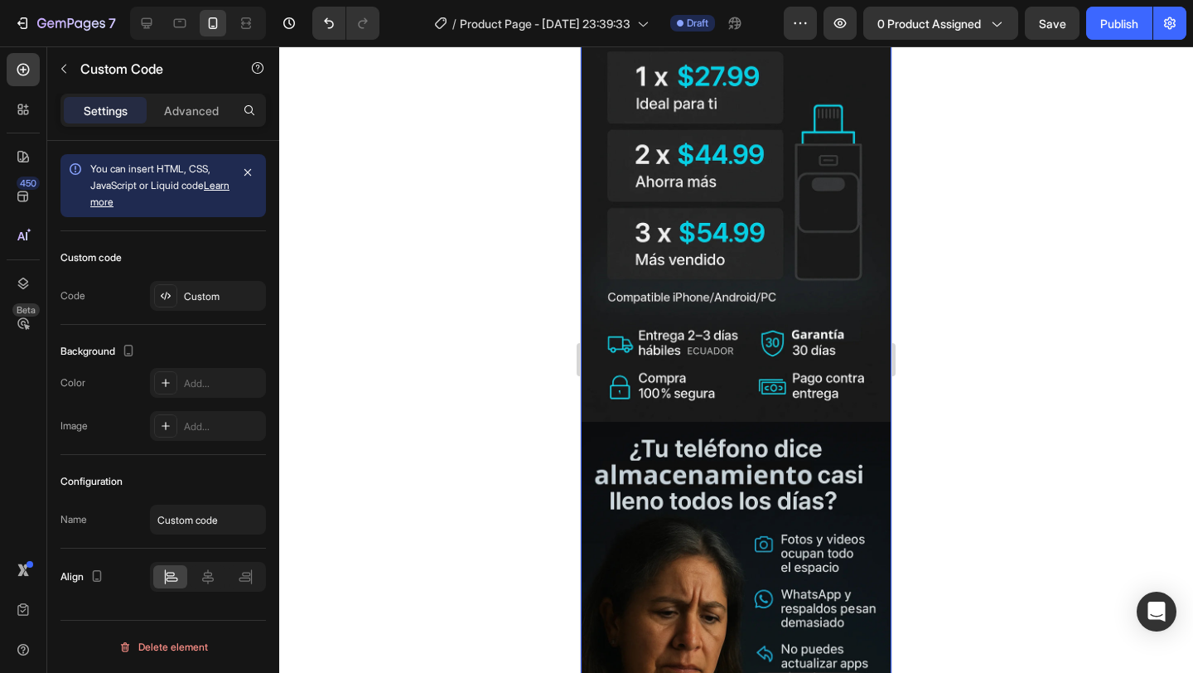
scroll to position [834, 0]
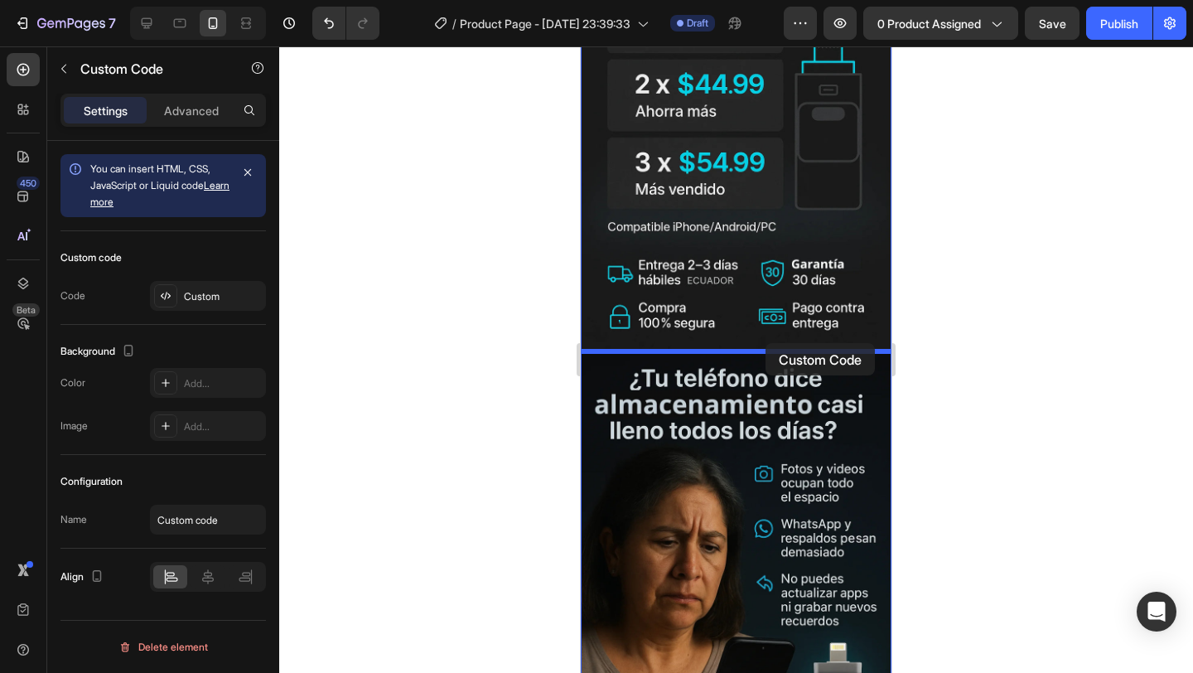
drag, startPoint x: 731, startPoint y: 306, endPoint x: 765, endPoint y: 341, distance: 48.0
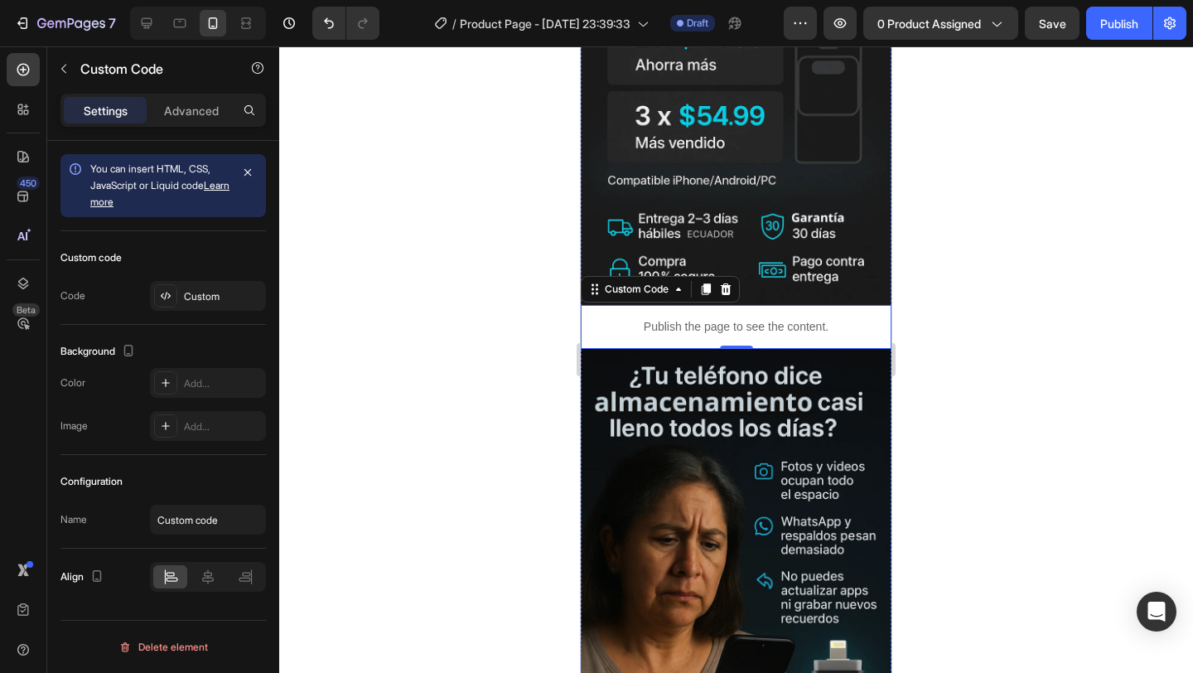
scroll to position [848, 0]
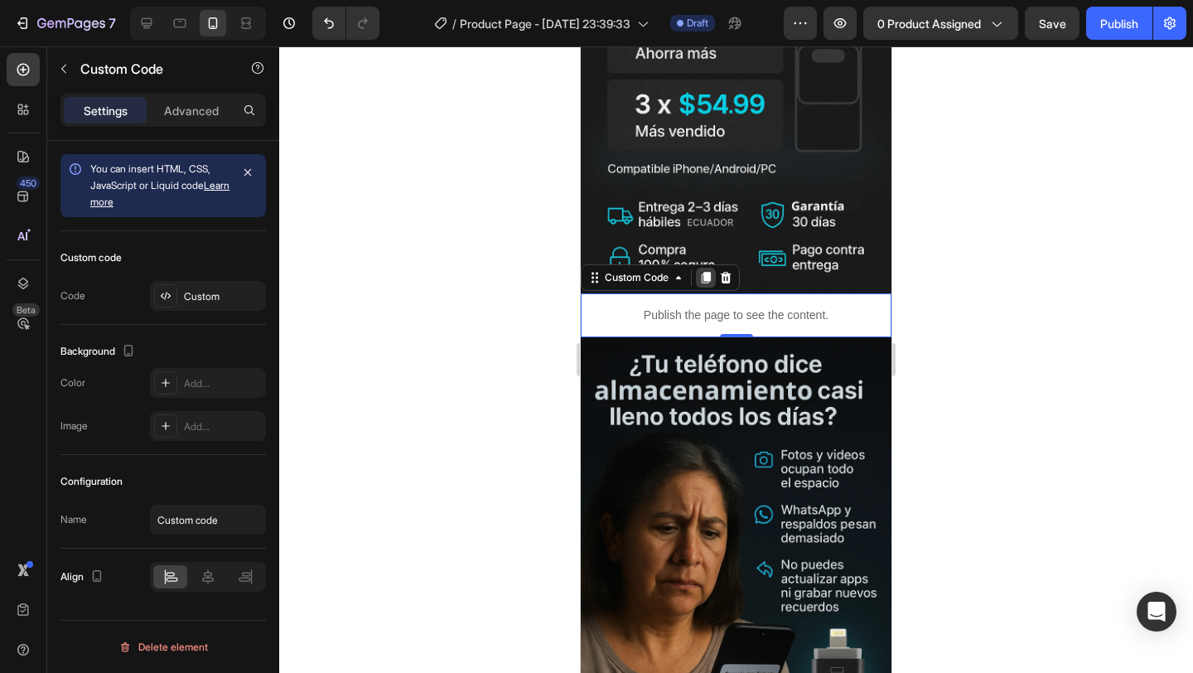
click at [707, 281] on icon at bounding box center [705, 277] width 13 height 13
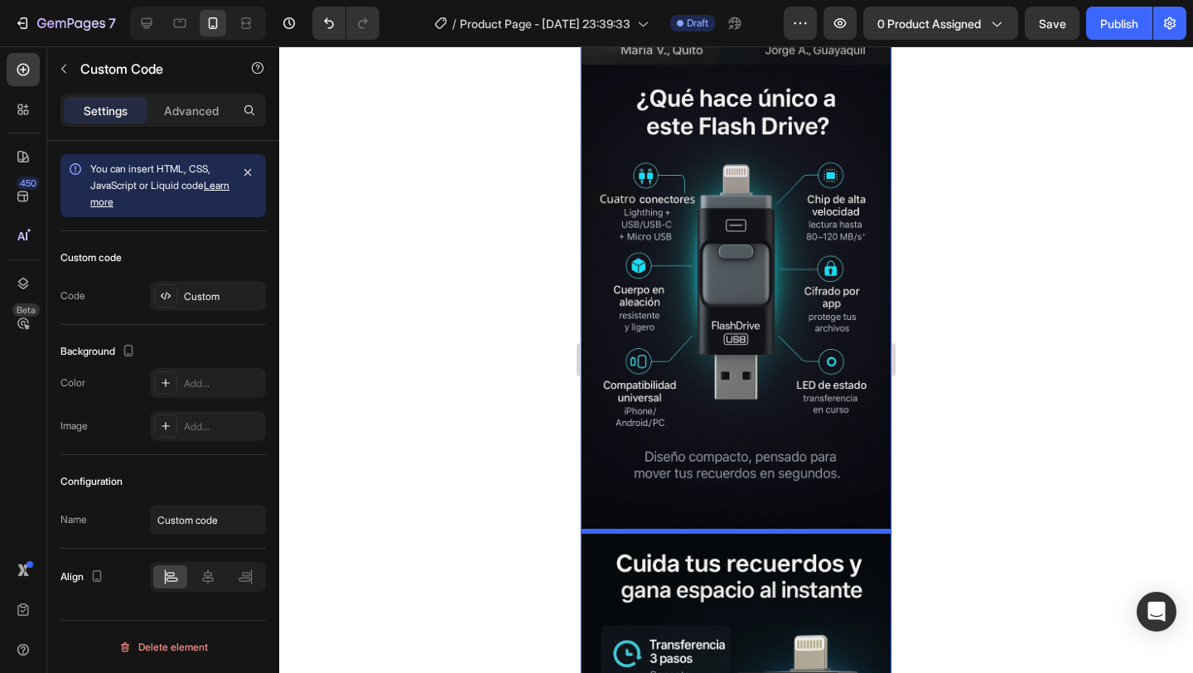
scroll to position [2170, 0]
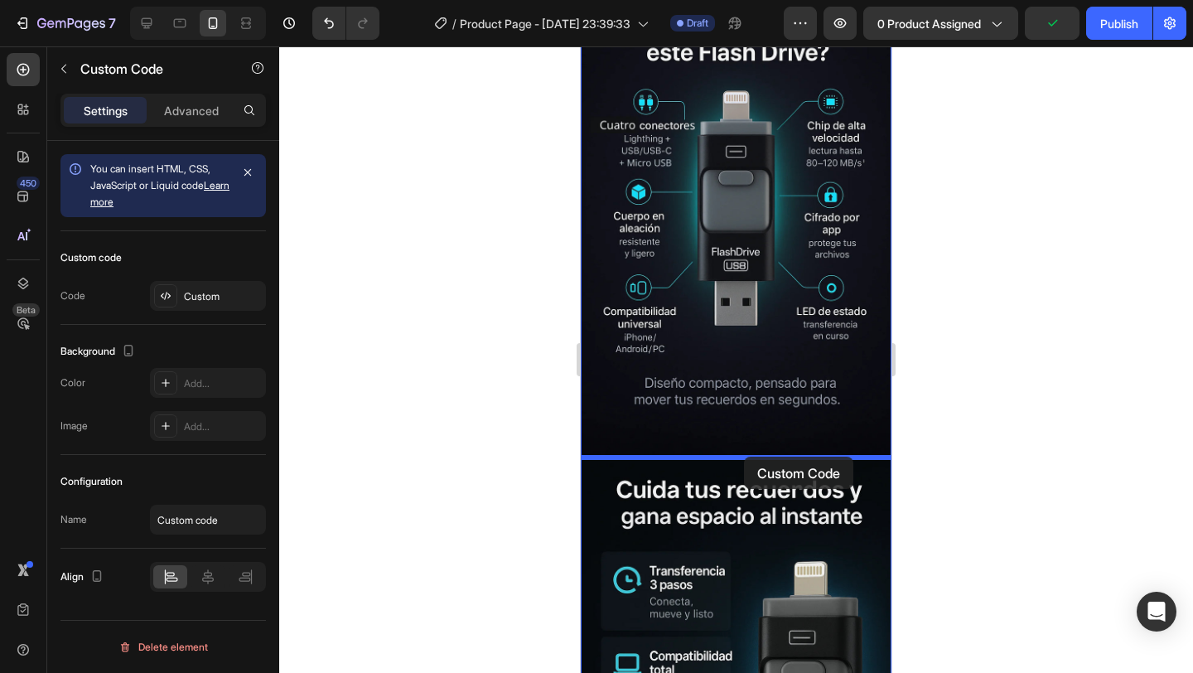
drag, startPoint x: 711, startPoint y: 354, endPoint x: 744, endPoint y: 456, distance: 107.9
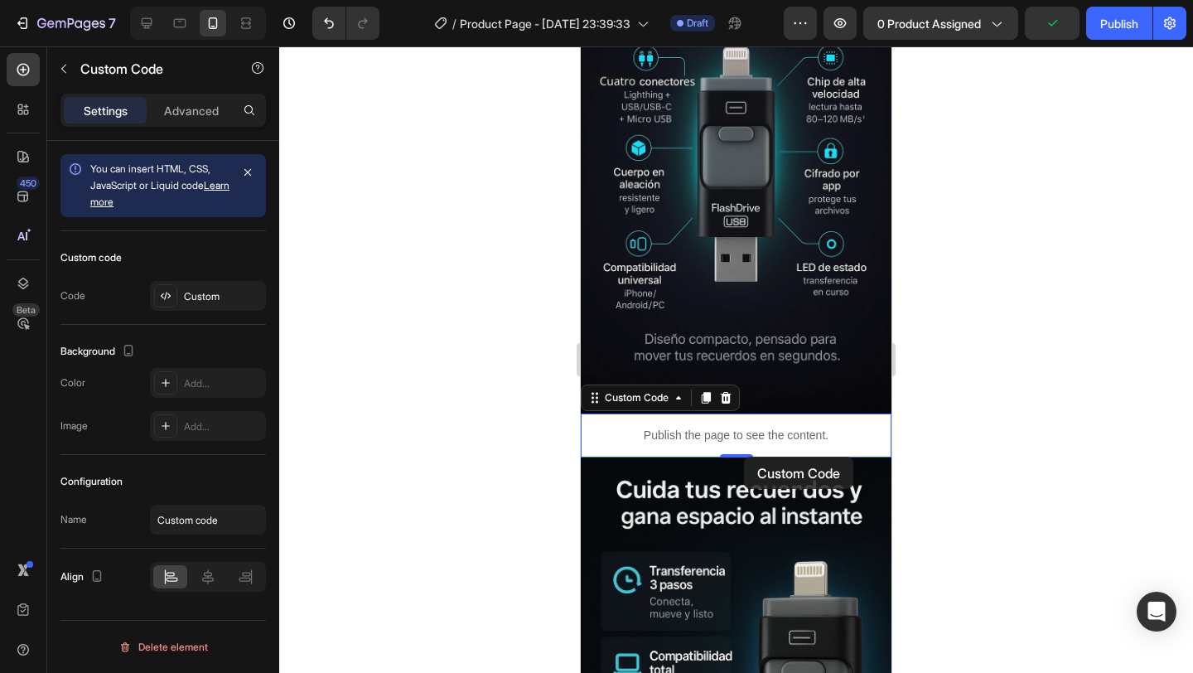
scroll to position [2126, 0]
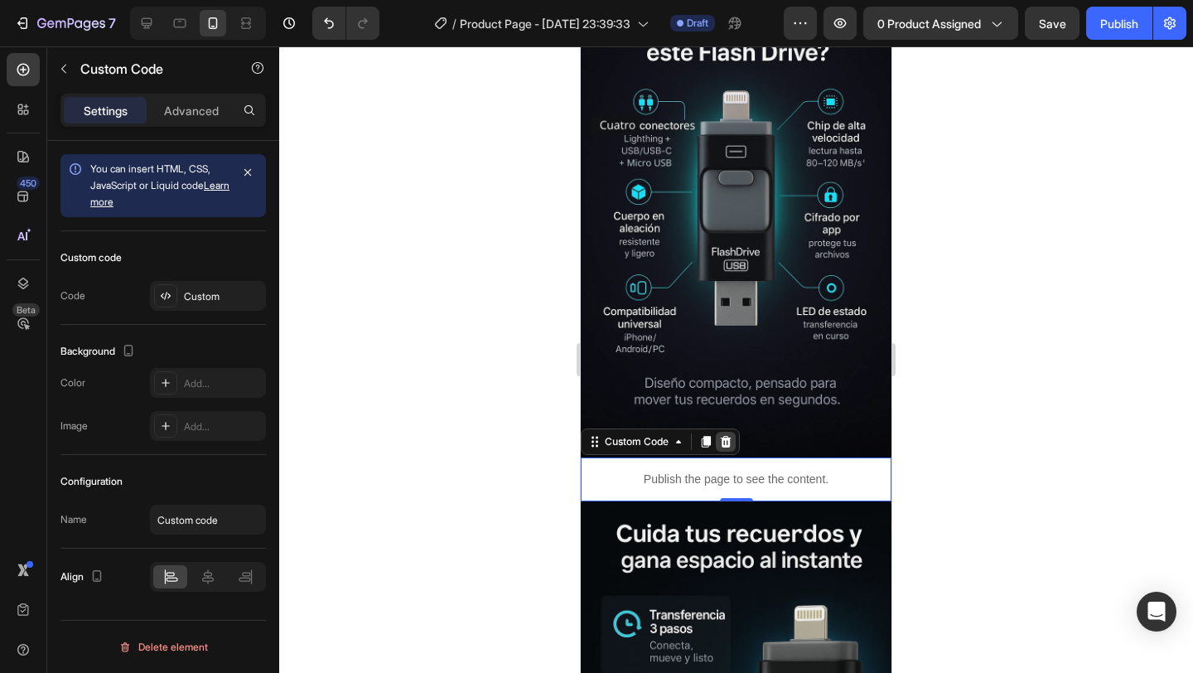
click at [728, 442] on icon at bounding box center [725, 441] width 13 height 13
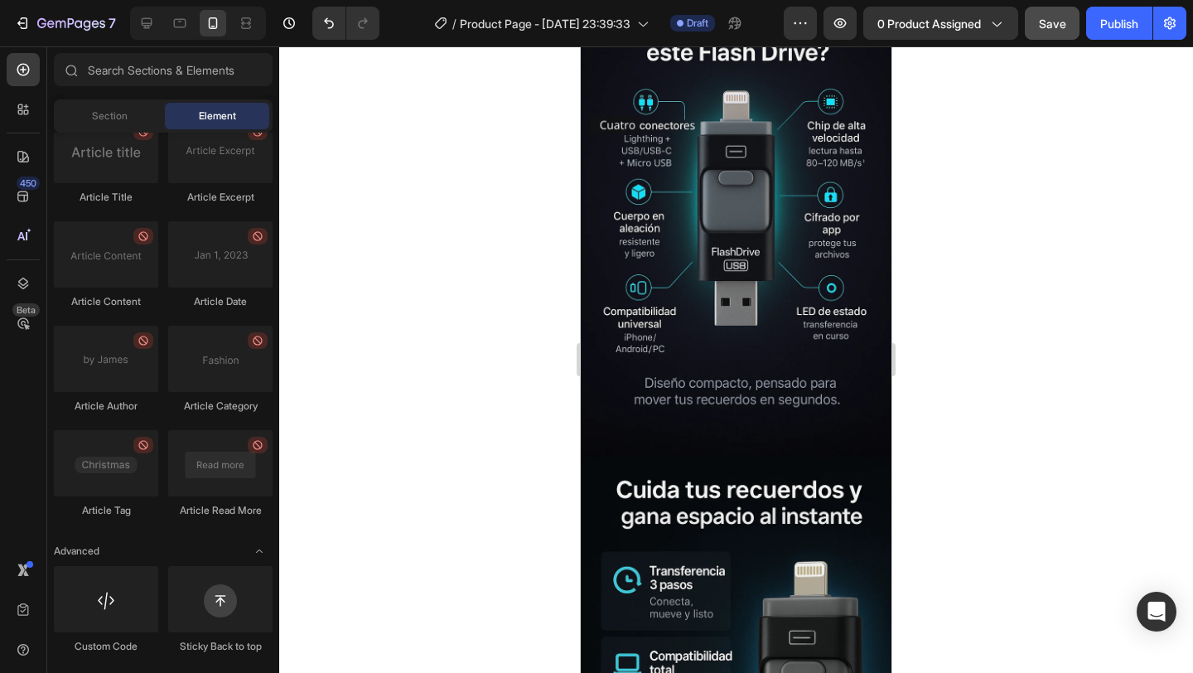
click at [1058, 34] on button "Save" at bounding box center [1052, 23] width 55 height 33
click at [1137, 27] on div "Publish" at bounding box center [1119, 23] width 38 height 17
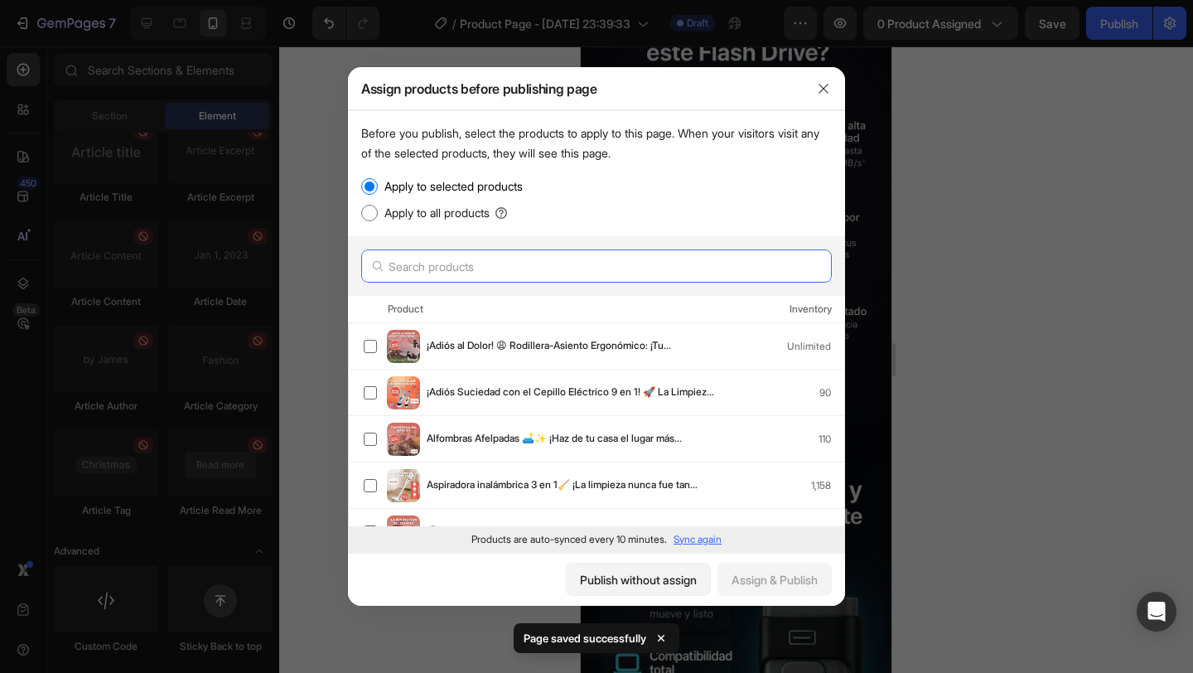
click at [629, 263] on input "text" at bounding box center [596, 265] width 470 height 33
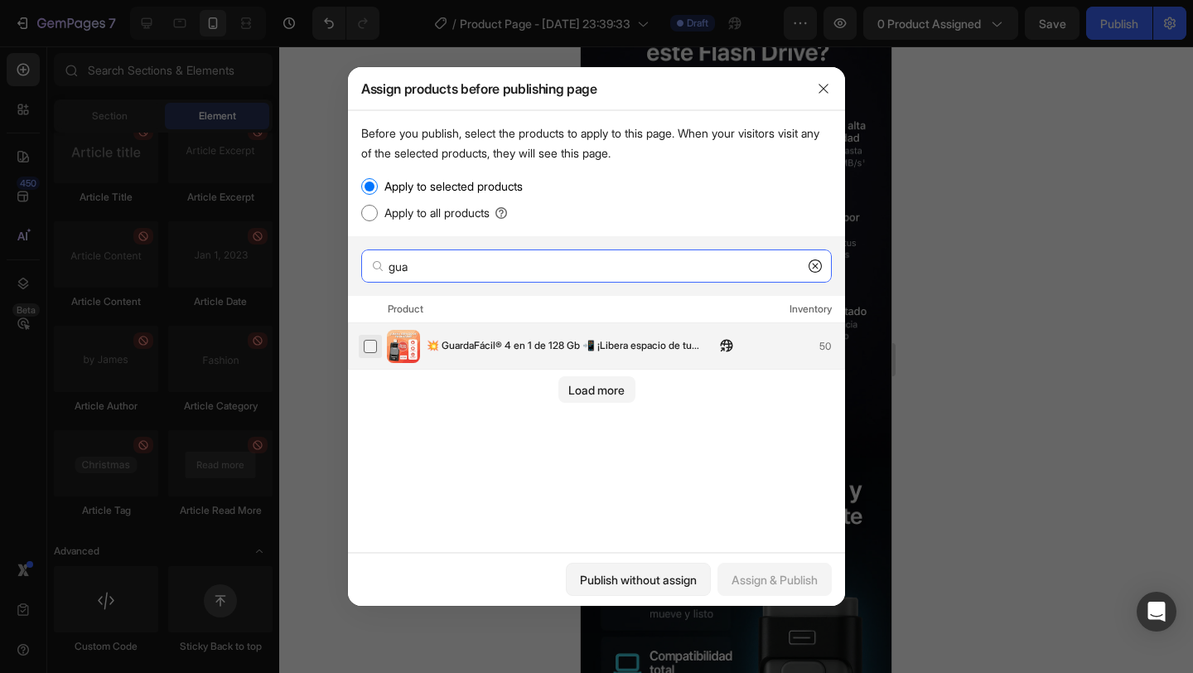
type input "gua"
click at [373, 346] on label at bounding box center [370, 346] width 13 height 13
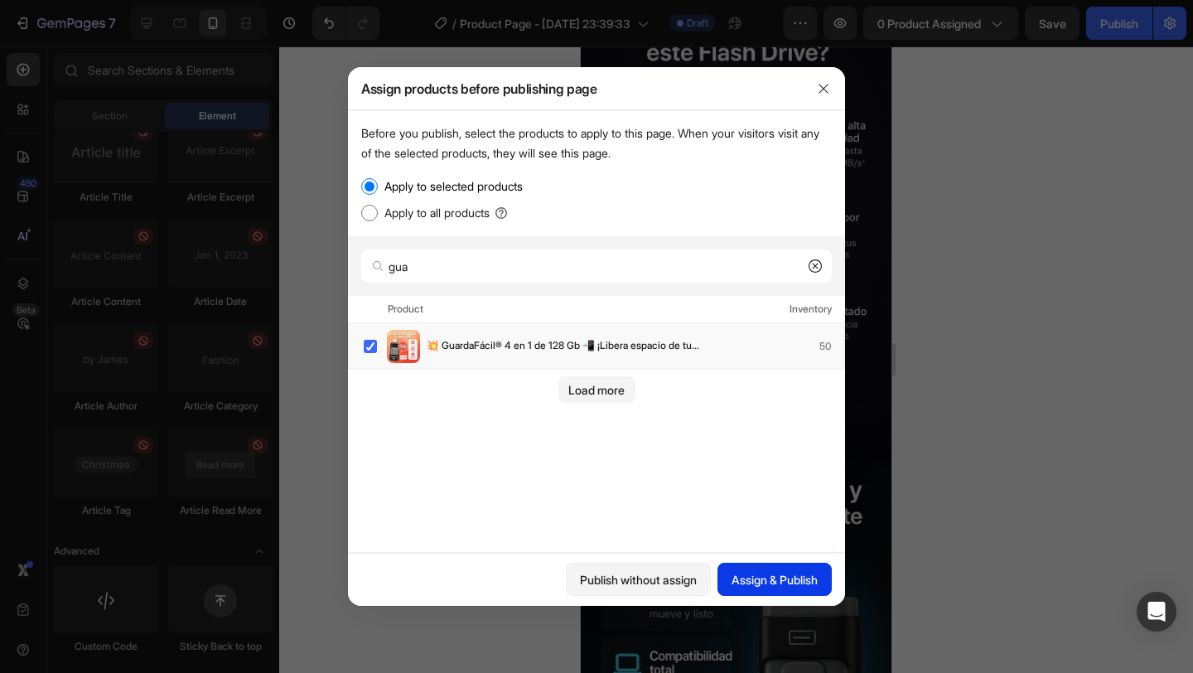
click at [785, 577] on div "Assign & Publish" at bounding box center [774, 579] width 86 height 17
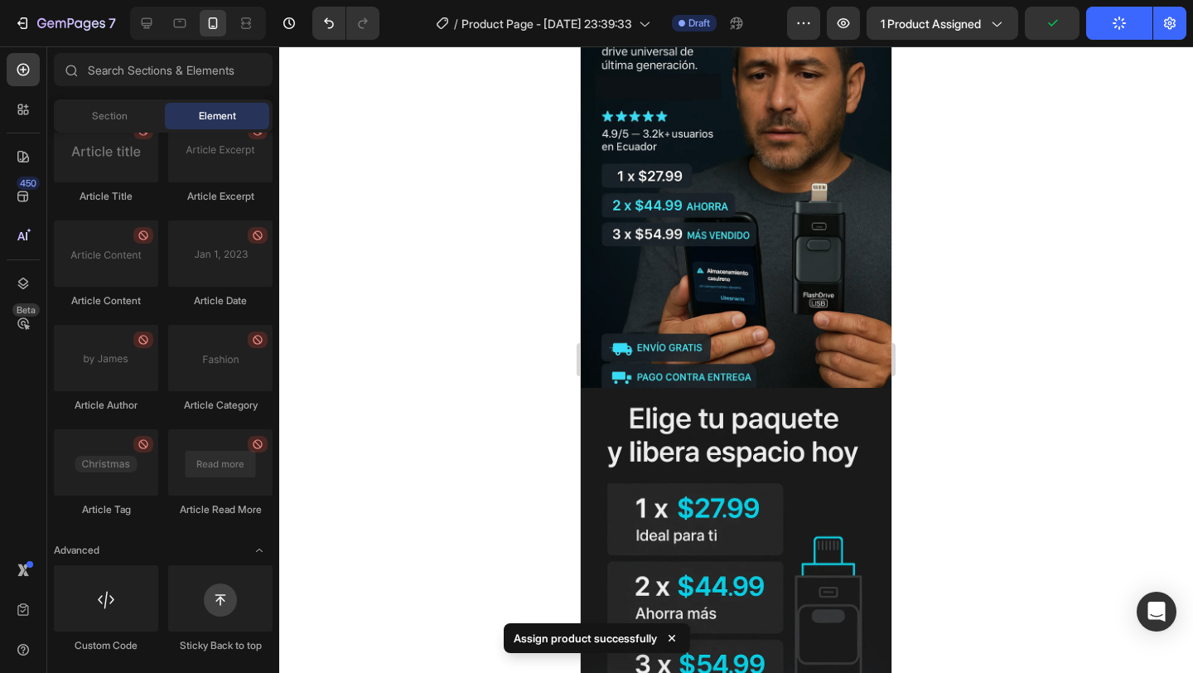
scroll to position [0, 0]
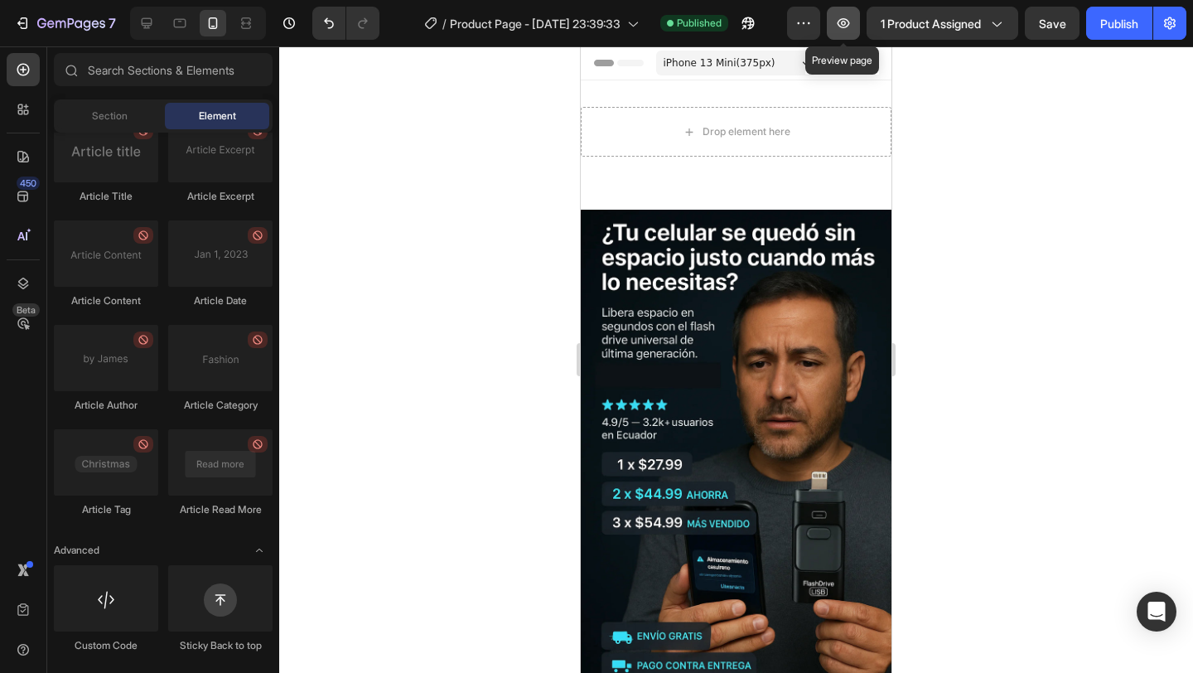
click at [846, 31] on button "button" at bounding box center [843, 23] width 33 height 33
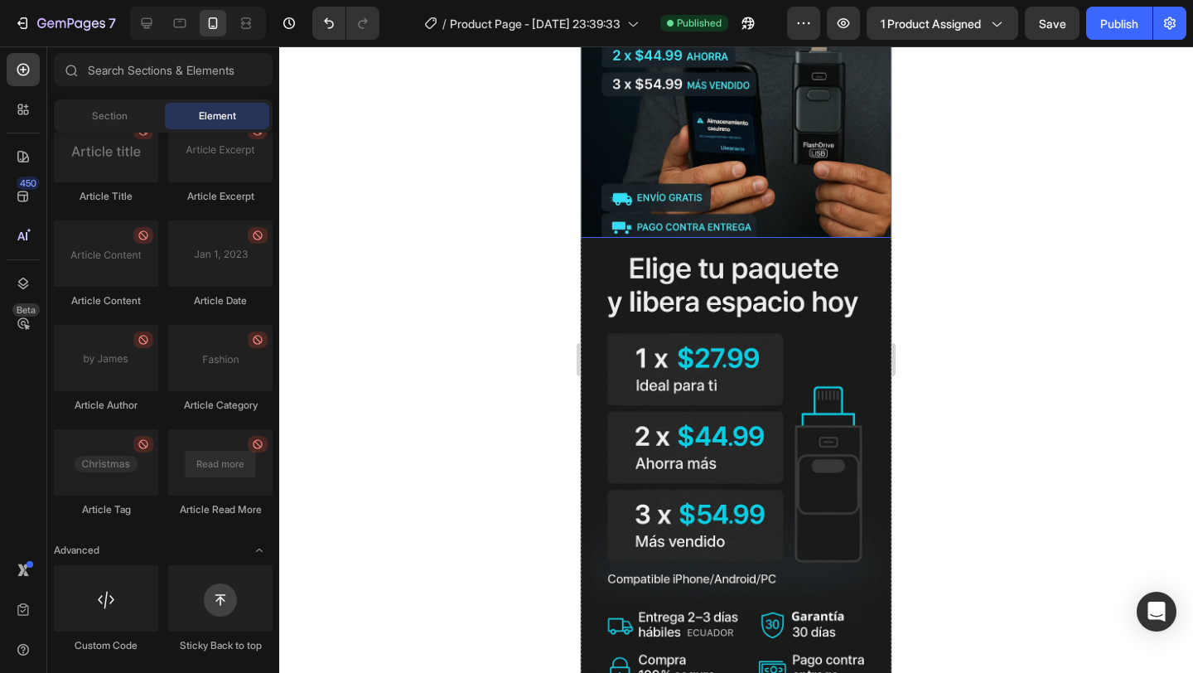
scroll to position [559, 0]
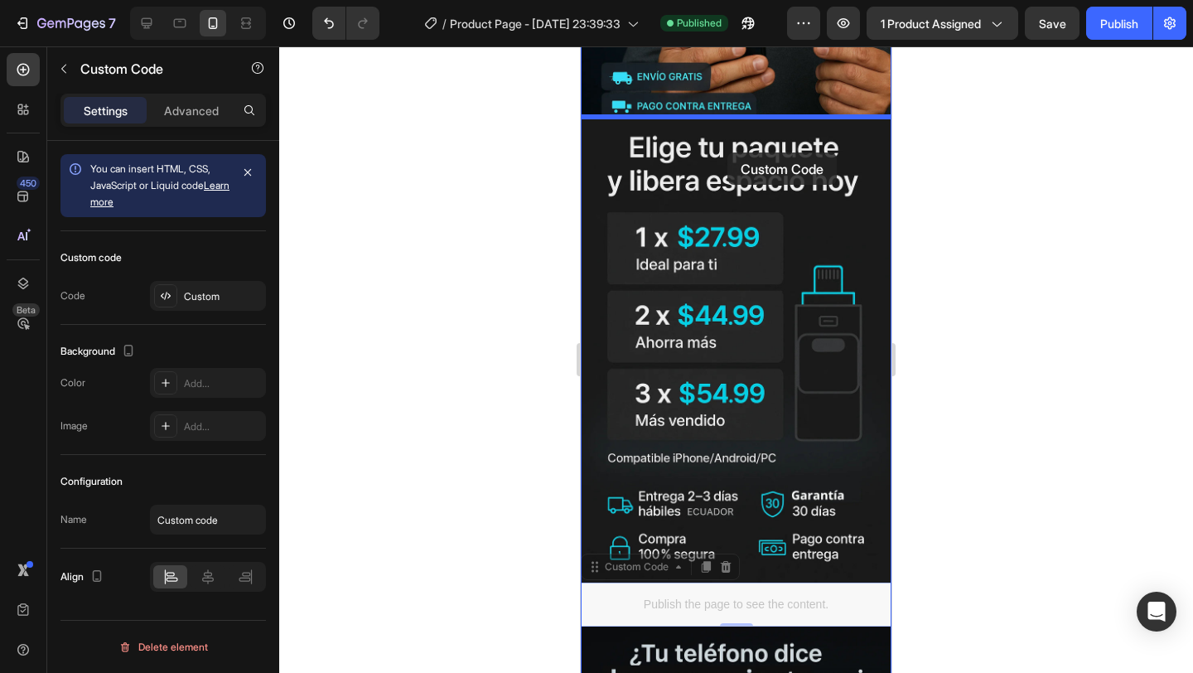
drag, startPoint x: 706, startPoint y: 597, endPoint x: 727, endPoint y: 152, distance: 445.3
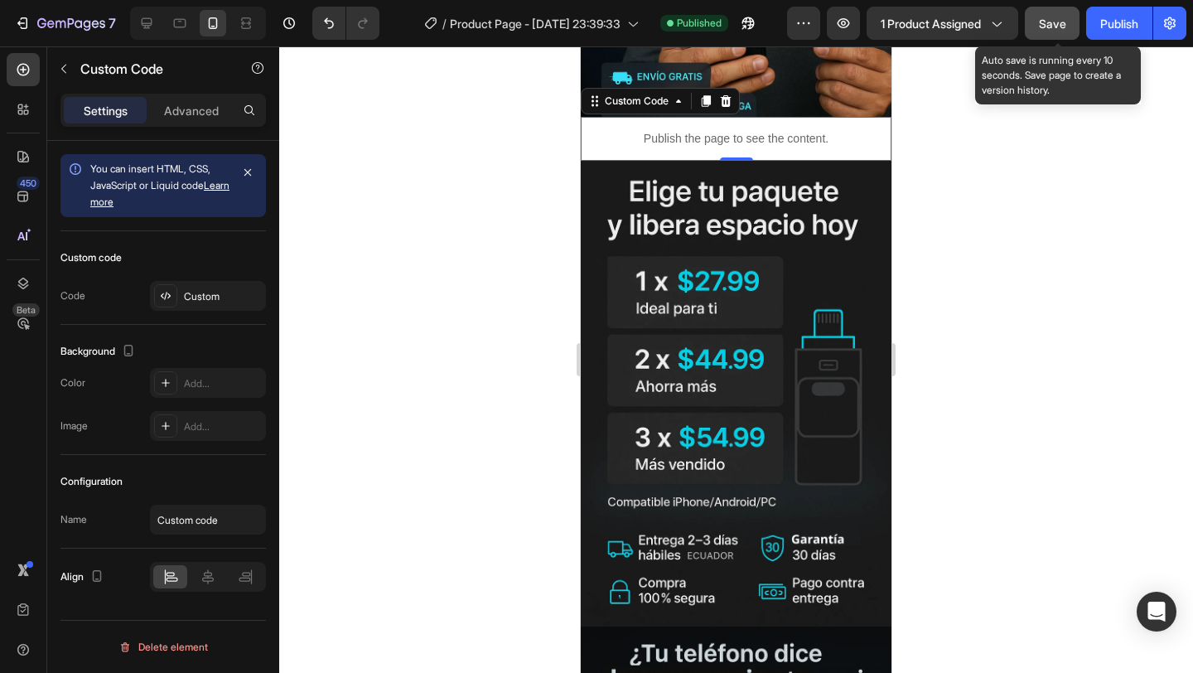
click at [1051, 28] on span "Save" at bounding box center [1052, 24] width 27 height 14
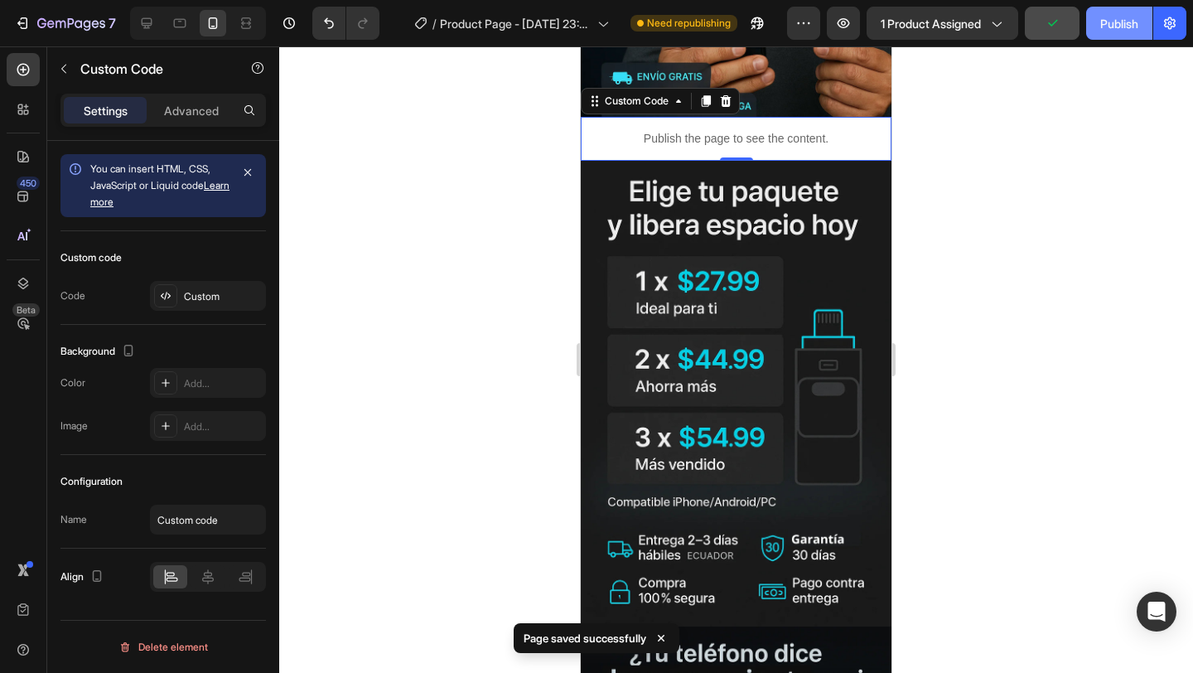
click at [1119, 27] on div "Publish" at bounding box center [1119, 23] width 38 height 17
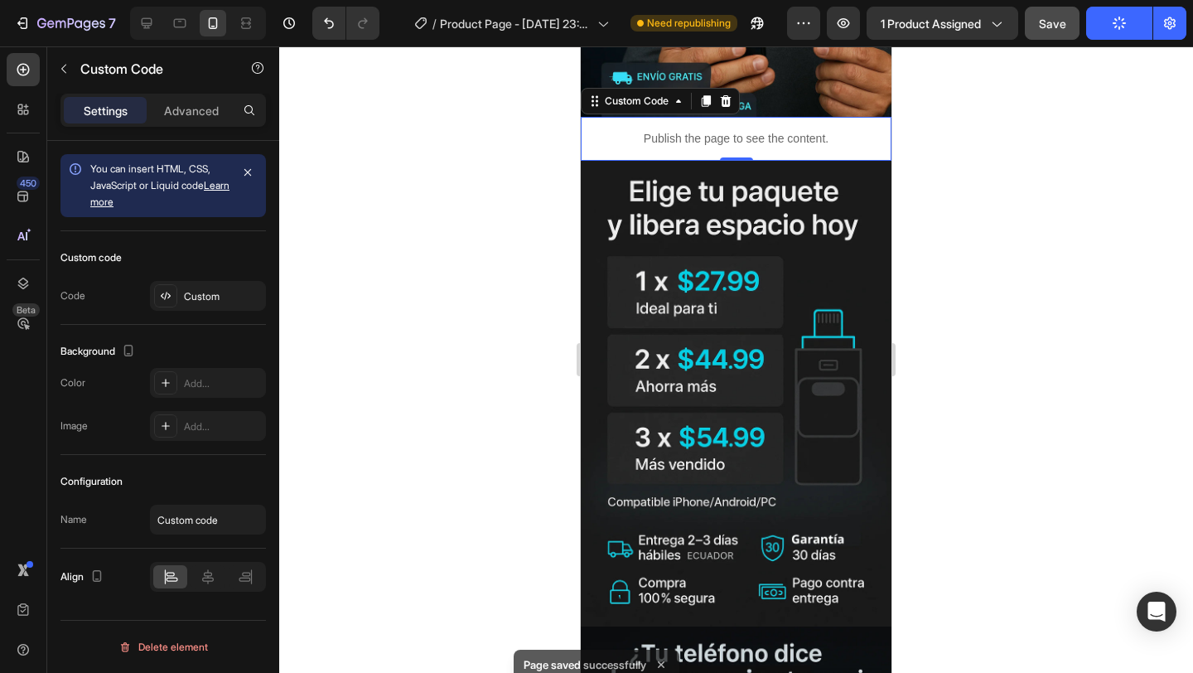
click at [1140, 400] on div at bounding box center [736, 359] width 914 height 626
